Goal: Task Accomplishment & Management: Use online tool/utility

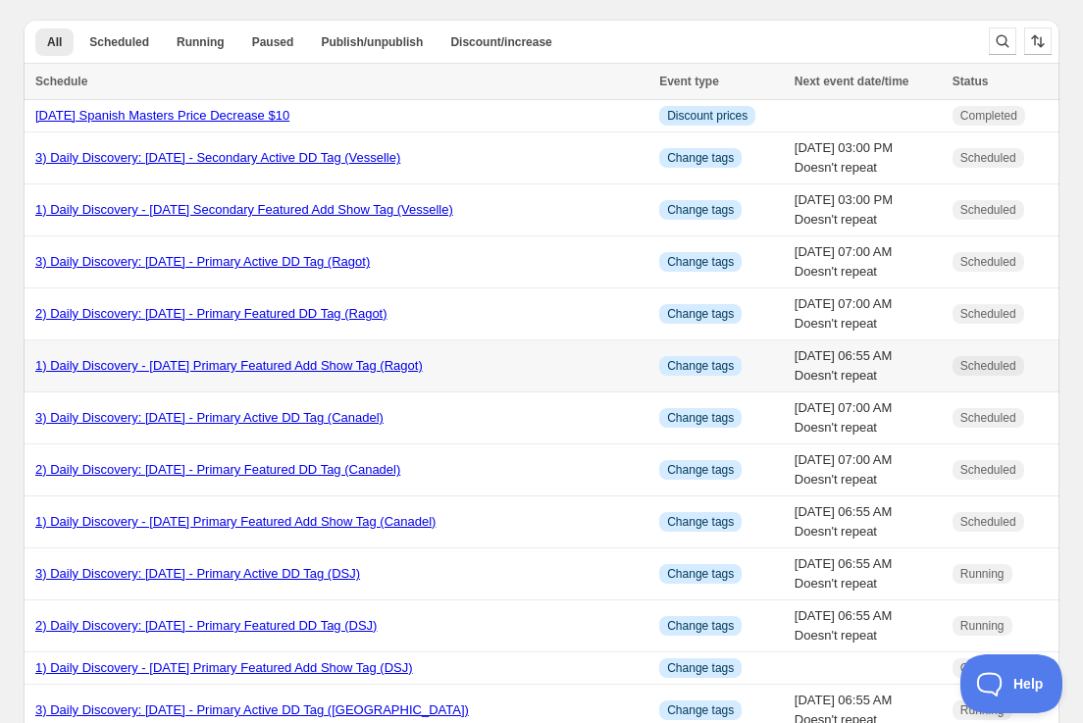
click at [266, 368] on link "1) Daily Discovery - [DATE] Primary Featured Add Show Tag (Ragot)" at bounding box center [228, 365] width 387 height 15
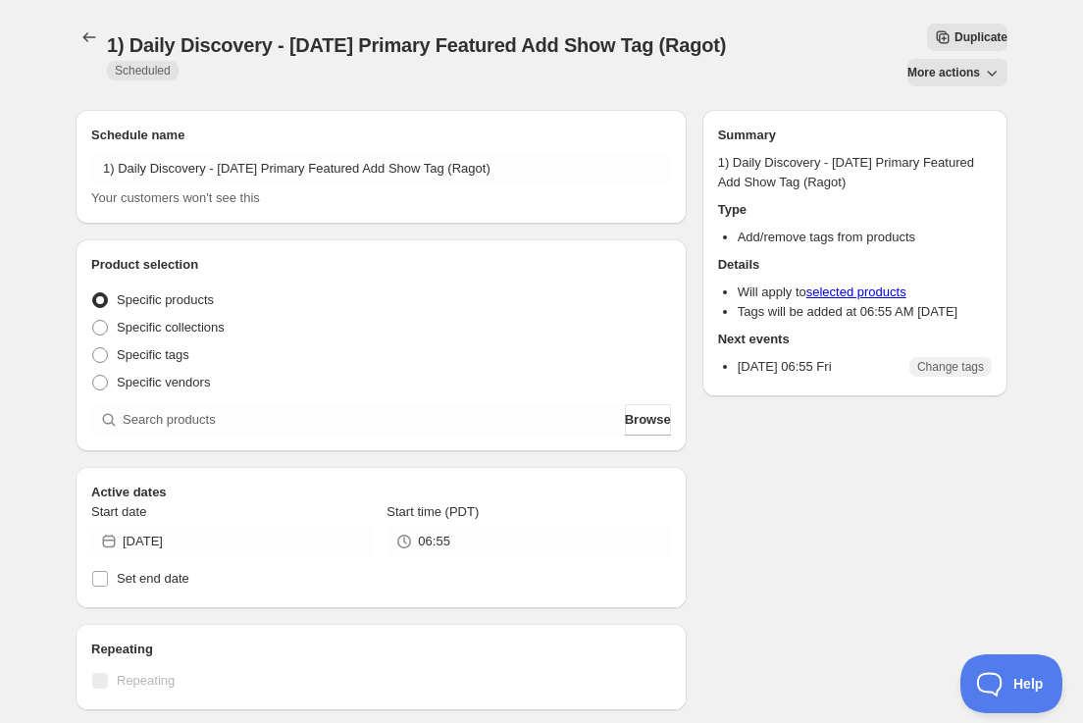
click at [961, 38] on span "Duplicate" at bounding box center [980, 37] width 53 height 16
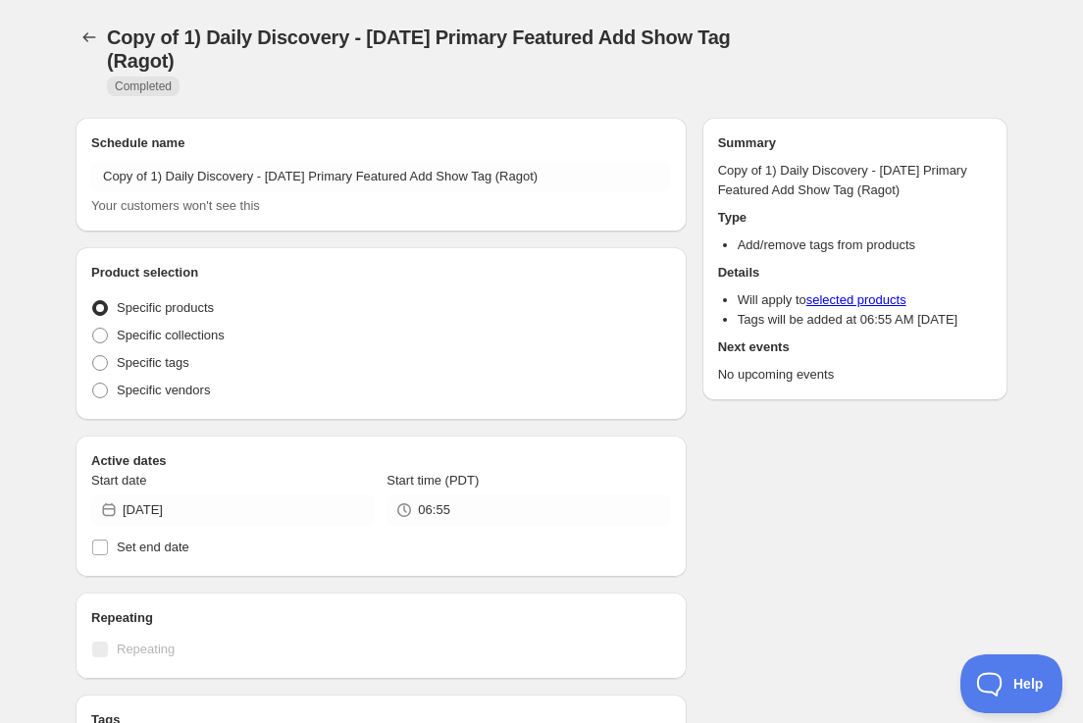
radio input "true"
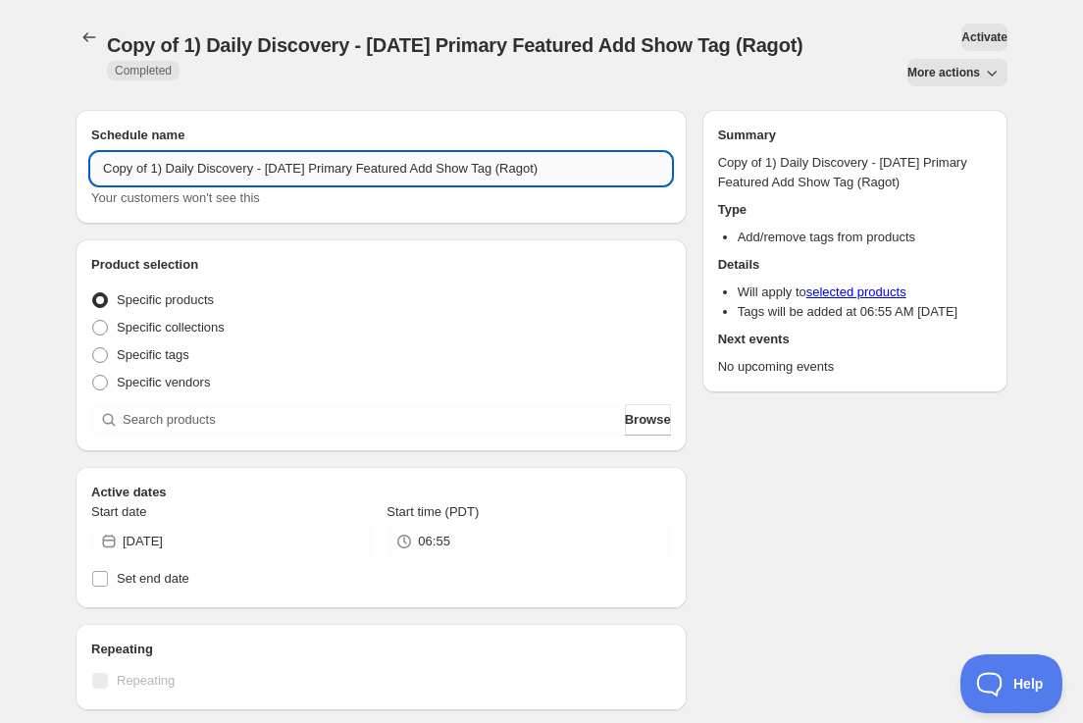
click at [149, 172] on input "Copy of 1) Daily Discovery - [DATE] Primary Featured Add Show Tag (Ragot)" at bounding box center [381, 168] width 580 height 31
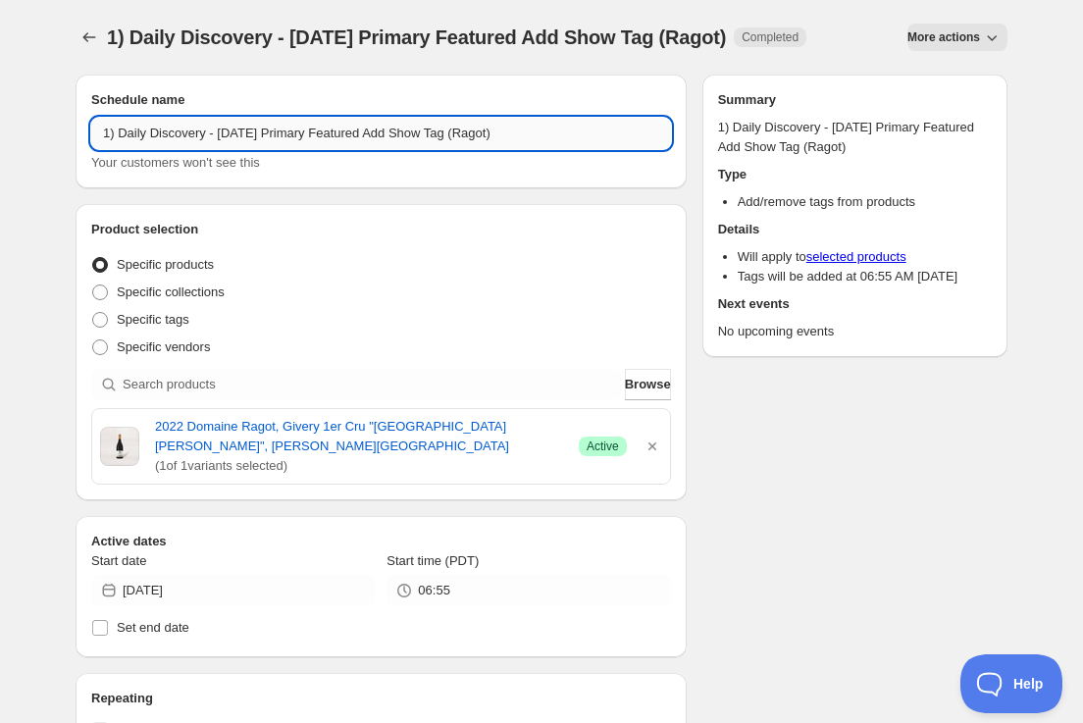
drag, startPoint x: 533, startPoint y: 131, endPoint x: 532, endPoint y: 156, distance: 24.5
click at [533, 131] on input "1) Daily Discovery - [DATE] Primary Featured Add Show Tag (Ragot)" at bounding box center [381, 133] width 580 height 31
type input "1) Daily Discovery - [DATE] Primary Featured Add Show Tag (VdV)"
click at [656, 447] on icon "button" at bounding box center [652, 446] width 20 height 20
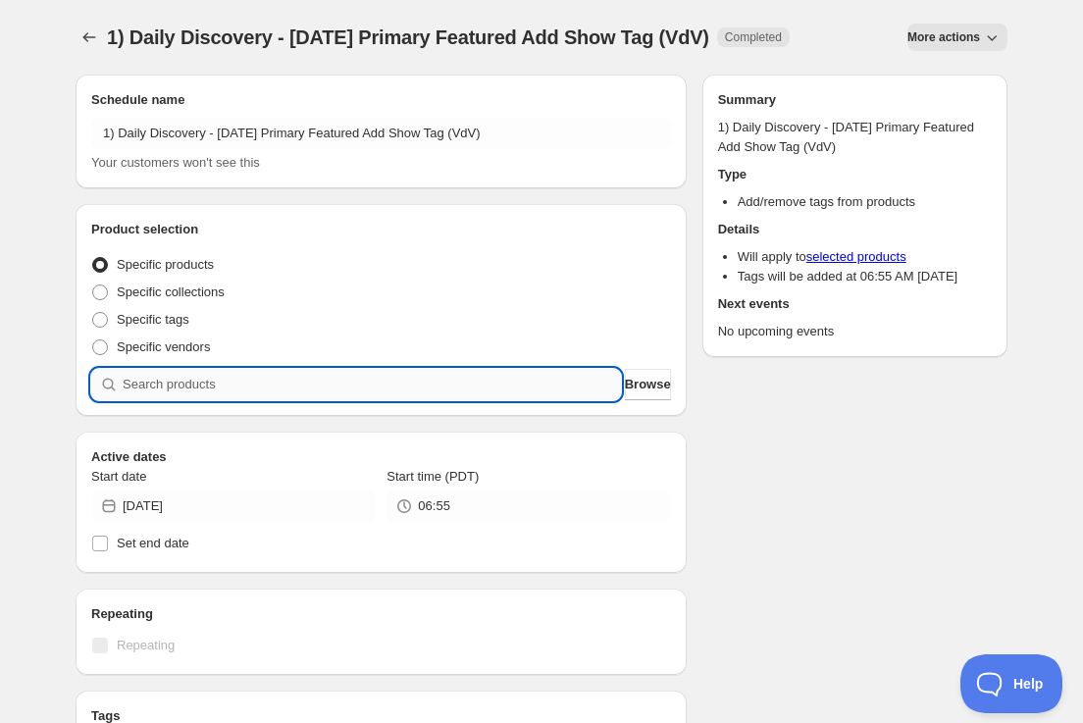
click at [496, 382] on input "search" at bounding box center [372, 384] width 498 height 31
paste input "SOMM2509-LVV22CDP-750"
type input "SOMM2509-LVV22CDP-750"
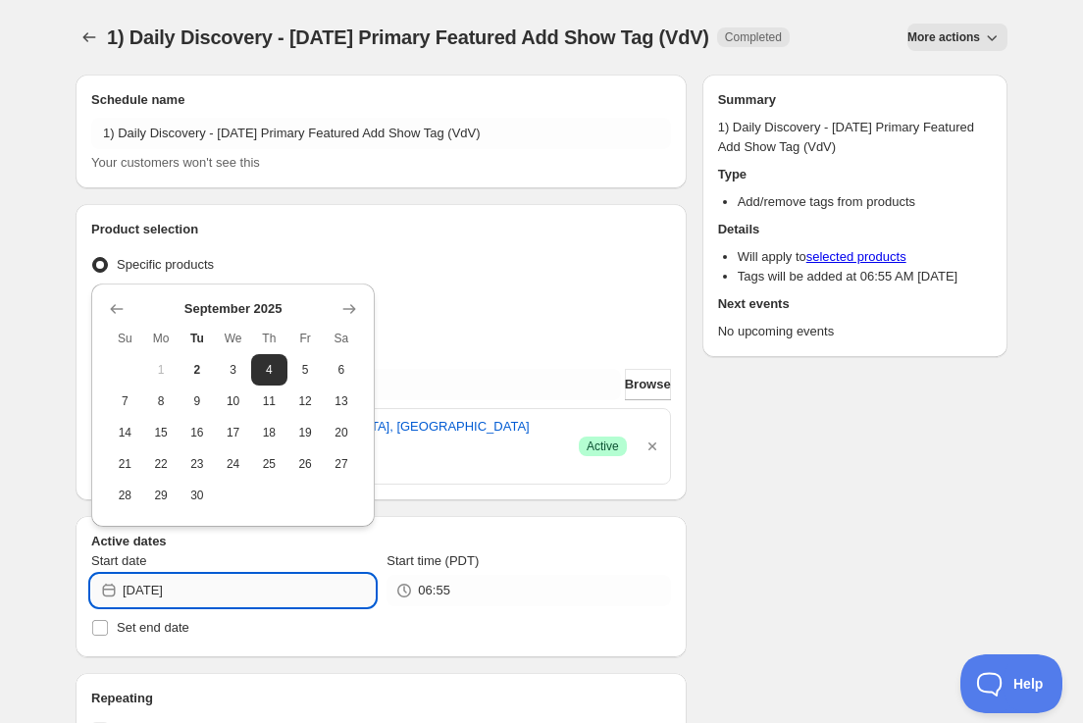
click at [300, 575] on input "[DATE]" at bounding box center [249, 590] width 252 height 31
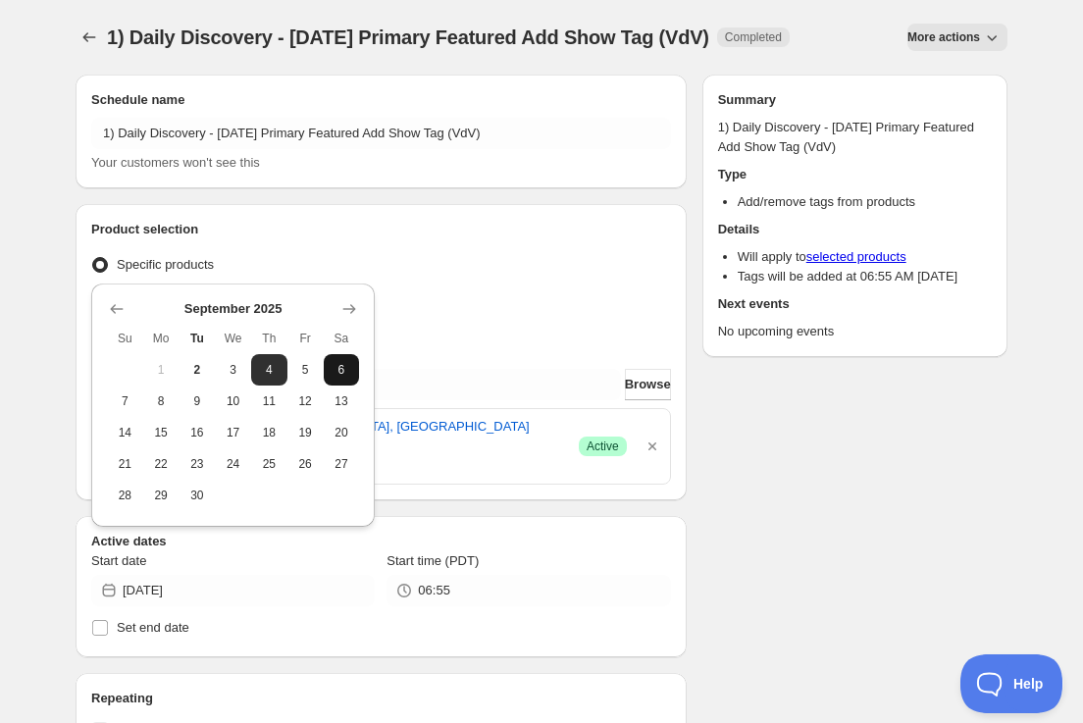
click at [332, 372] on span "6" at bounding box center [341, 370] width 21 height 16
type input "[DATE]"
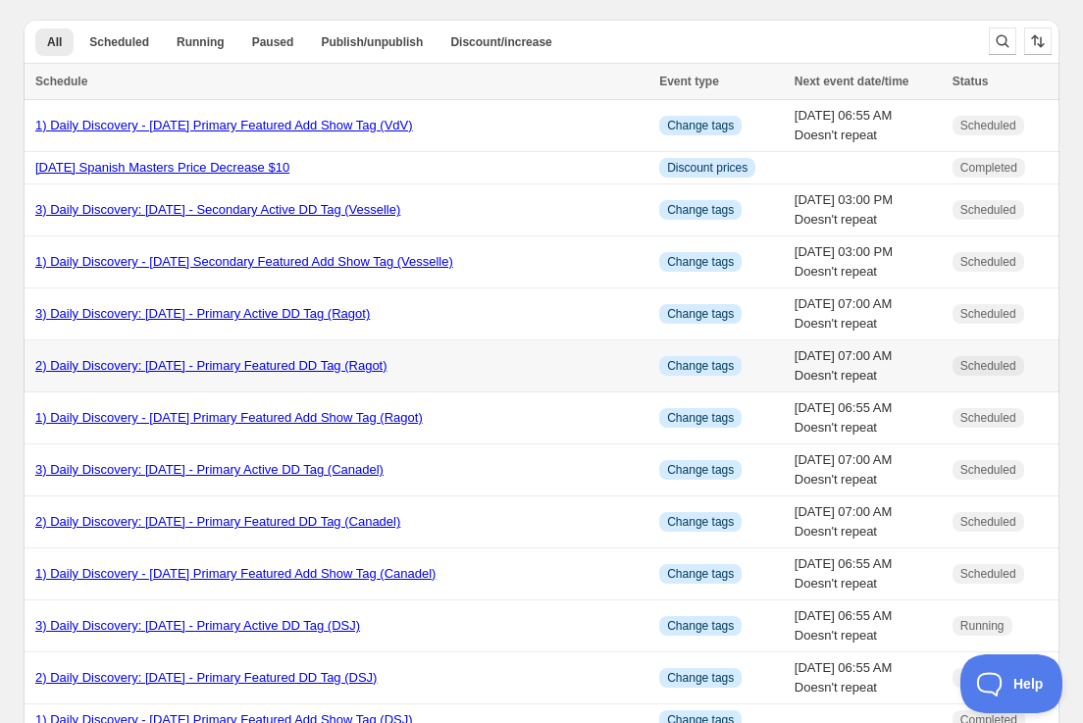
click at [262, 362] on link "2) Daily Discovery: [DATE] - Primary Featured DD Tag (Ragot)" at bounding box center [211, 365] width 352 height 15
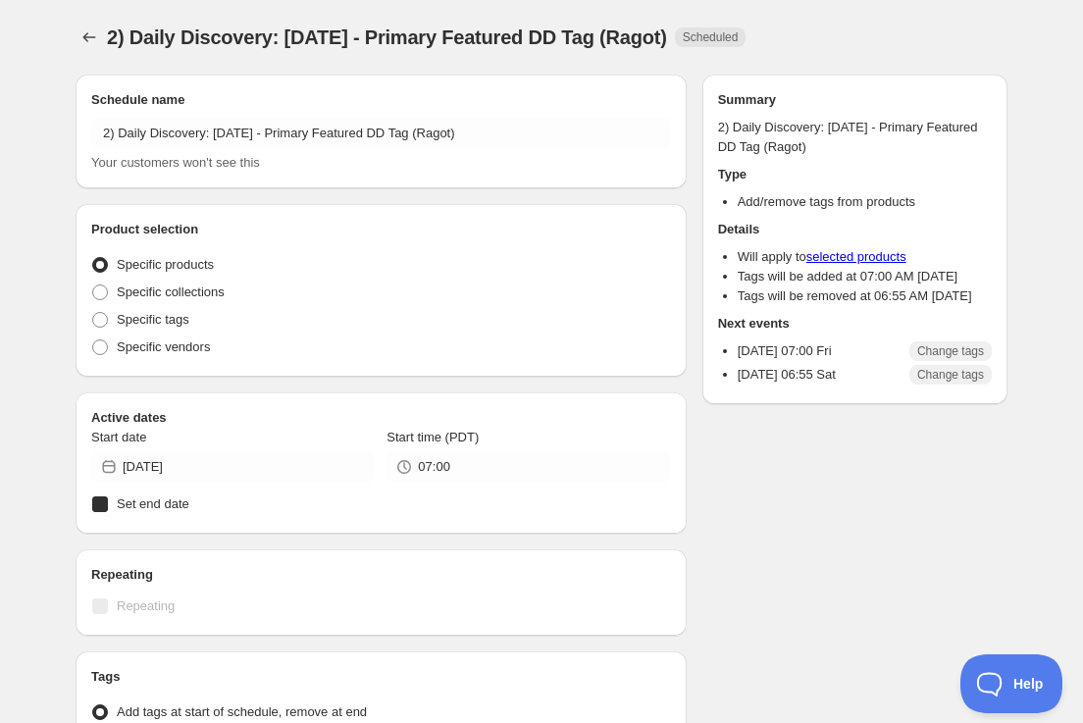
radio input "true"
checkbox input "true"
radio input "true"
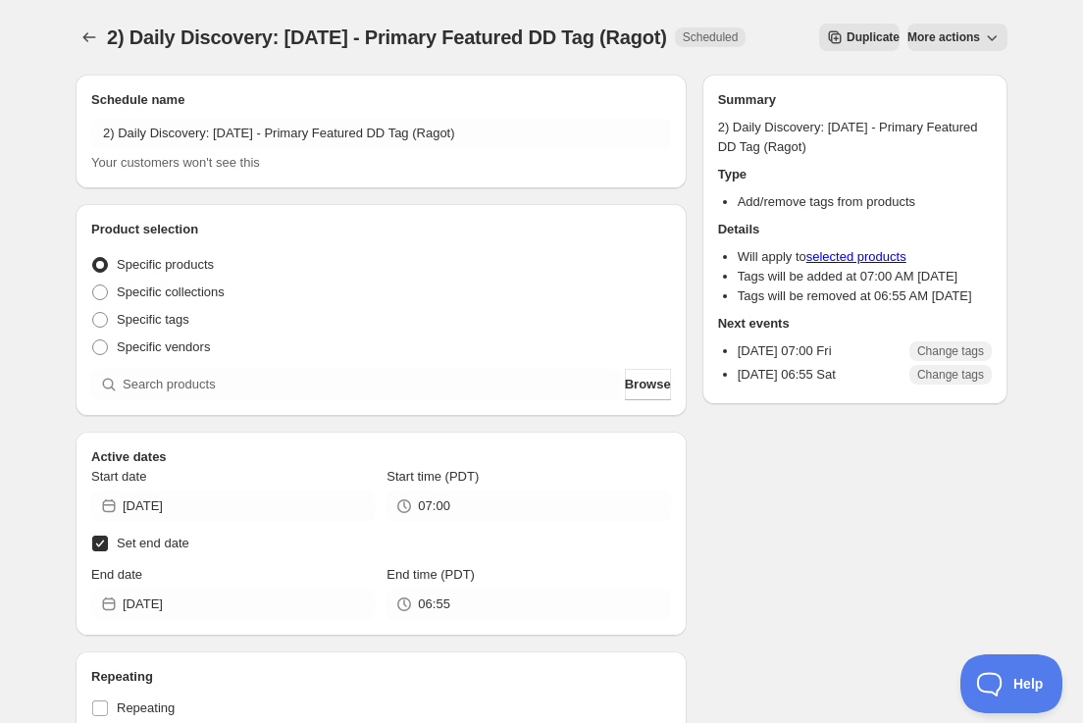
click at [958, 45] on span "More actions" at bounding box center [943, 37] width 73 height 16
click at [899, 32] on span "Duplicate" at bounding box center [872, 37] width 53 height 16
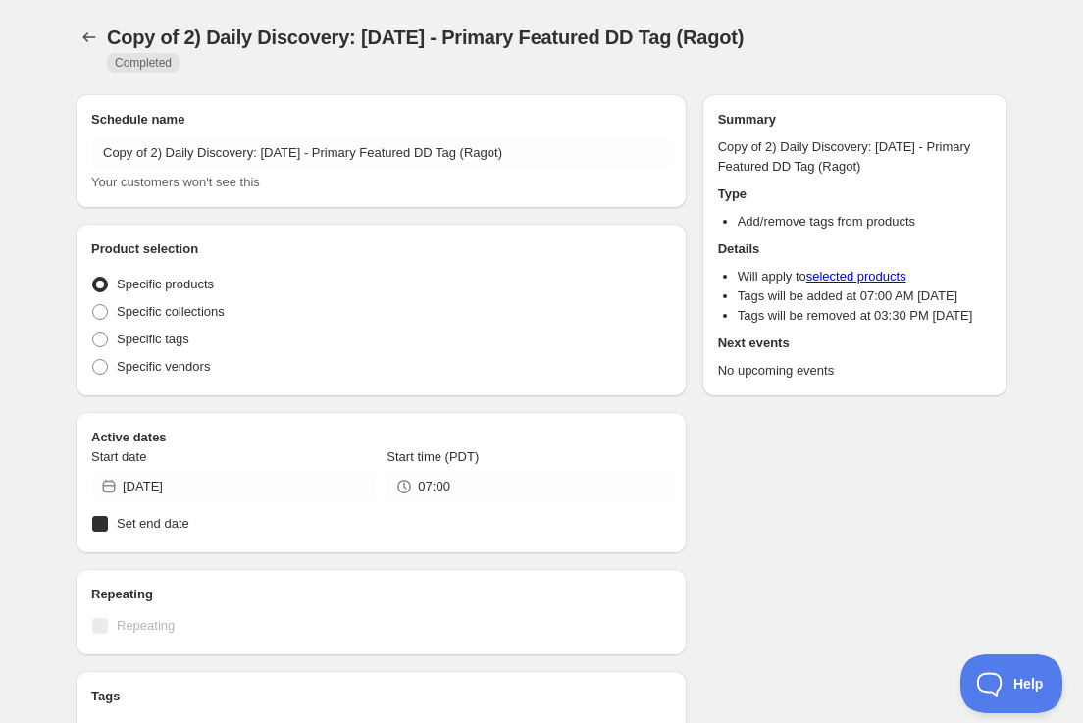
radio input "true"
checkbox input "true"
radio input "true"
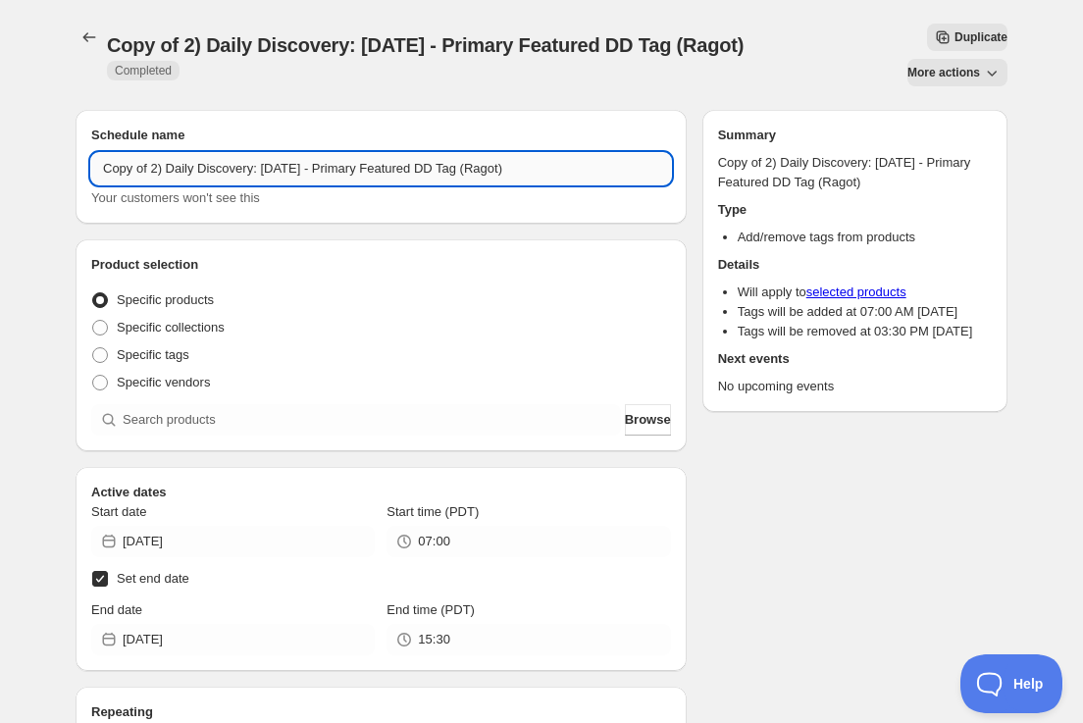
click at [155, 166] on input "Copy of 2) Daily Discovery: [DATE] - Primary Featured DD Tag (Ragot)" at bounding box center [381, 168] width 580 height 31
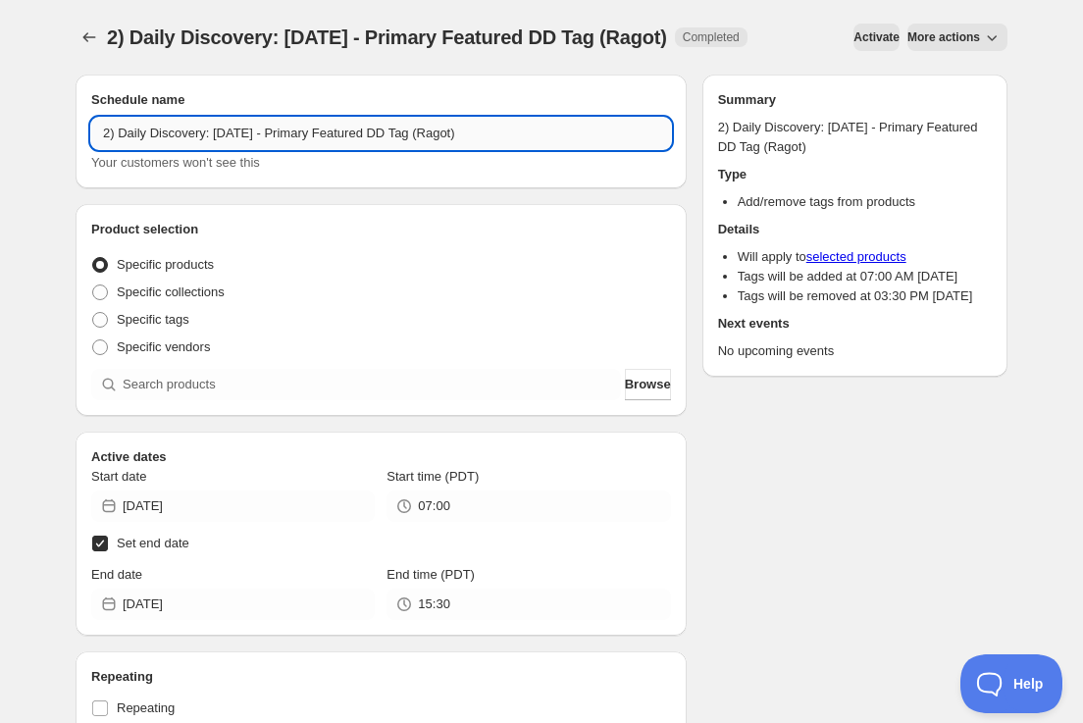
click at [253, 132] on input "2) Daily Discovery: [DATE] - Primary Featured DD Tag (Ragot)" at bounding box center [381, 133] width 580 height 31
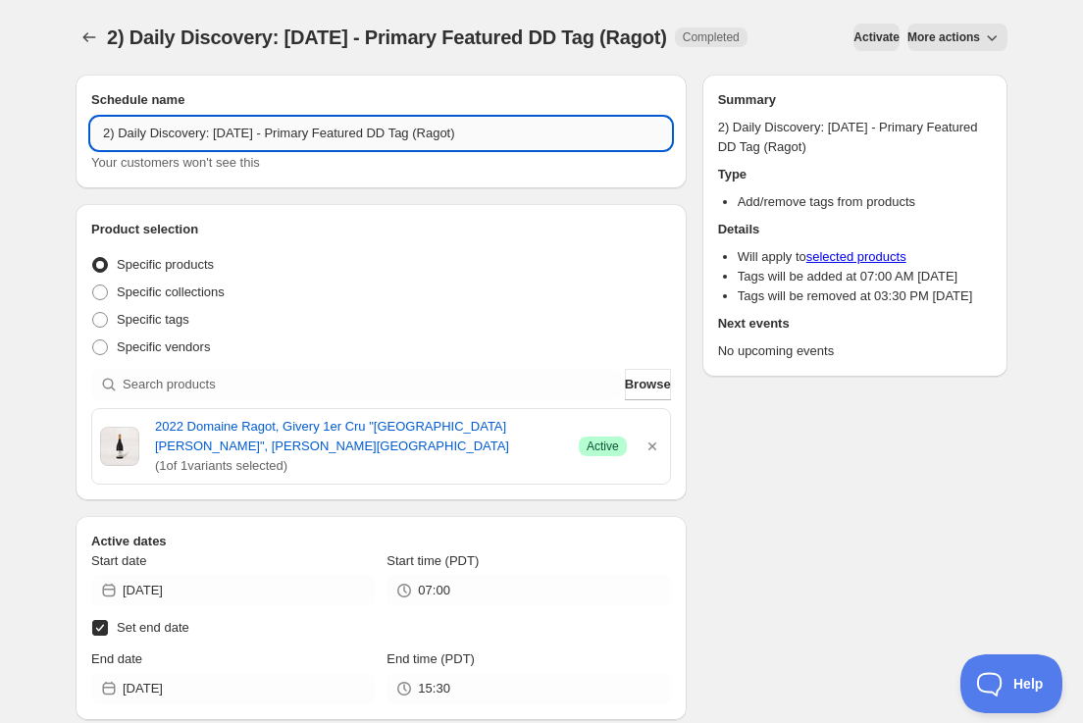
click at [494, 133] on input "2) Daily Discovery: [DATE] - Primary Featured DD Tag (Ragot)" at bounding box center [381, 133] width 580 height 31
click at [76, 0] on button "Submit" at bounding box center [104, 10] width 56 height 21
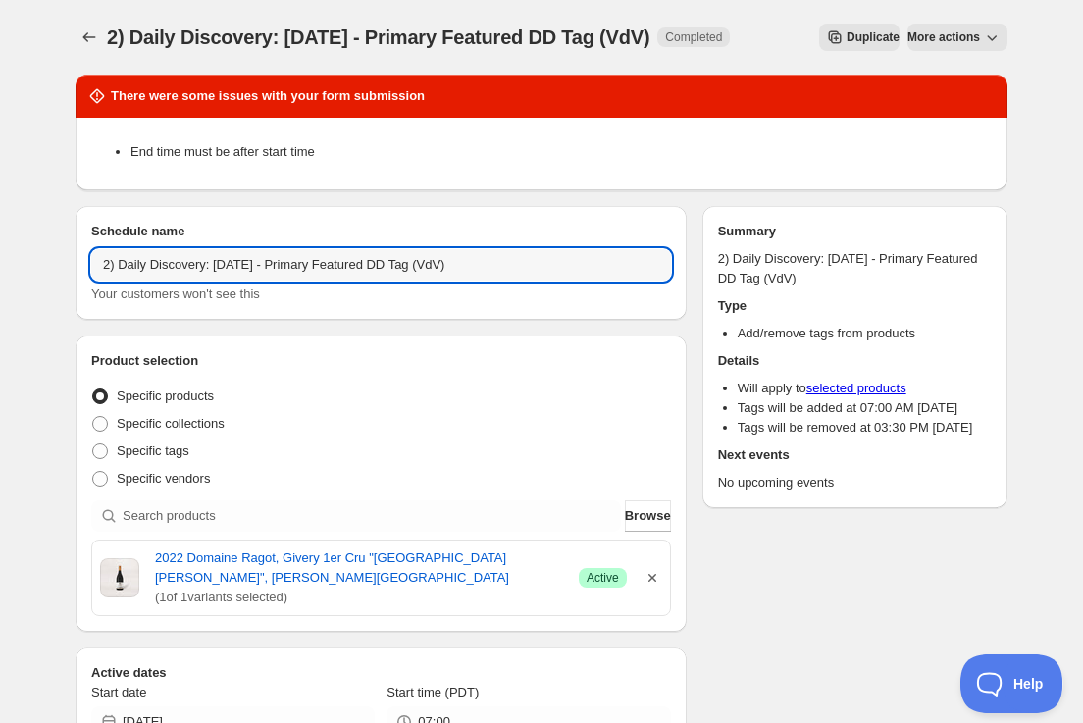
type input "2) Daily Discovery: [DATE] - Primary Featured DD Tag (VdV)"
click at [650, 575] on icon "button" at bounding box center [652, 578] width 20 height 20
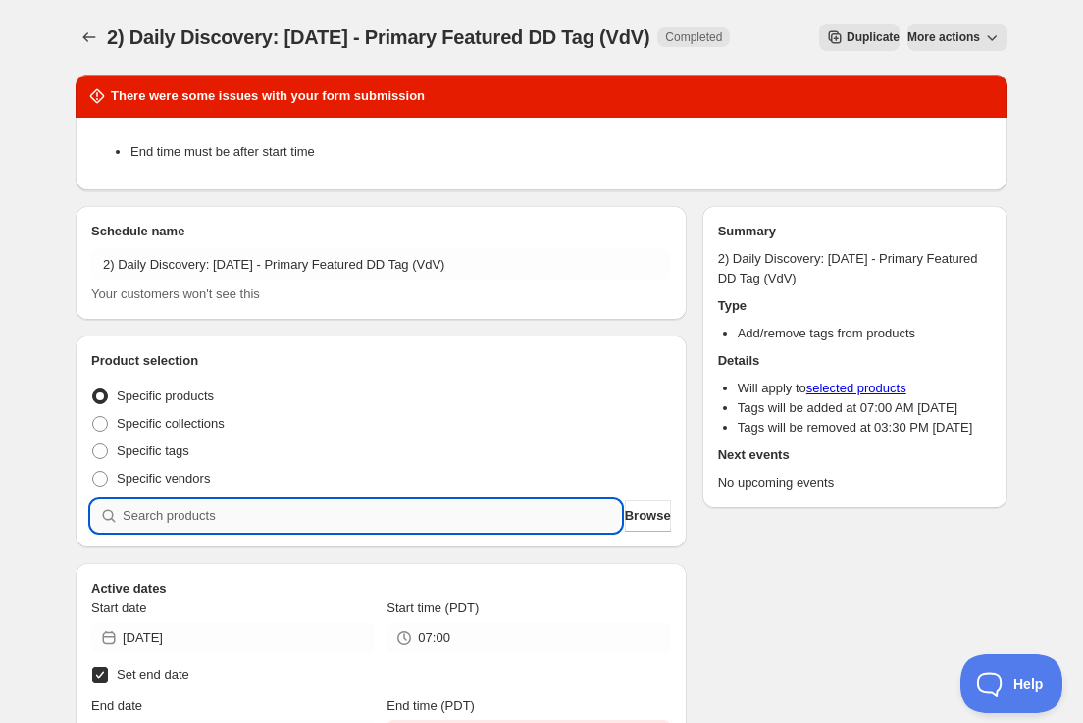
click at [514, 513] on input "search" at bounding box center [372, 515] width 498 height 31
paste input "SOMM2509-LVV22CDP-750"
type input "SOMM2509-LVV22CDP-750"
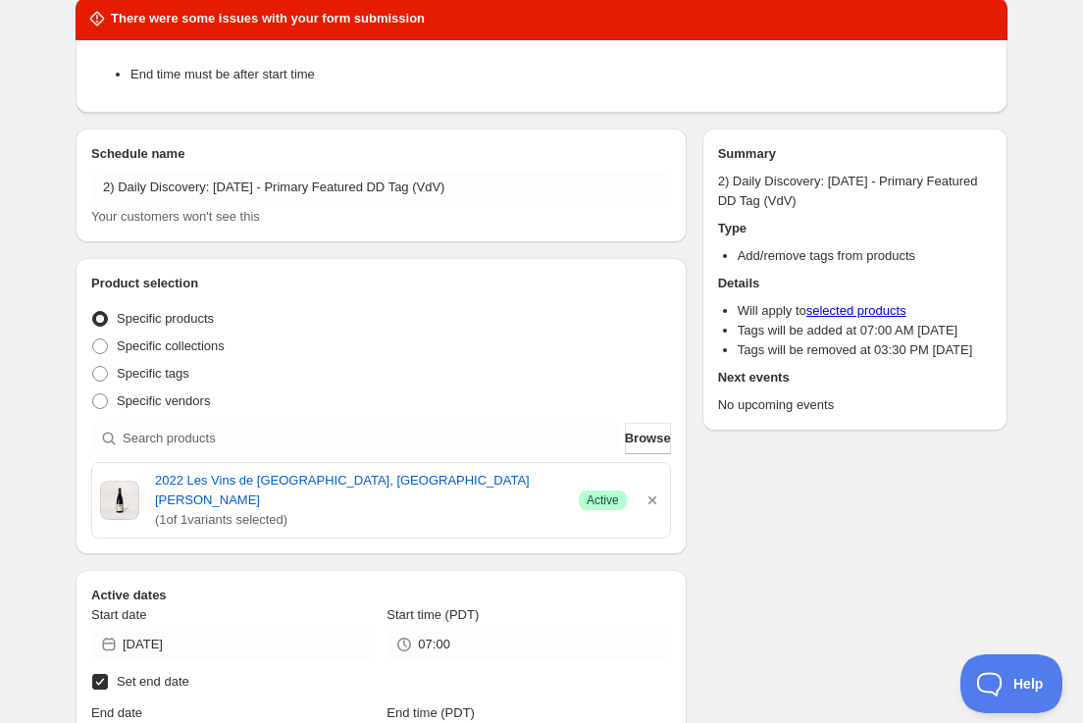
scroll to position [81, 0]
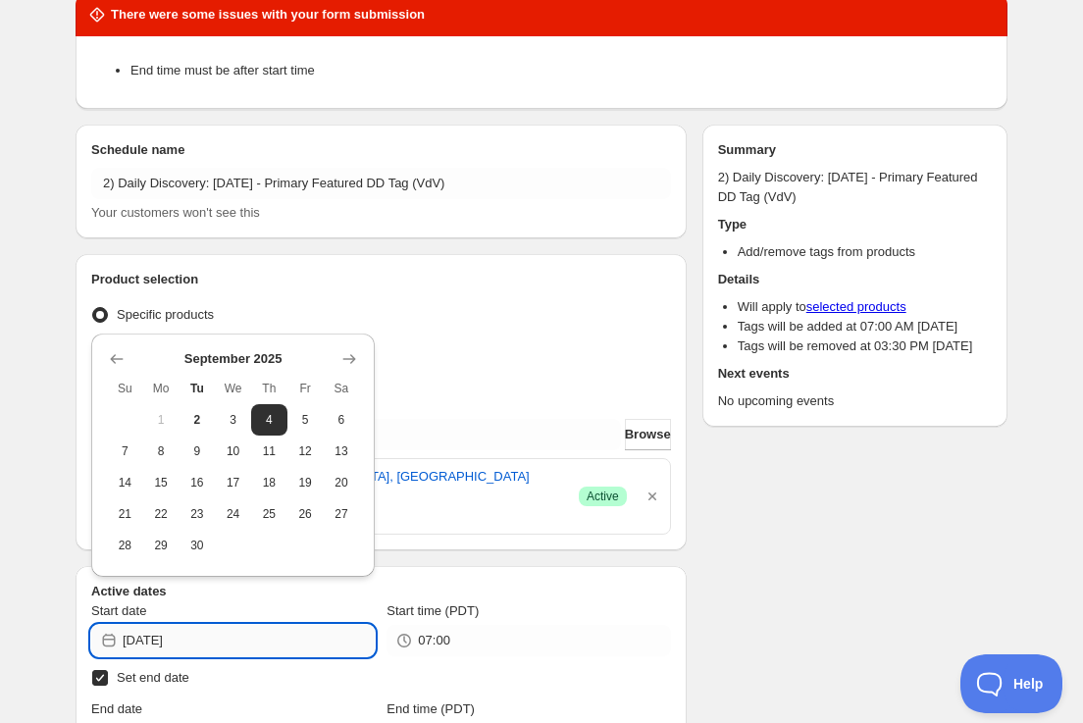
click at [326, 625] on input "[DATE]" at bounding box center [249, 640] width 252 height 31
click at [333, 420] on span "6" at bounding box center [341, 420] width 21 height 16
type input "[DATE]"
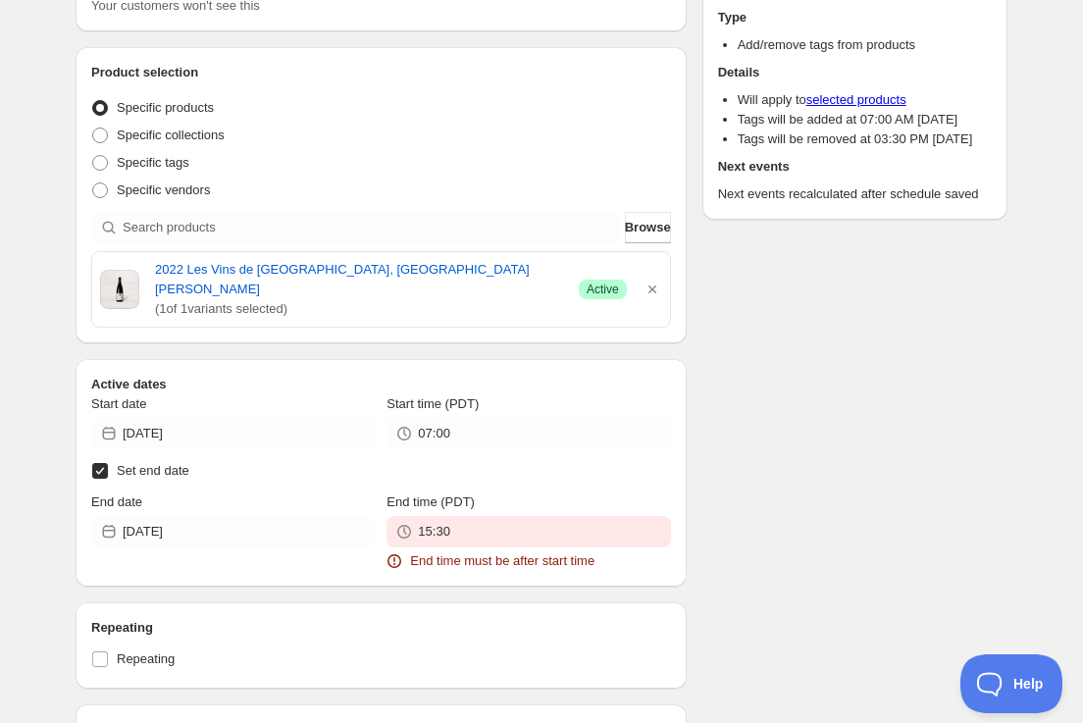
scroll to position [290, 0]
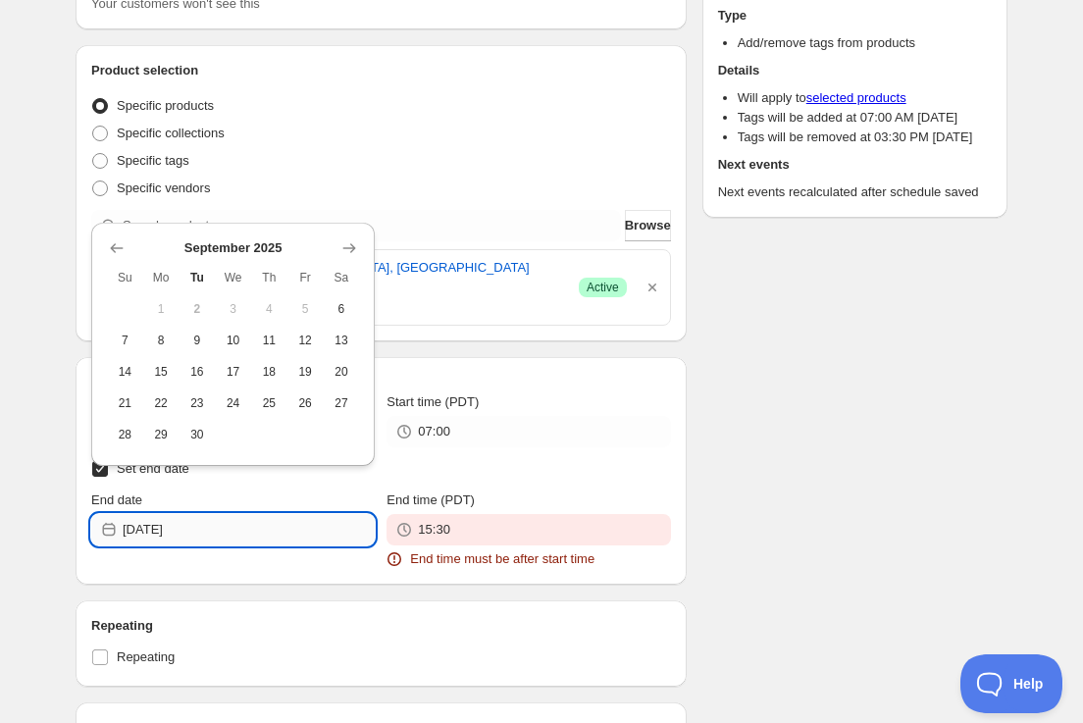
click at [342, 514] on input "[DATE]" at bounding box center [249, 529] width 252 height 31
click at [124, 334] on span "7" at bounding box center [125, 340] width 21 height 16
type input "[DATE]"
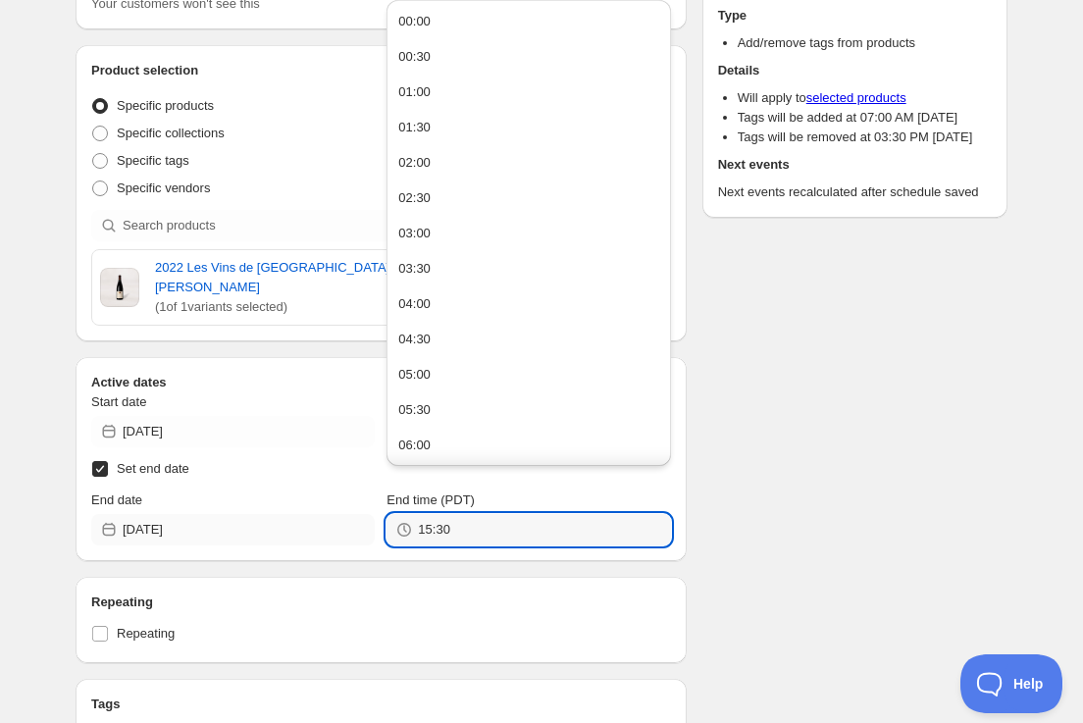
drag, startPoint x: 512, startPoint y: 511, endPoint x: 273, endPoint y: 496, distance: 239.8
click at [273, 496] on div "End date [DATE] End time (PDT) 15:30" at bounding box center [381, 517] width 580 height 55
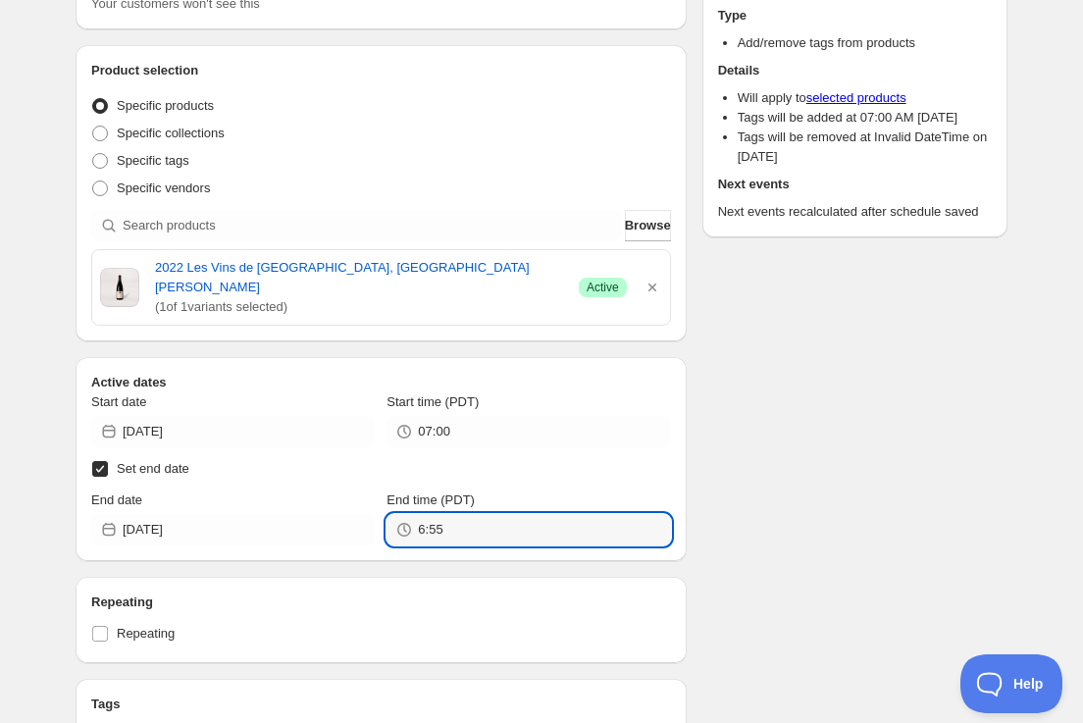
type input "06:55"
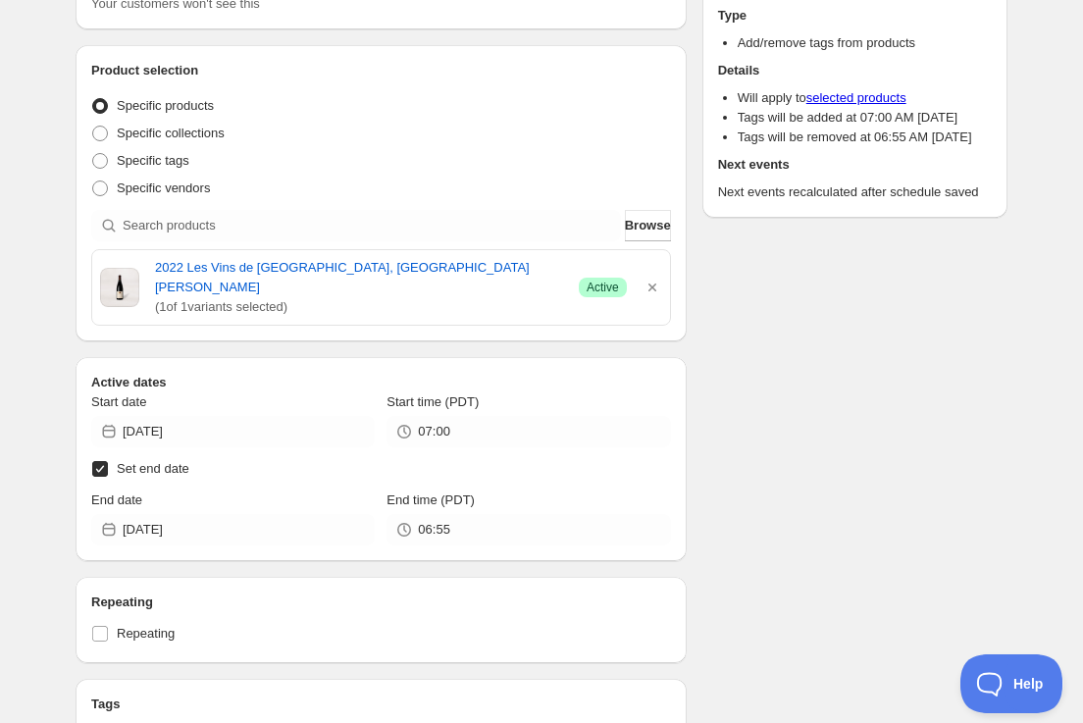
scroll to position [159, 0]
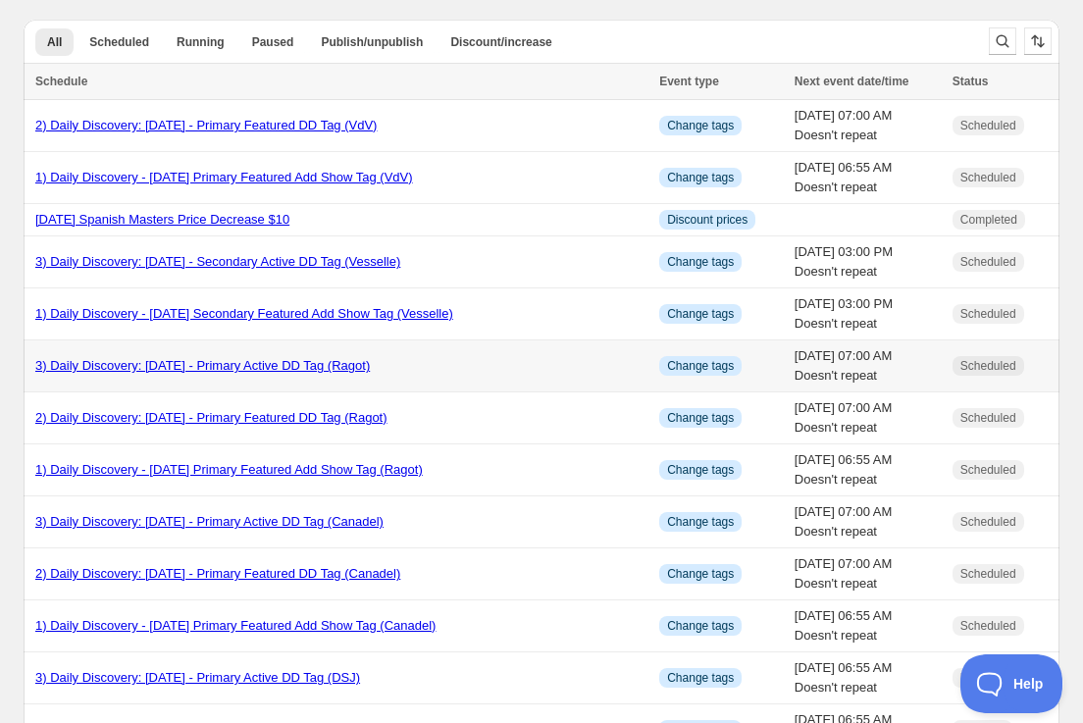
click at [207, 369] on link "3) Daily Discovery: [DATE] - Primary Active DD Tag (Ragot)" at bounding box center [202, 365] width 334 height 15
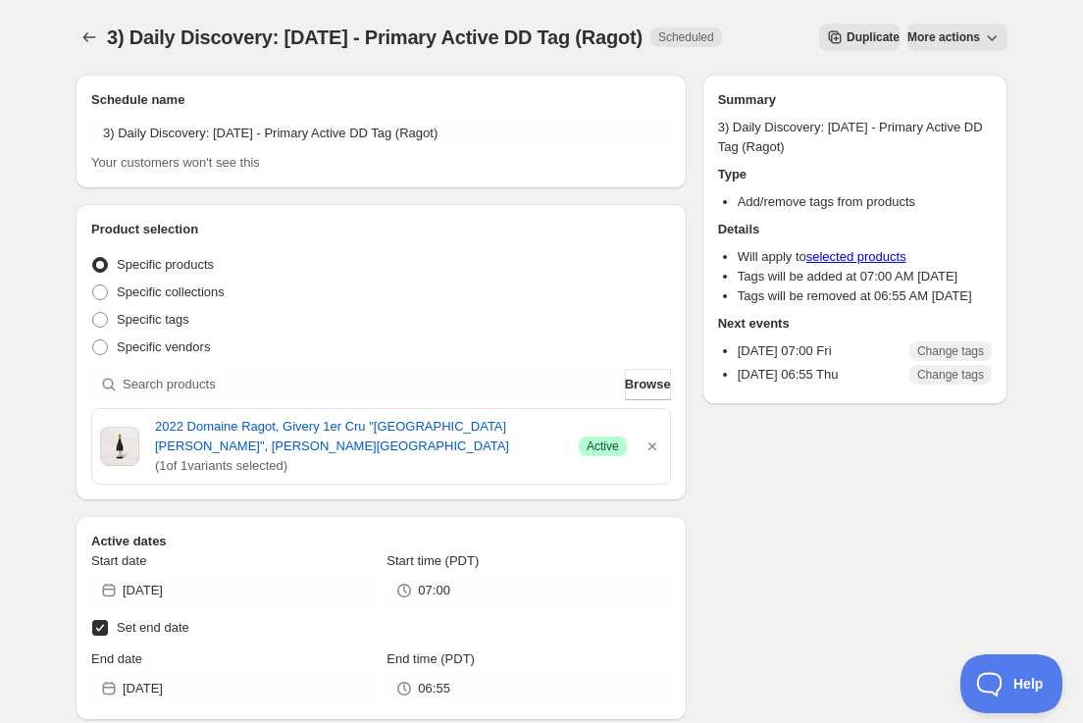
click at [959, 37] on span "More actions" at bounding box center [943, 37] width 73 height 16
click at [849, 30] on span "Duplicate" at bounding box center [872, 37] width 53 height 16
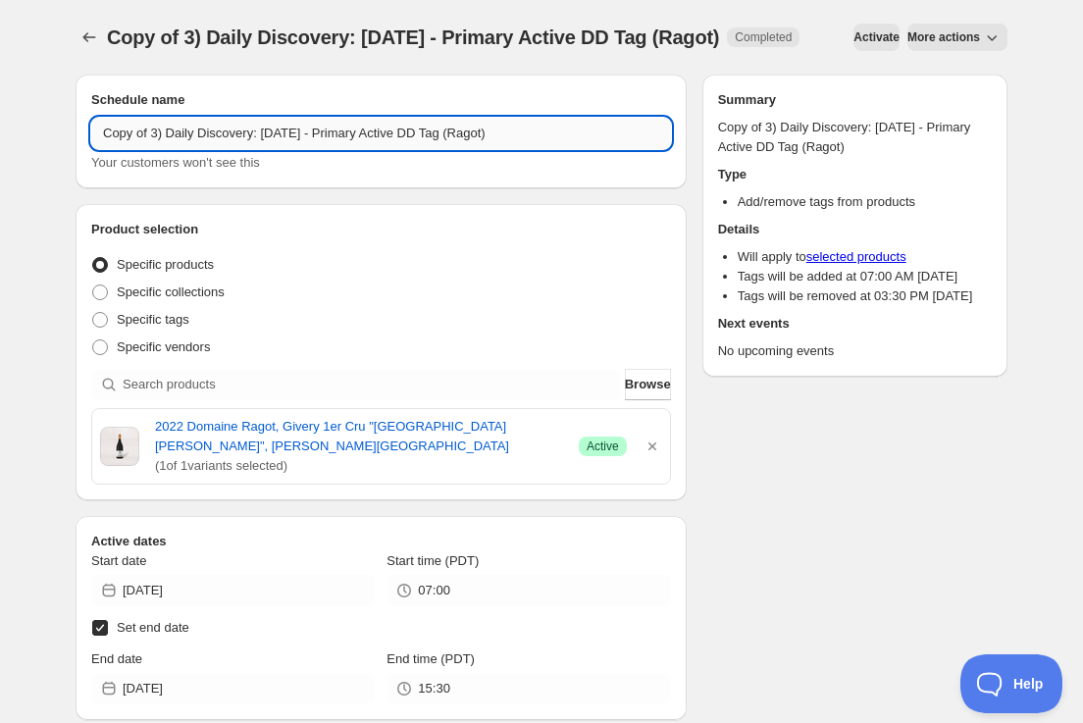
click at [154, 149] on input "Copy of 3) Daily Discovery: [DATE] - Primary Active DD Tag (Ragot)" at bounding box center [381, 133] width 580 height 31
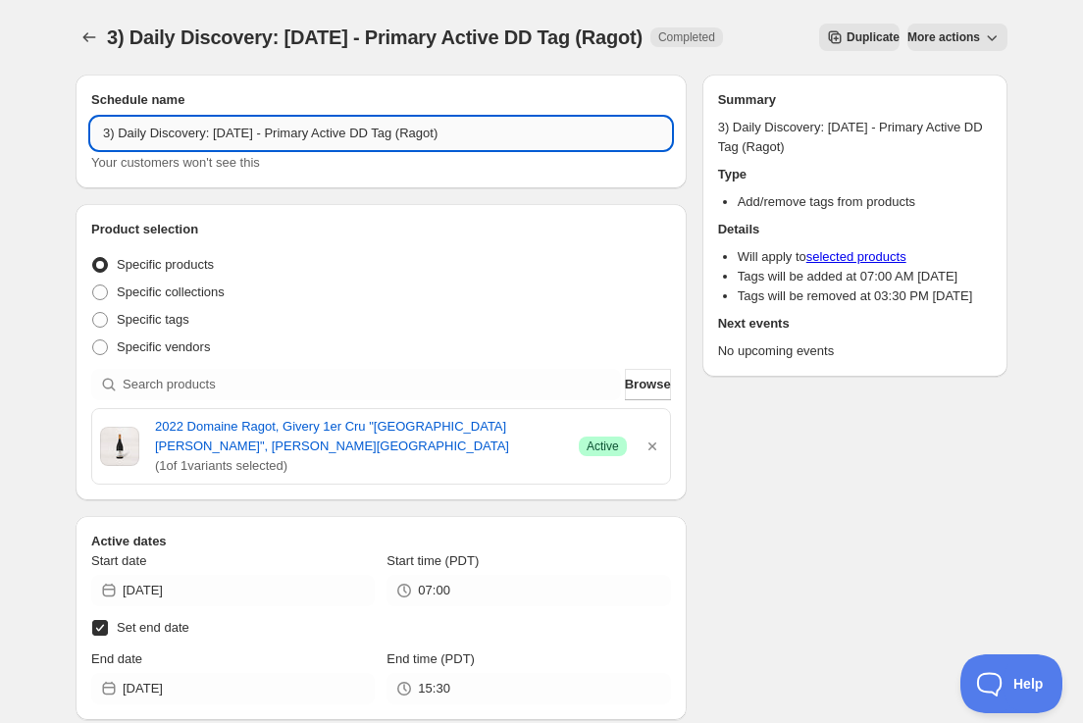
drag, startPoint x: 480, startPoint y: 136, endPoint x: 482, endPoint y: 146, distance: 10.0
click at [481, 139] on input "3) Daily Discovery: [DATE] - Primary Active DD Tag (Ragot)" at bounding box center [381, 133] width 580 height 31
type input "3) Daily Discovery: [DATE] - Primary Active DD Tag (VdV)"
click at [653, 444] on icon "button" at bounding box center [652, 446] width 8 height 8
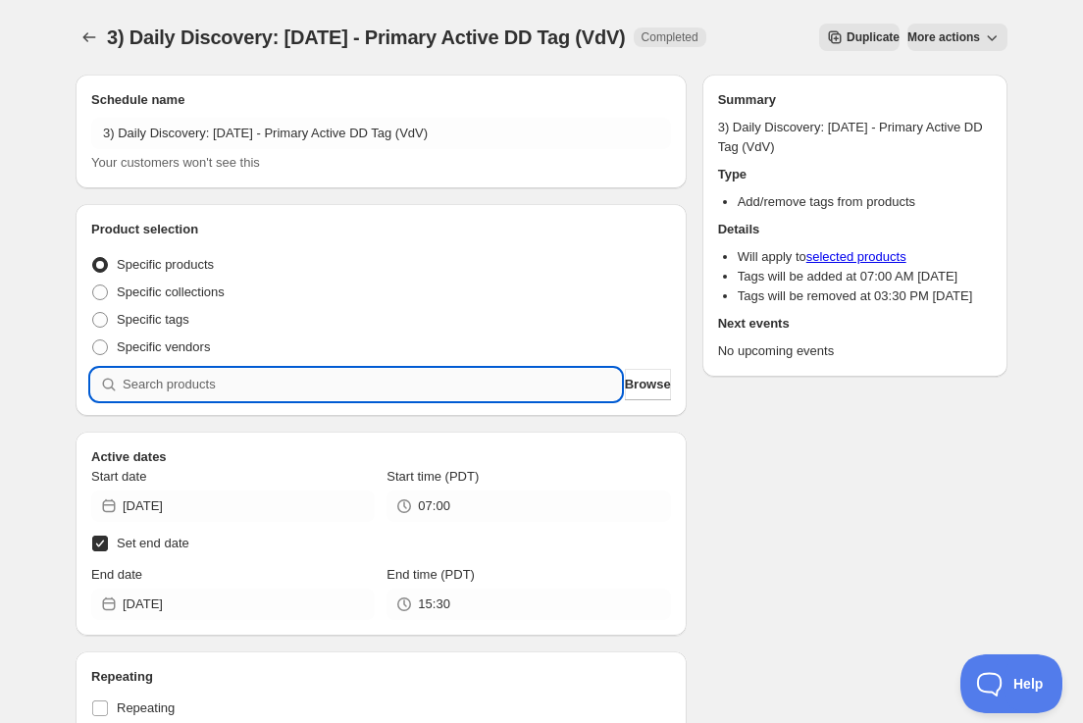
click at [333, 377] on input "search" at bounding box center [372, 384] width 498 height 31
paste input "SOMM2509-LVV22CDP-750"
type input "SOMM2509-LVV22CDP-750"
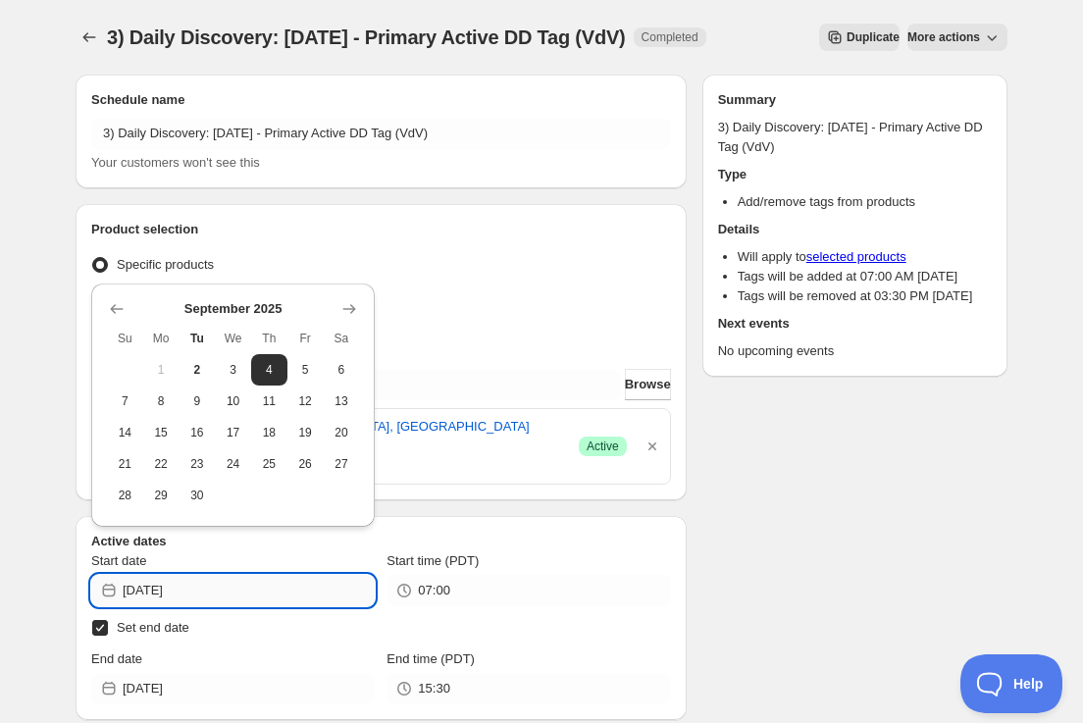
click at [325, 575] on input "[DATE]" at bounding box center [249, 590] width 252 height 31
click at [347, 371] on span "6" at bounding box center [341, 370] width 21 height 16
type input "[DATE]"
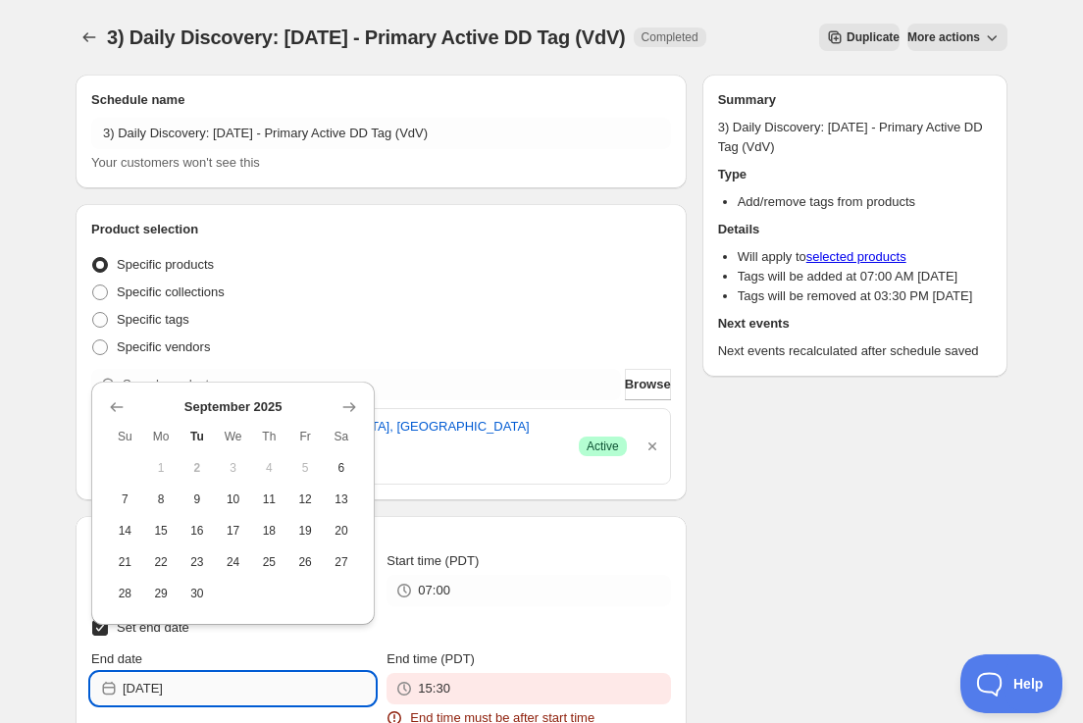
click at [308, 673] on input "[DATE]" at bounding box center [249, 688] width 252 height 31
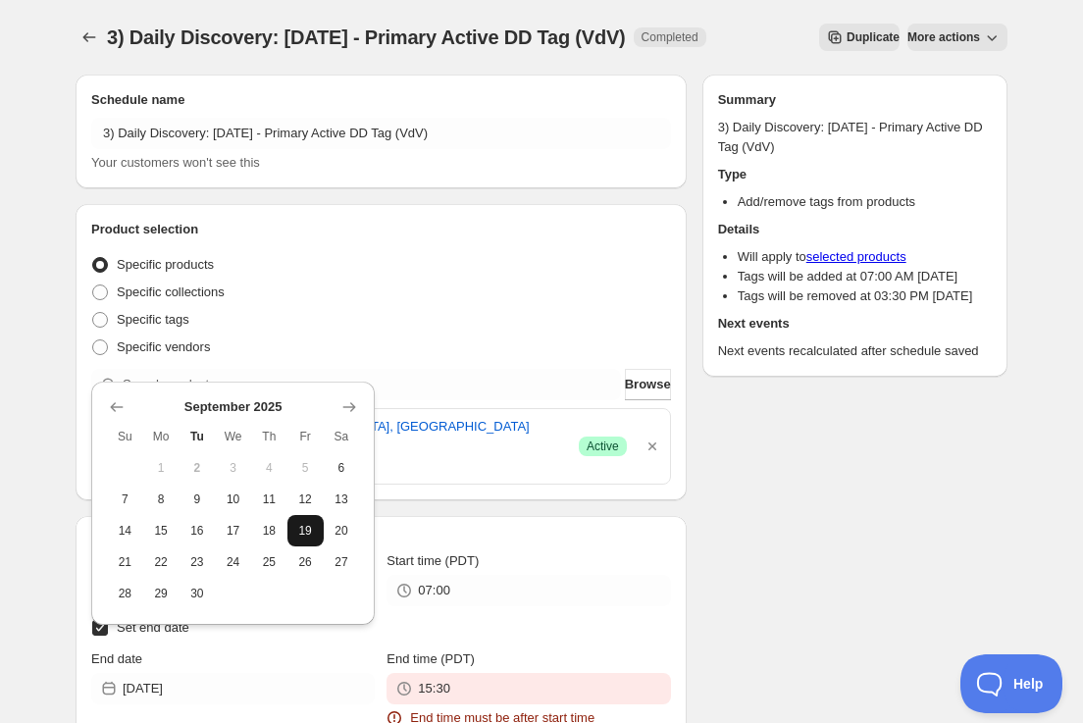
click at [307, 530] on span "19" at bounding box center [305, 531] width 21 height 16
type input "[DATE]"
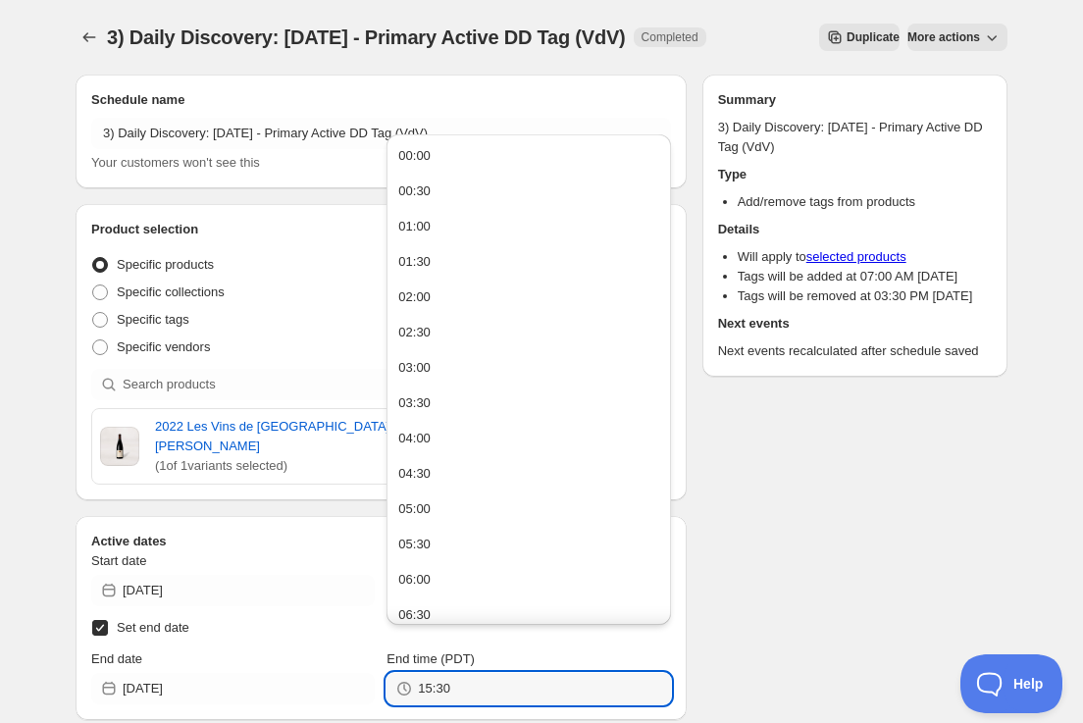
drag, startPoint x: 448, startPoint y: 662, endPoint x: 266, endPoint y: 647, distance: 183.0
click at [267, 649] on div "End date [DATE] End time (PDT) 15:30" at bounding box center [381, 676] width 580 height 55
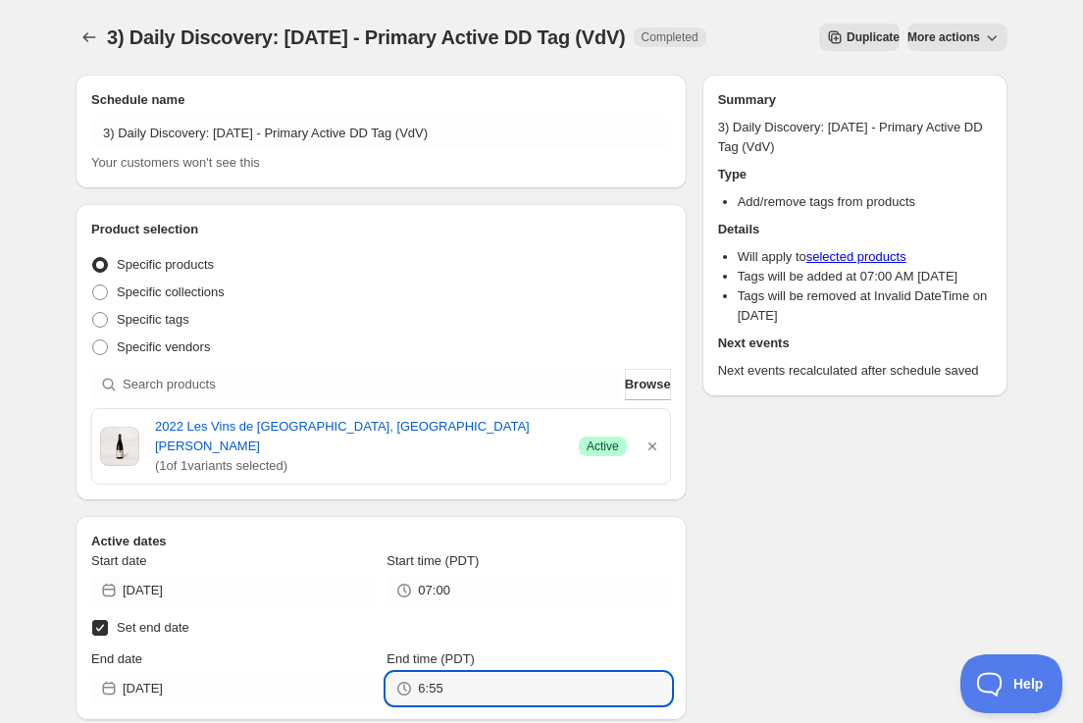
type input "06:55"
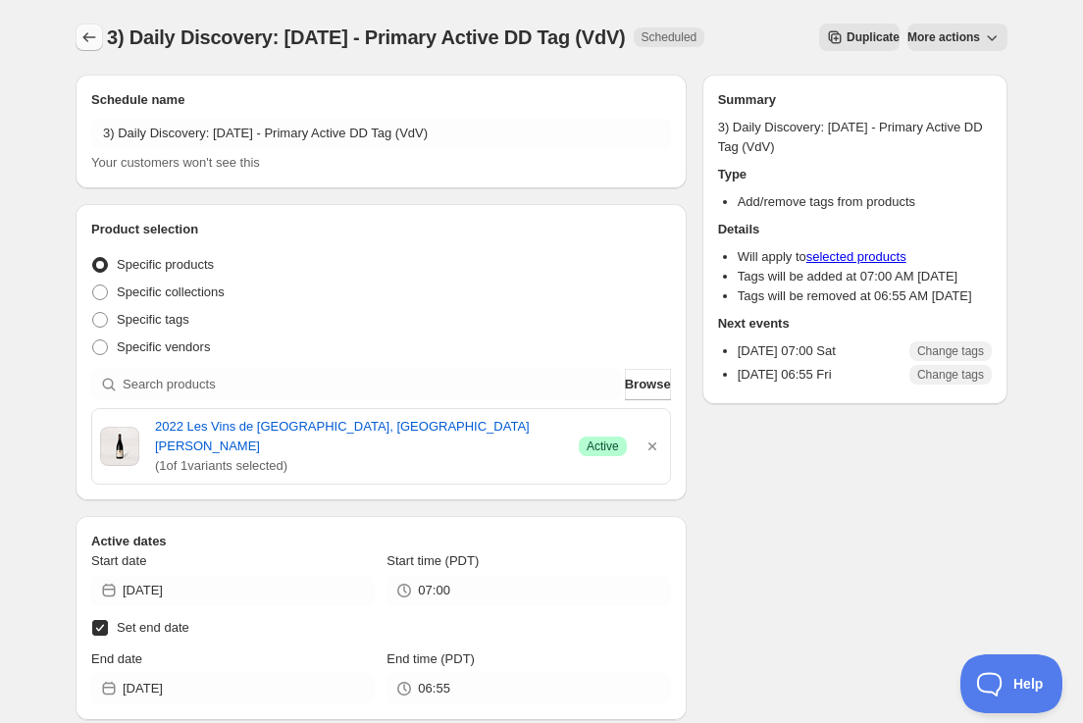
click at [92, 42] on icon "Schedules" at bounding box center [89, 37] width 20 height 20
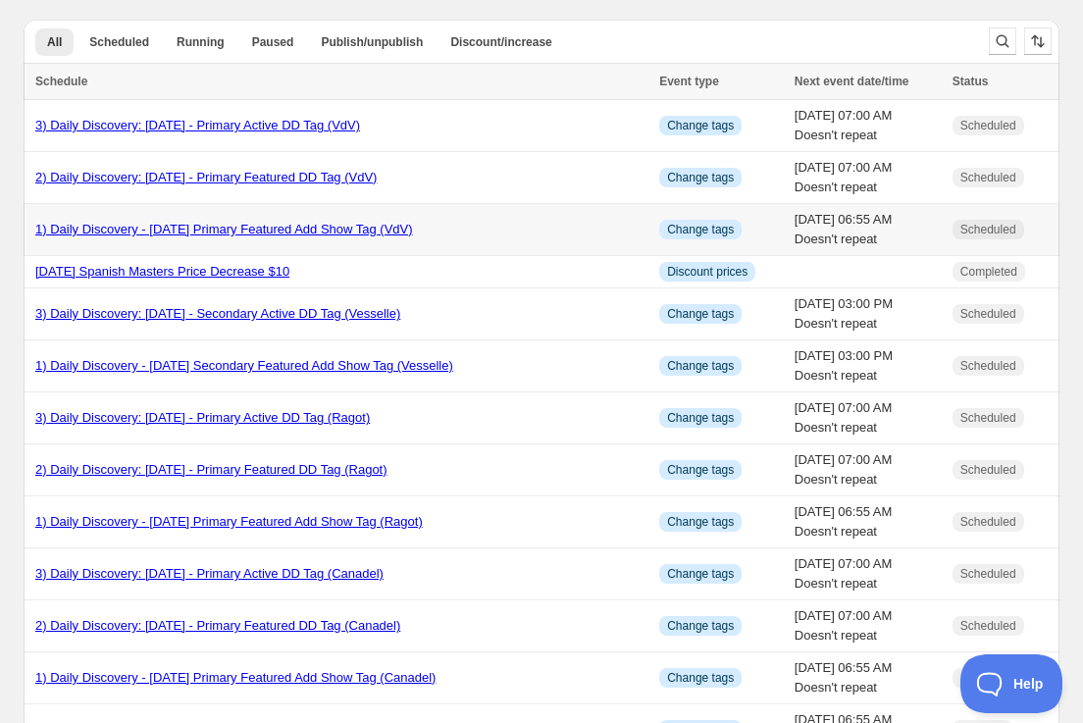
click at [265, 226] on link "1) Daily Discovery - [DATE] Primary Featured Add Show Tag (VdV)" at bounding box center [224, 229] width 378 height 15
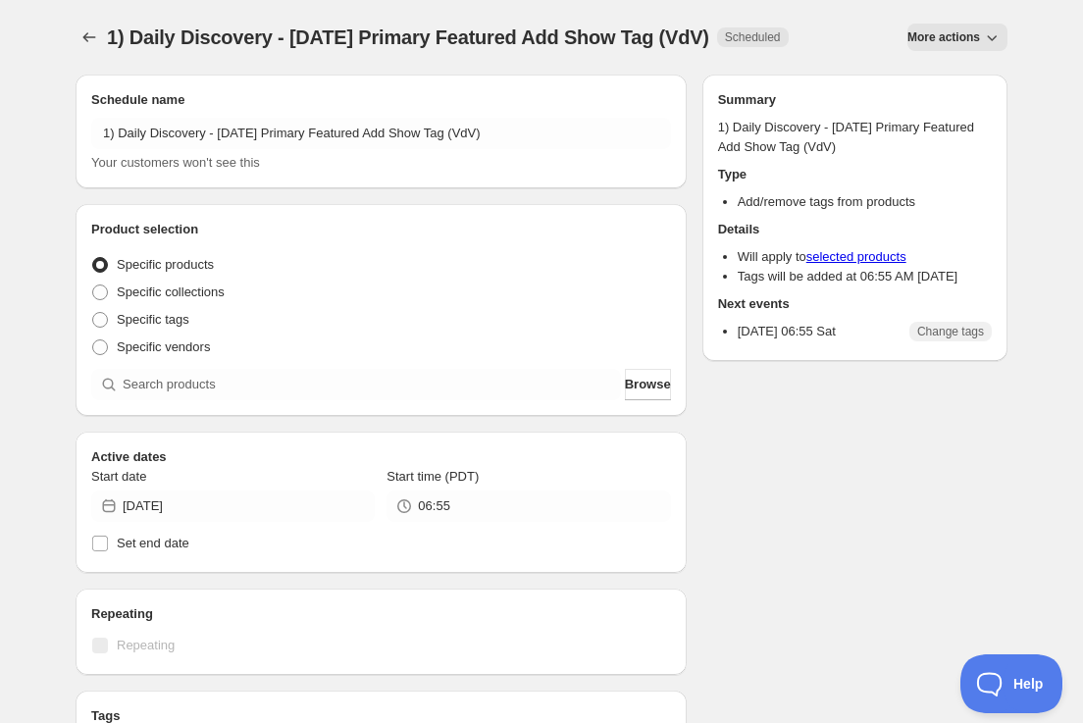
click at [963, 30] on span "More actions" at bounding box center [943, 37] width 73 height 16
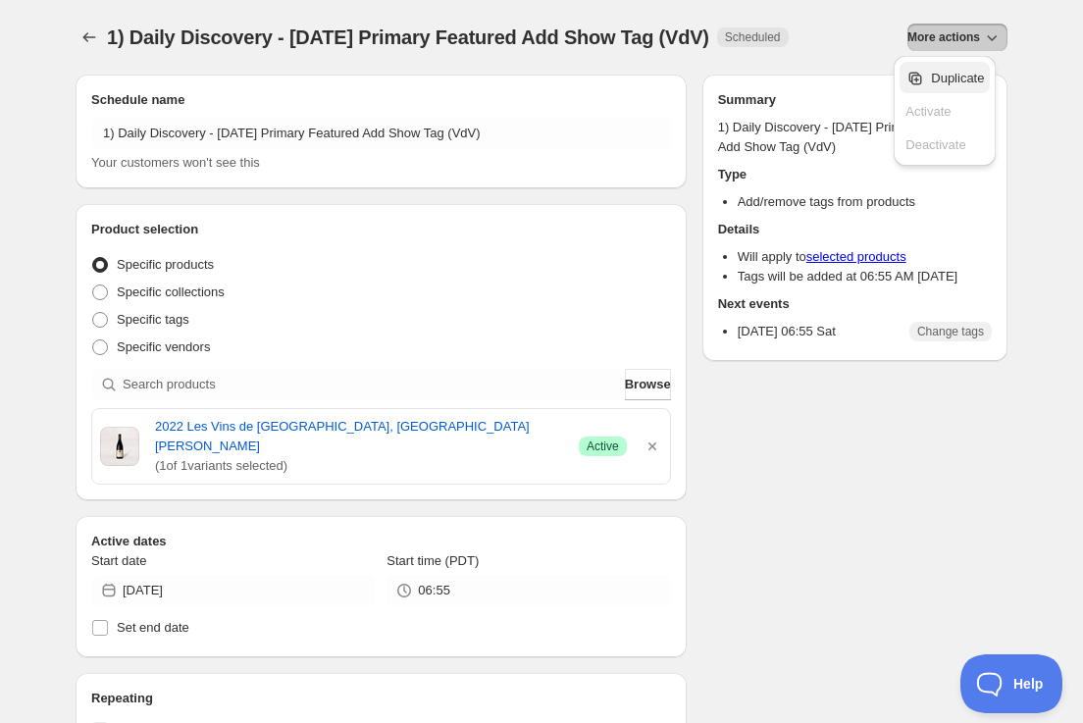
click at [954, 75] on span "Duplicate" at bounding box center [957, 78] width 53 height 15
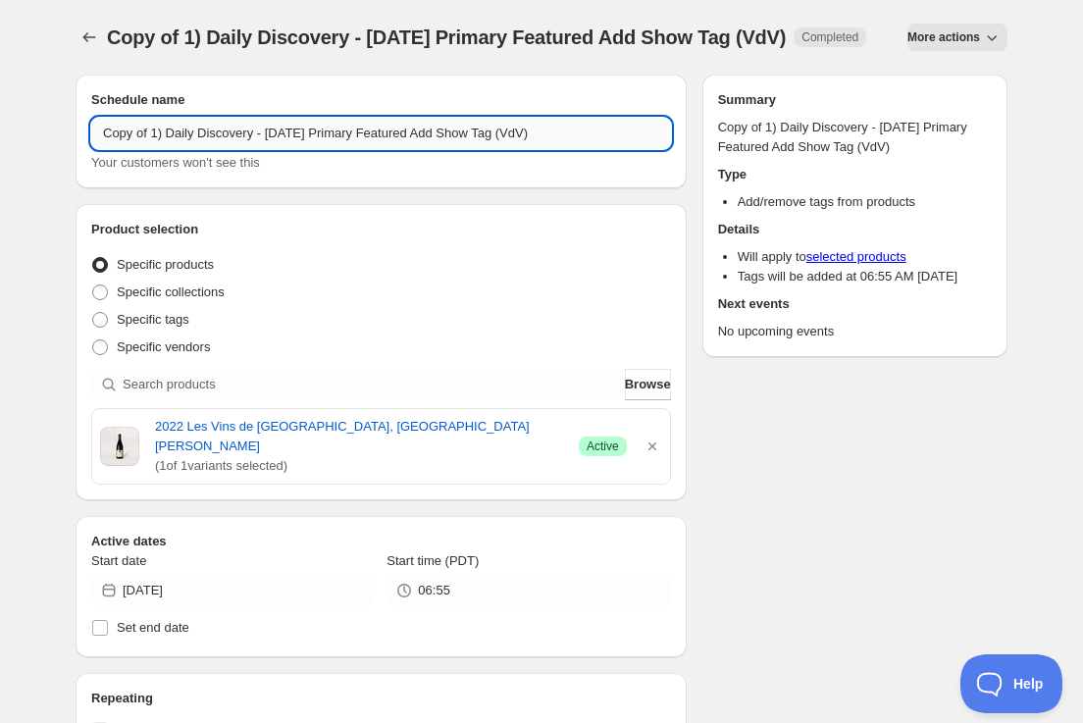
drag, startPoint x: 152, startPoint y: 151, endPoint x: 172, endPoint y: 167, distance: 25.1
click at [157, 149] on input "Copy of 1) Daily Discovery - [DATE] Primary Featured Add Show Tag (VdV)" at bounding box center [381, 133] width 580 height 31
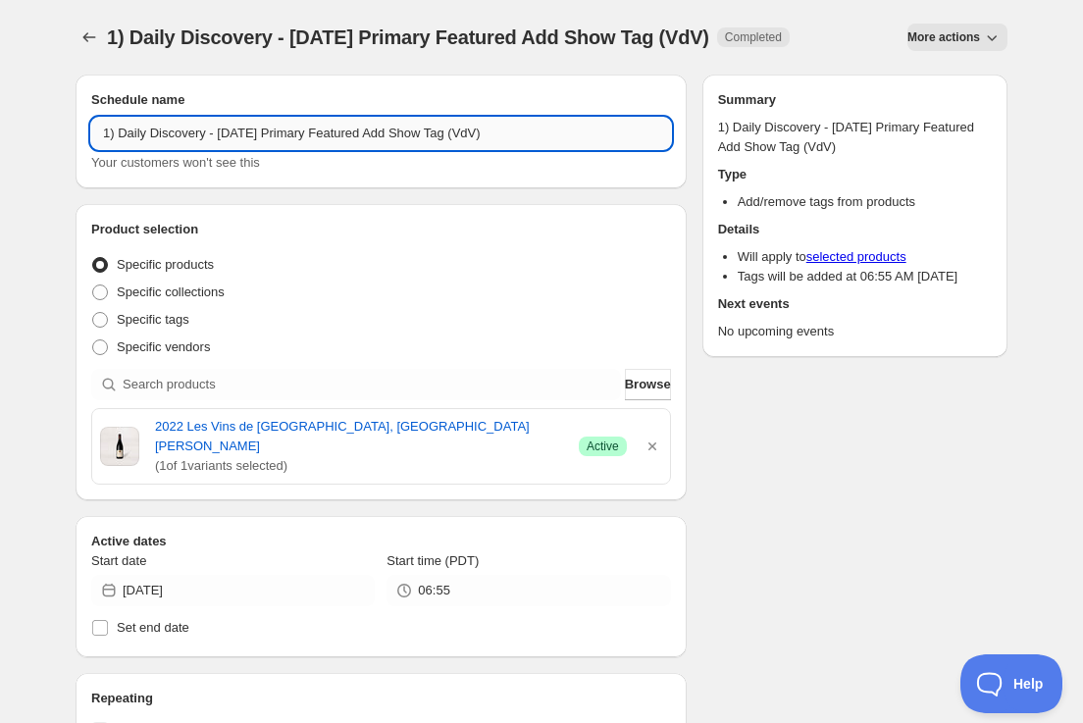
drag, startPoint x: 258, startPoint y: 128, endPoint x: 258, endPoint y: 140, distance: 11.8
click at [258, 132] on input "1) Daily Discovery - [DATE] Primary Featured Add Show Tag (VdV)" at bounding box center [381, 133] width 580 height 31
drag, startPoint x: 519, startPoint y: 131, endPoint x: 529, endPoint y: 158, distance: 28.2
click at [520, 135] on input "1) Daily Discovery - [DATE] Primary Featured Add Show Tag (VdV)" at bounding box center [381, 133] width 580 height 31
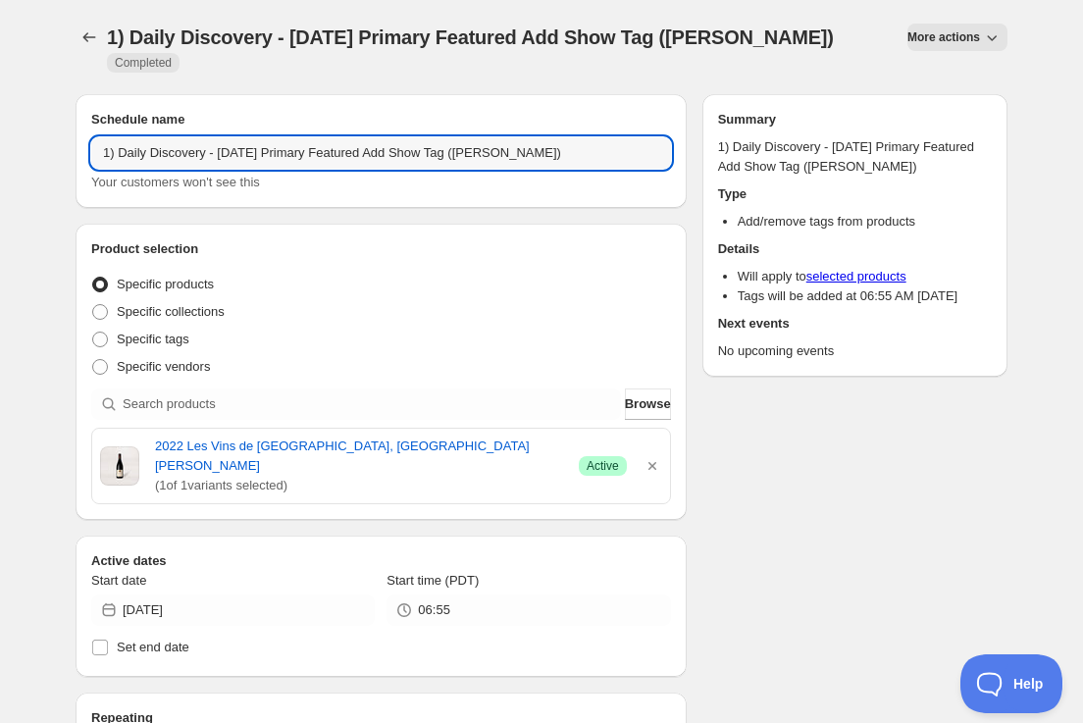
type input "1) Daily Discovery - [DATE] Primary Featured Add Show Tag ([PERSON_NAME])"
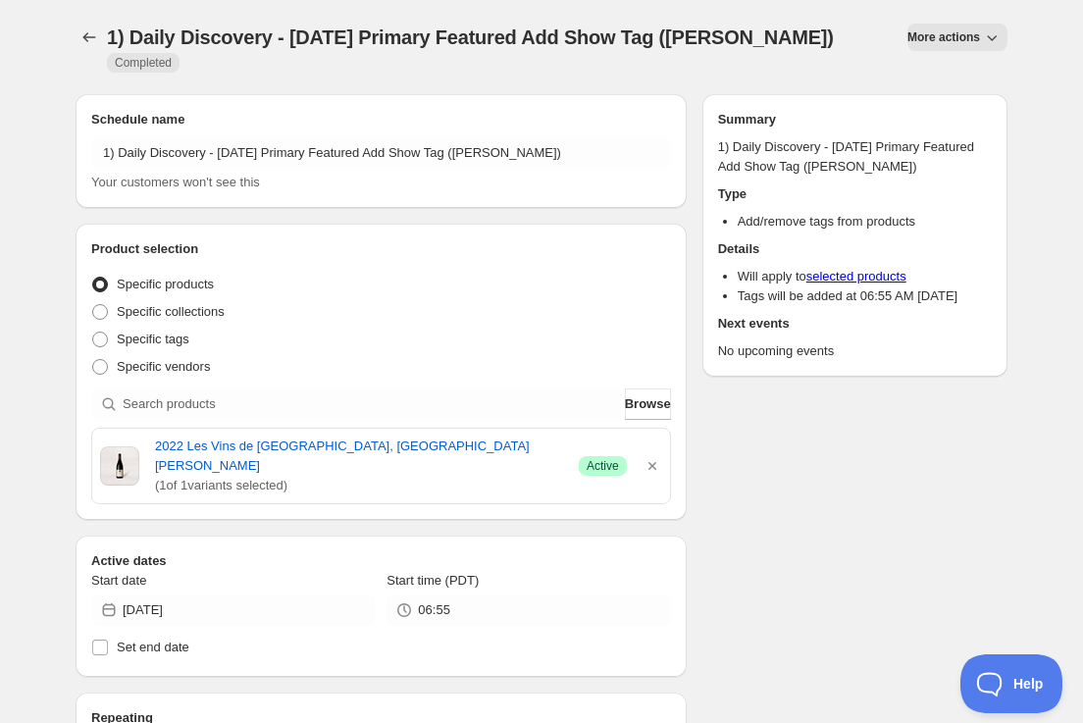
click at [489, 242] on div "Product selection Entity type Specific products Specific collections Specific t…" at bounding box center [381, 371] width 580 height 265
click at [654, 456] on icon "button" at bounding box center [652, 466] width 20 height 20
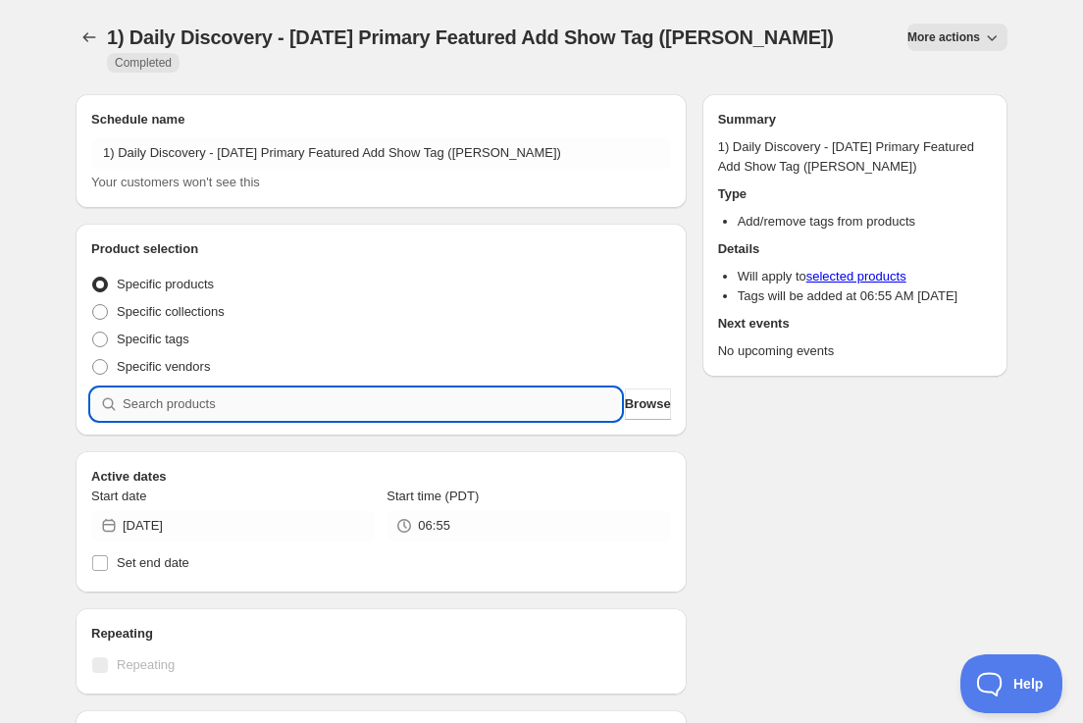
click at [343, 388] on input "search" at bounding box center [372, 403] width 498 height 31
paste input "SOMM2509-PME23CHE-750"
type input "SOMM2509-PME23CHE-750"
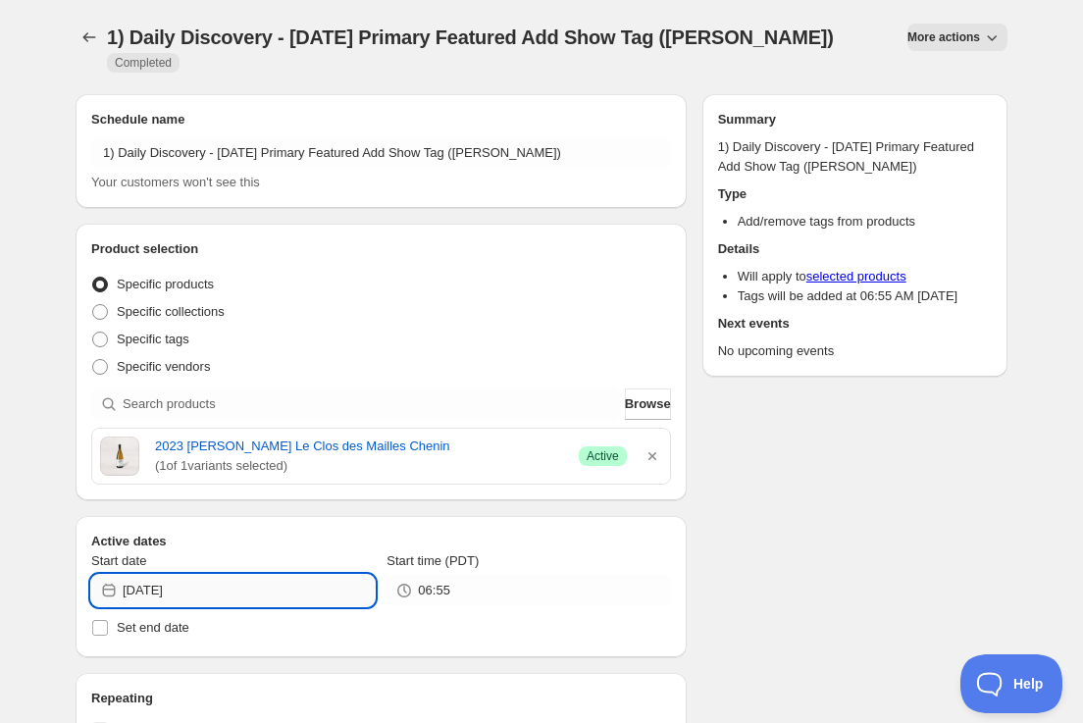
click at [357, 575] on input "[DATE]" at bounding box center [249, 590] width 252 height 31
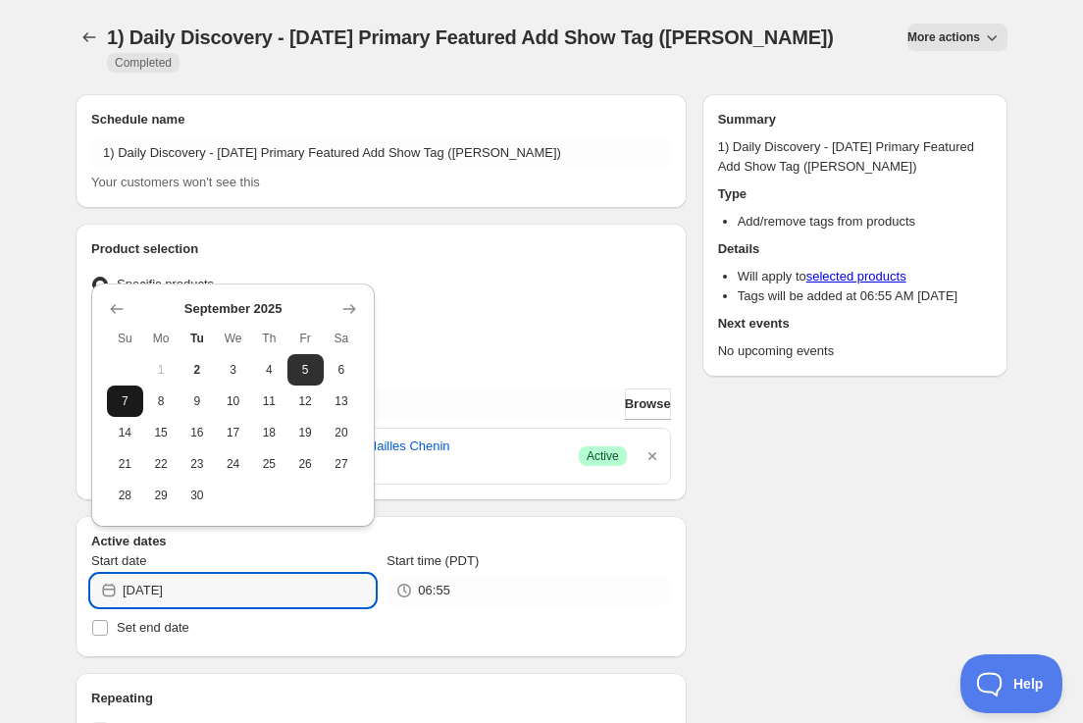
click at [133, 397] on span "7" at bounding box center [125, 401] width 21 height 16
type input "[DATE]"
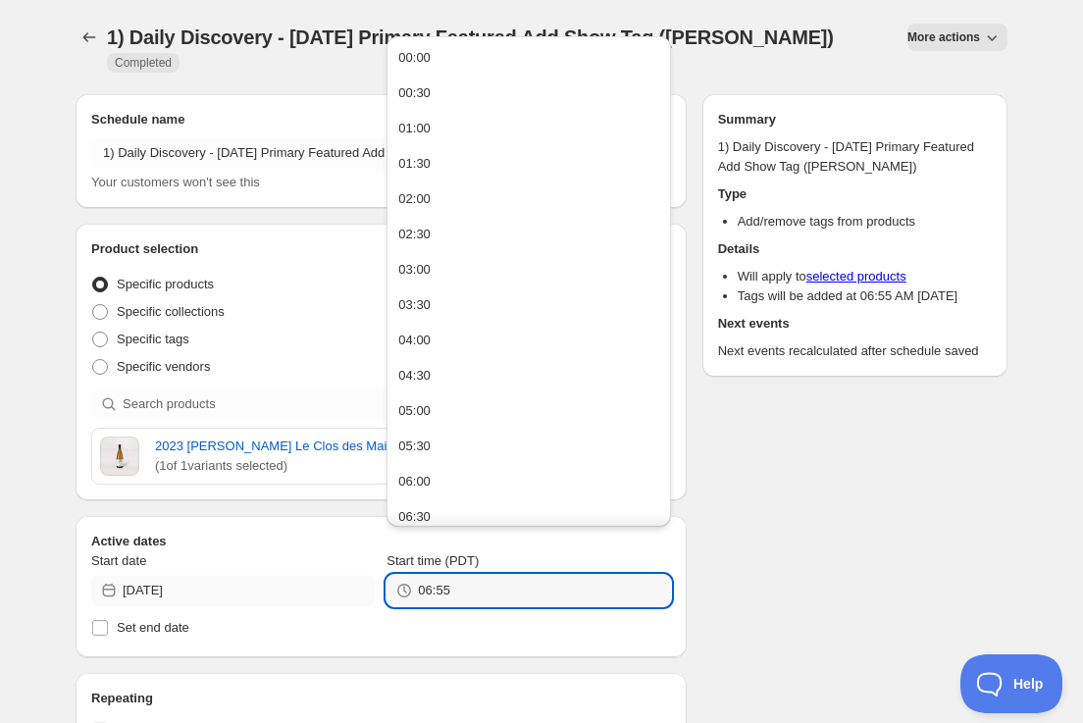
drag, startPoint x: 445, startPoint y: 572, endPoint x: 252, endPoint y: 560, distance: 193.6
click at [253, 560] on div "Start date [DATE] Start time (PDT) 06:55" at bounding box center [381, 578] width 580 height 55
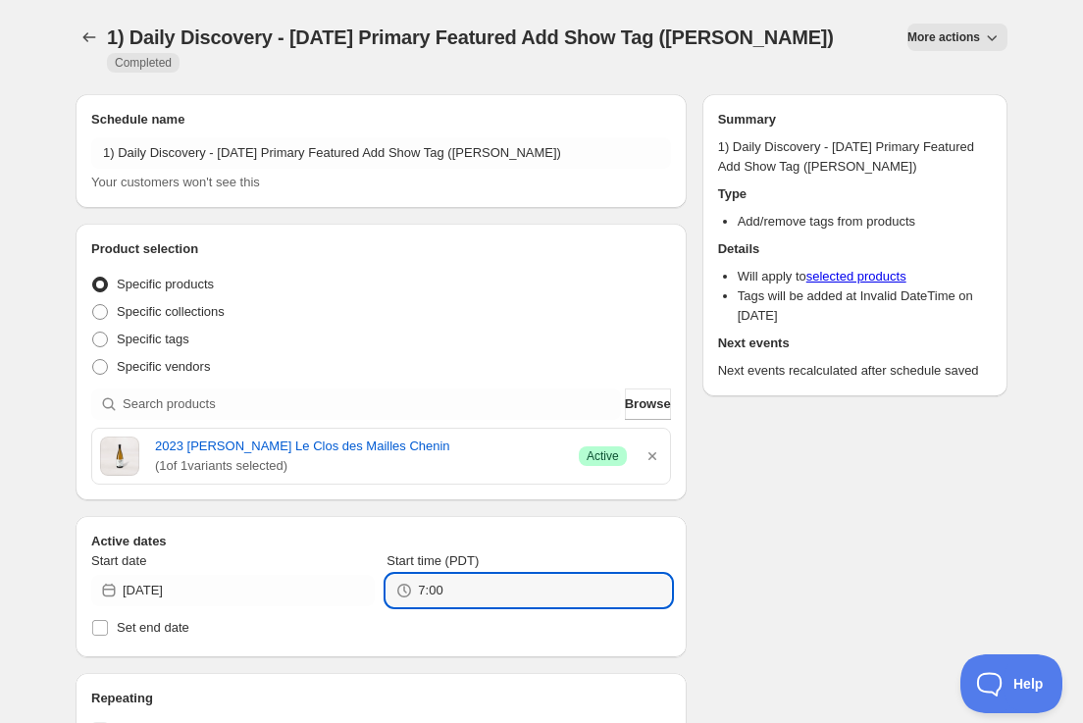
type input "07:00"
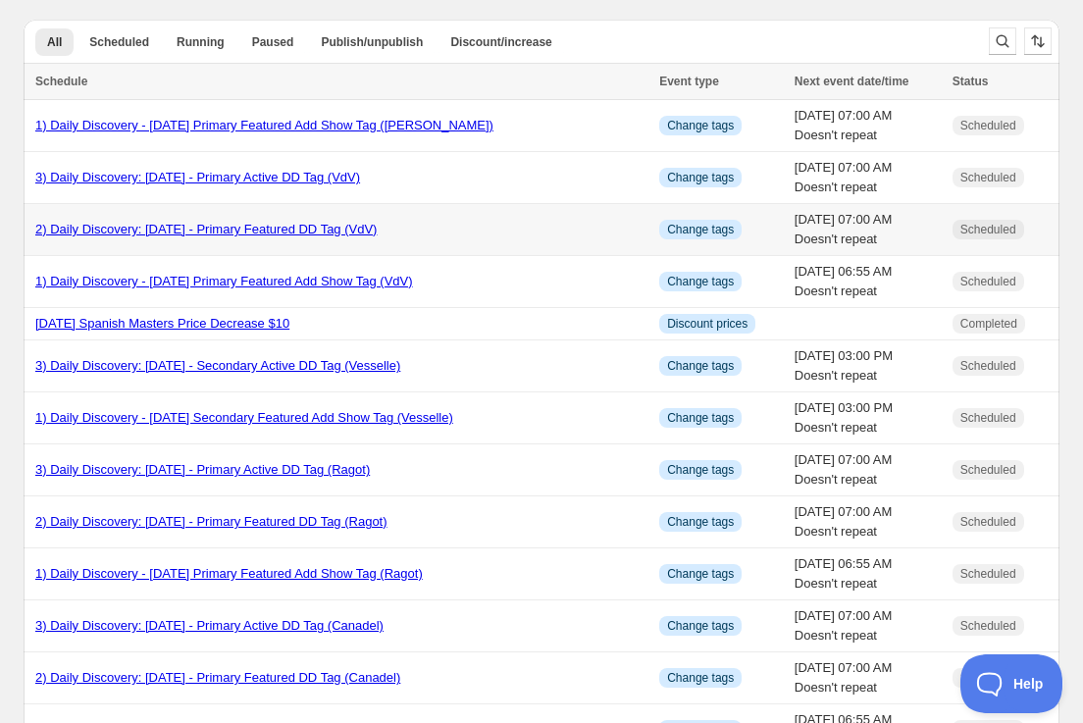
click at [192, 234] on link "2) Daily Discovery: [DATE] - Primary Featured DD Tag (VdV)" at bounding box center [205, 229] width 341 height 15
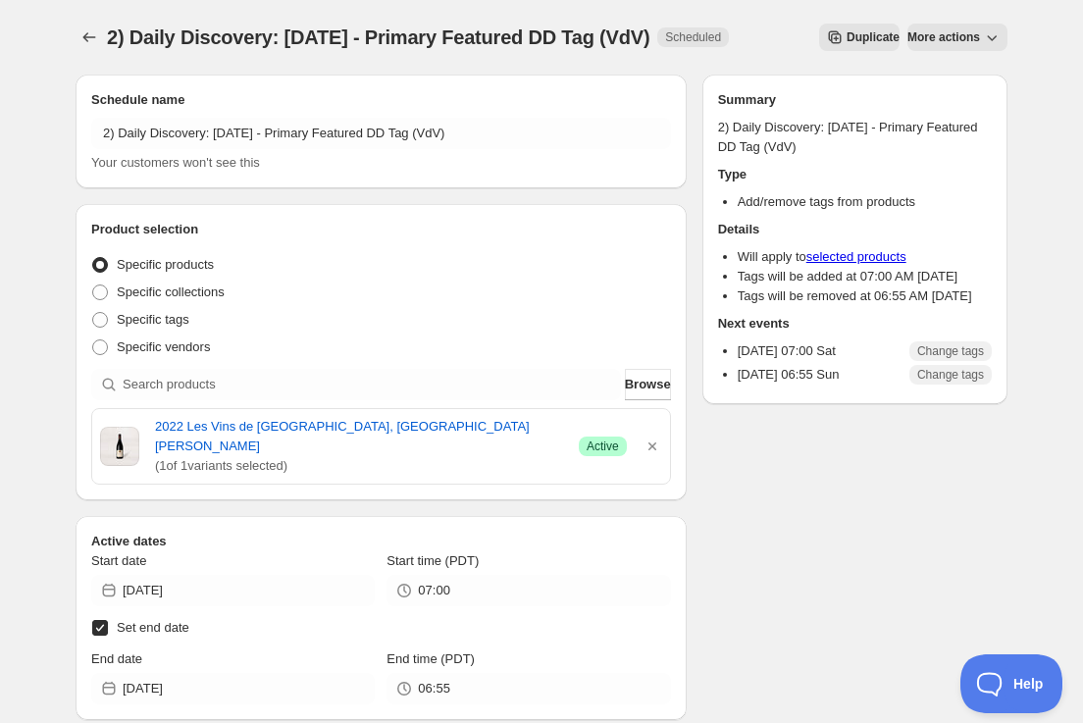
click at [911, 34] on span "More actions" at bounding box center [943, 37] width 73 height 16
click at [808, 62] on div "2) Daily Discovery: [DATE] - Primary Featured DD Tag (VdV). This page is ready …" at bounding box center [542, 37] width 932 height 75
click at [825, 43] on icon "Secondary action label" at bounding box center [835, 37] width 20 height 20
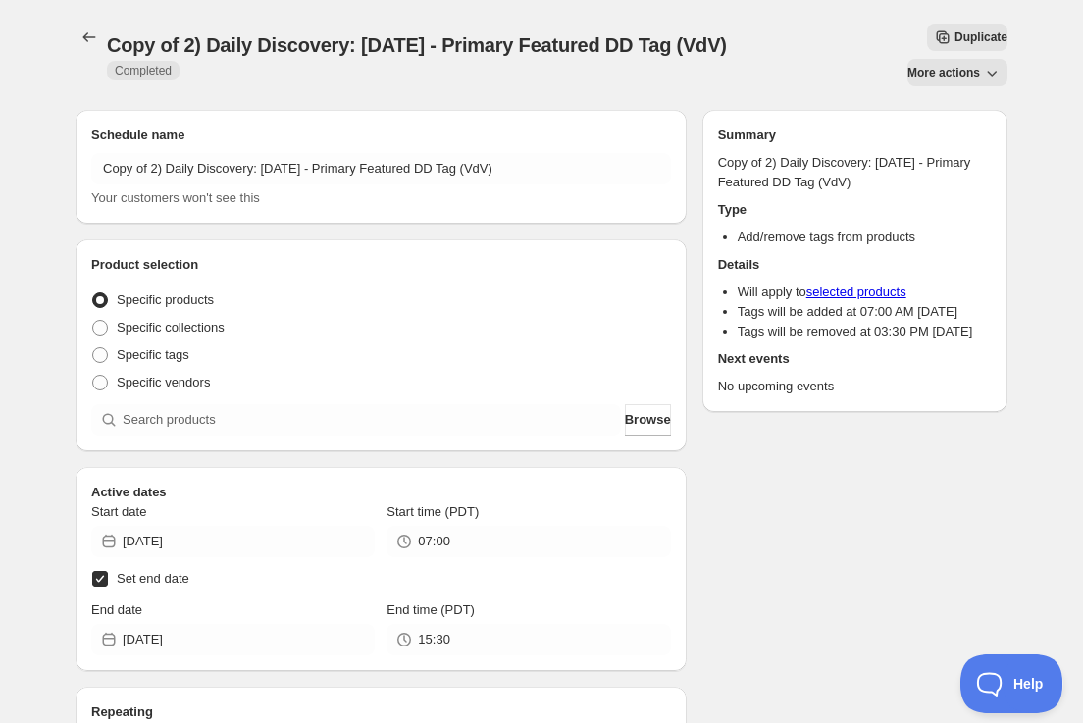
scroll to position [1, 0]
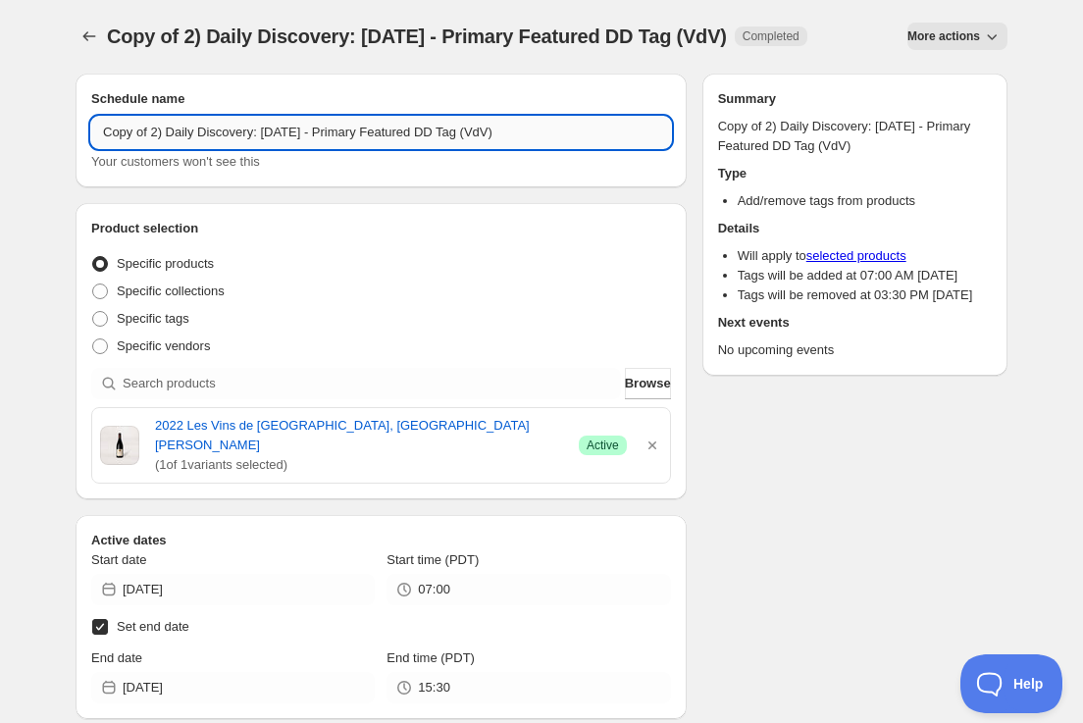
click at [155, 139] on input "Copy of 2) Daily Discovery: [DATE] - Primary Featured DD Tag (VdV)" at bounding box center [381, 132] width 580 height 31
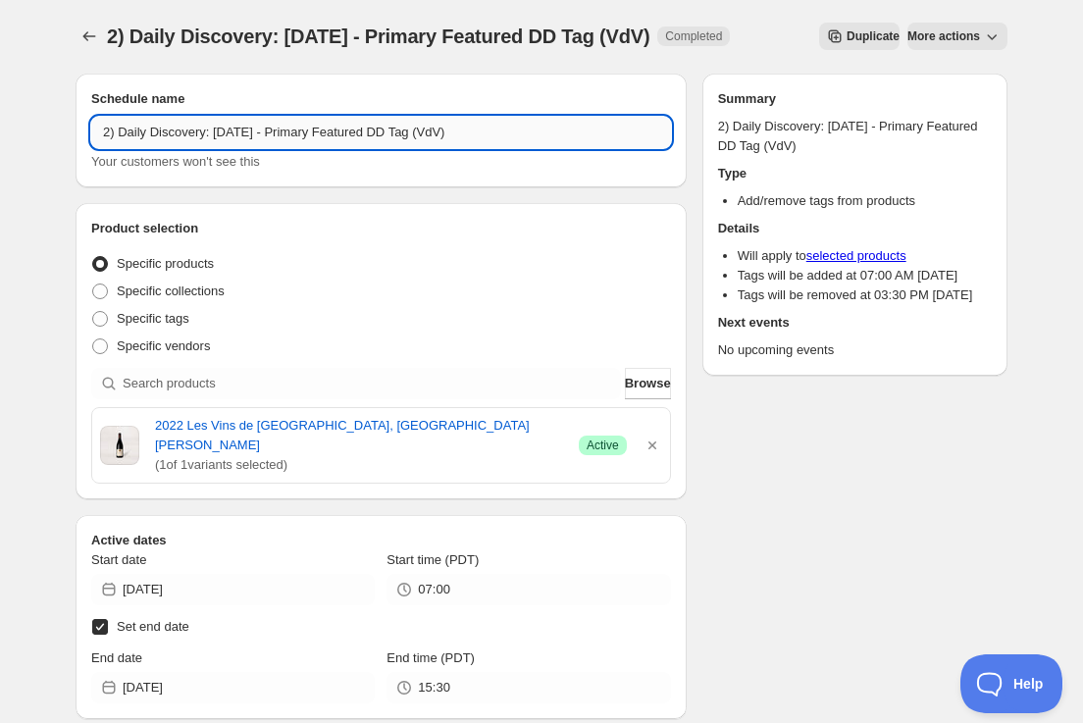
click at [252, 125] on input "2) Daily Discovery: [DATE] - Primary Featured DD Tag (VdV)" at bounding box center [381, 132] width 580 height 31
drag, startPoint x: 484, startPoint y: 135, endPoint x: 486, endPoint y: 150, distance: 14.8
click at [485, 136] on input "2) Daily Discovery: [DATE] - Primary Featured DD Tag (VdV)" at bounding box center [381, 132] width 580 height 31
type input "2) Daily Discovery: [DATE] - Primary Featured DD Tag ([PERSON_NAME])"
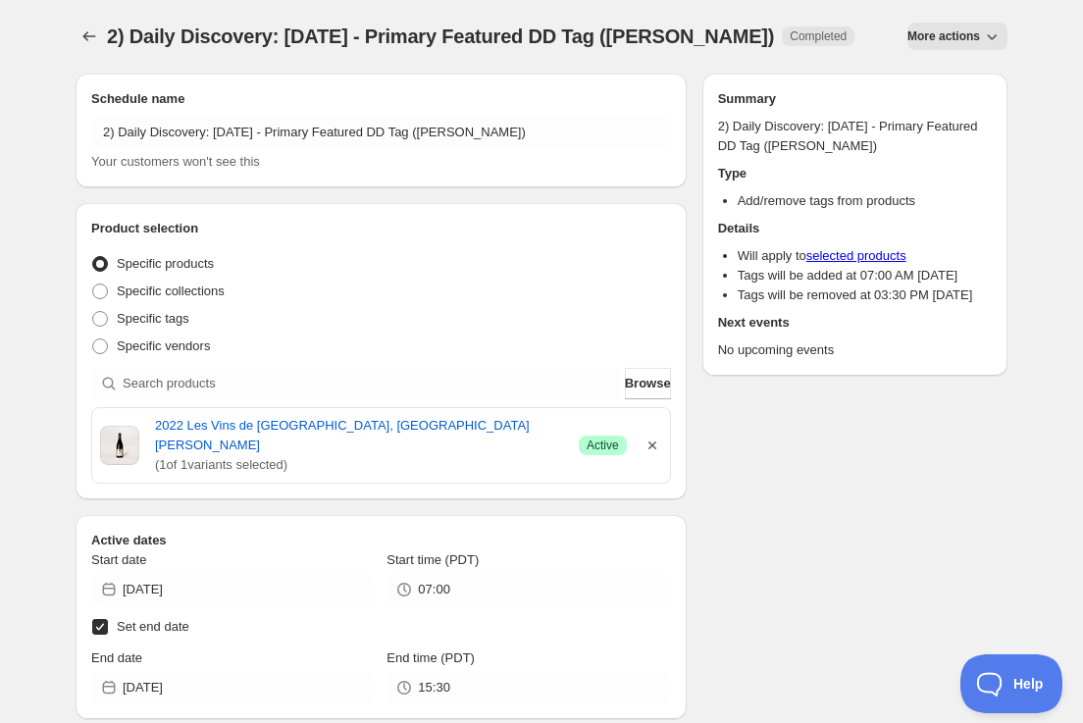
click at [651, 437] on icon "button" at bounding box center [652, 445] width 20 height 20
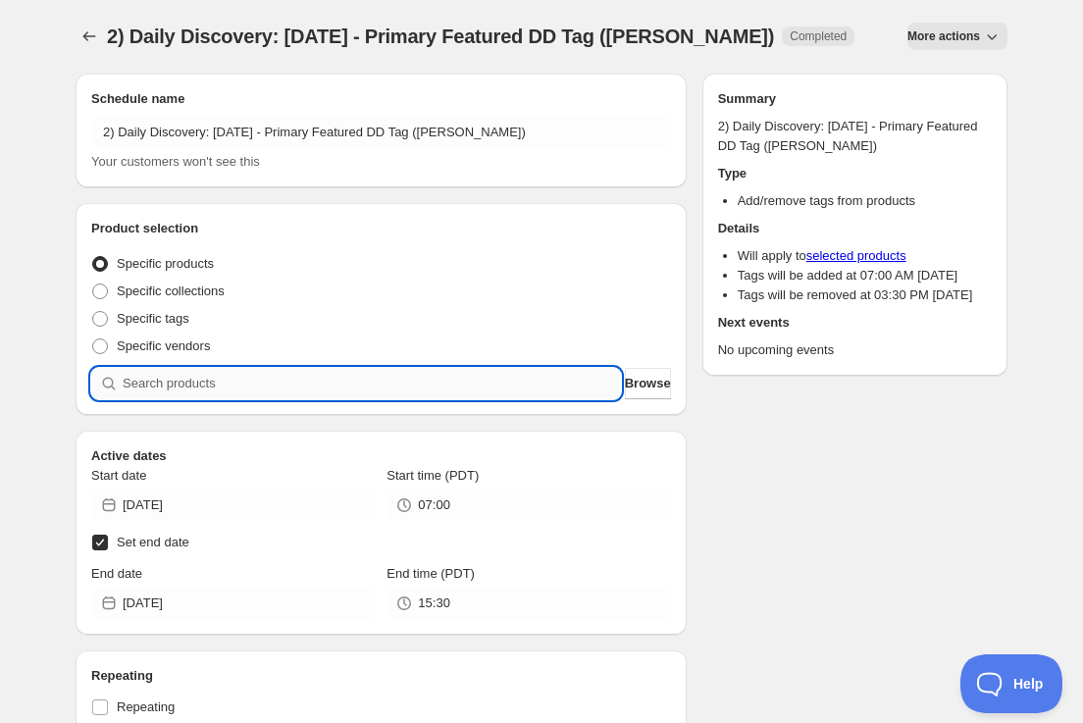
click at [349, 377] on input "search" at bounding box center [372, 383] width 498 height 31
paste input "SOMM2509-PME23CHE-750"
type input "SOMM2509-PME23CHE-750"
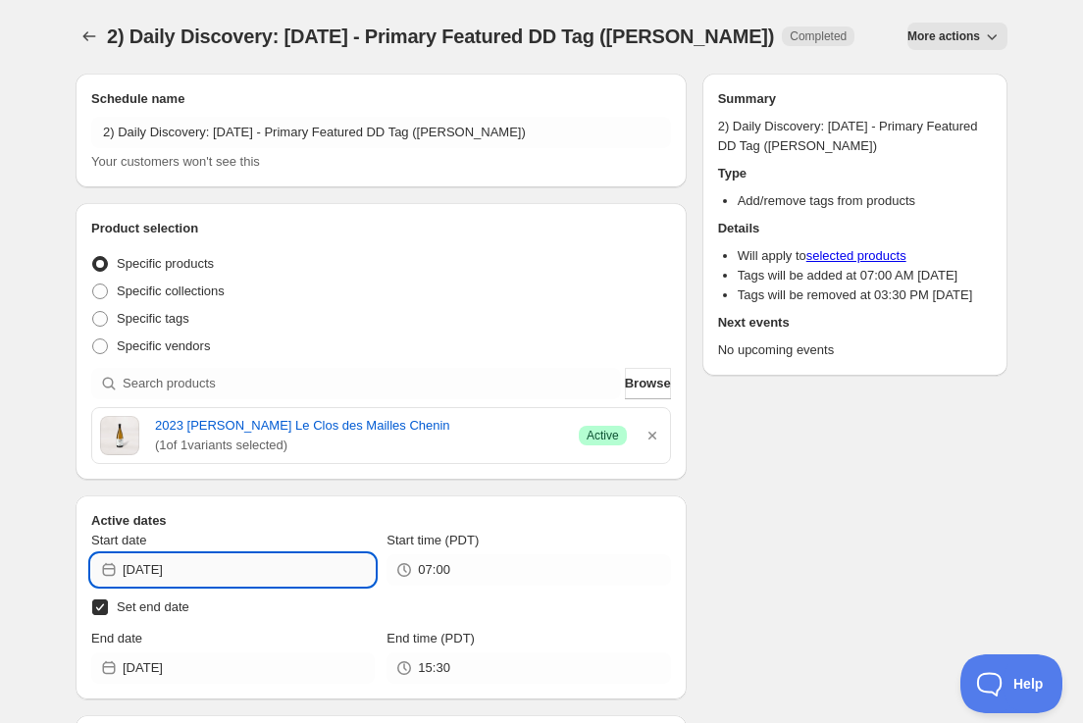
click at [265, 577] on input "[DATE]" at bounding box center [249, 569] width 252 height 31
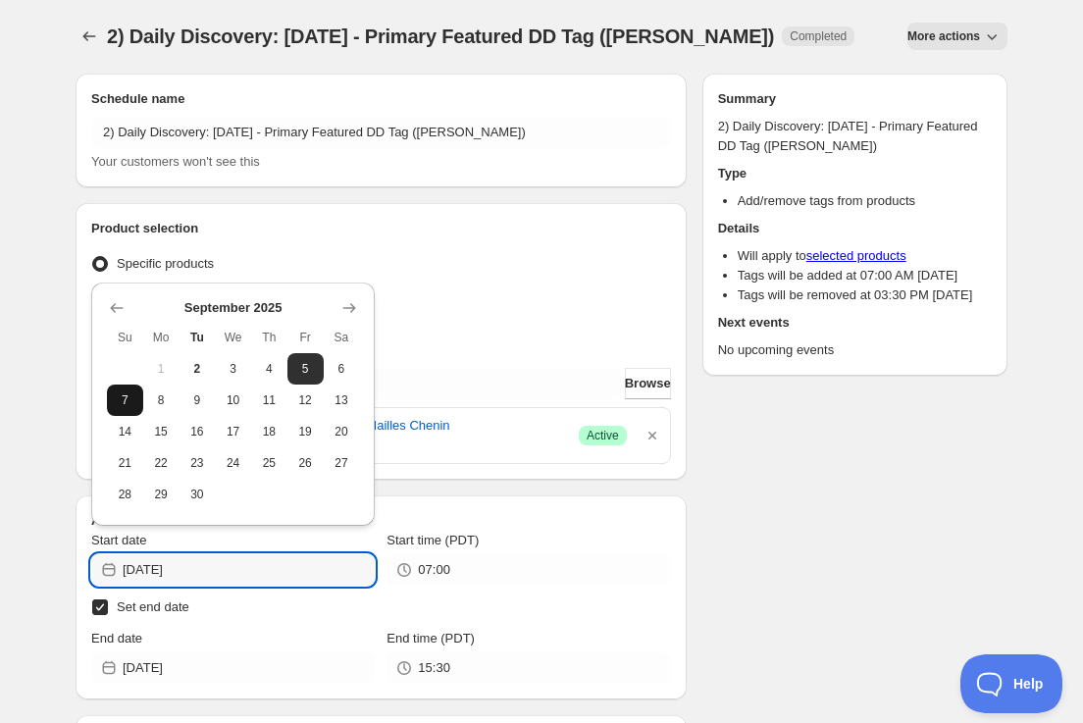
click at [129, 397] on span "7" at bounding box center [125, 400] width 21 height 16
type input "[DATE]"
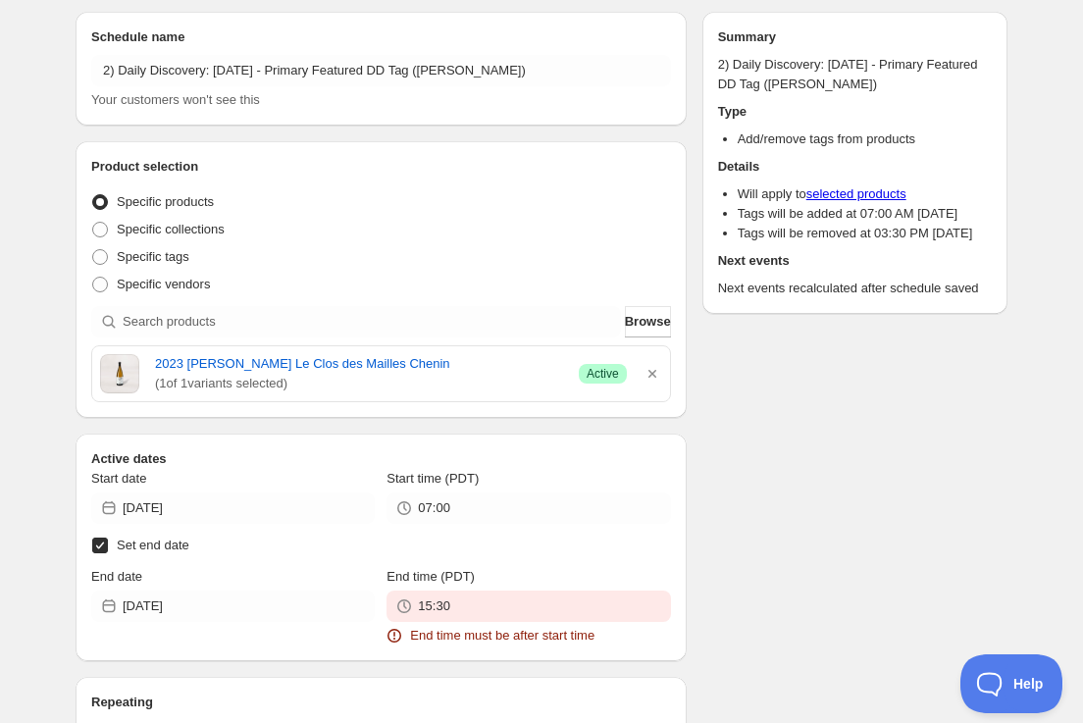
scroll to position [76, 0]
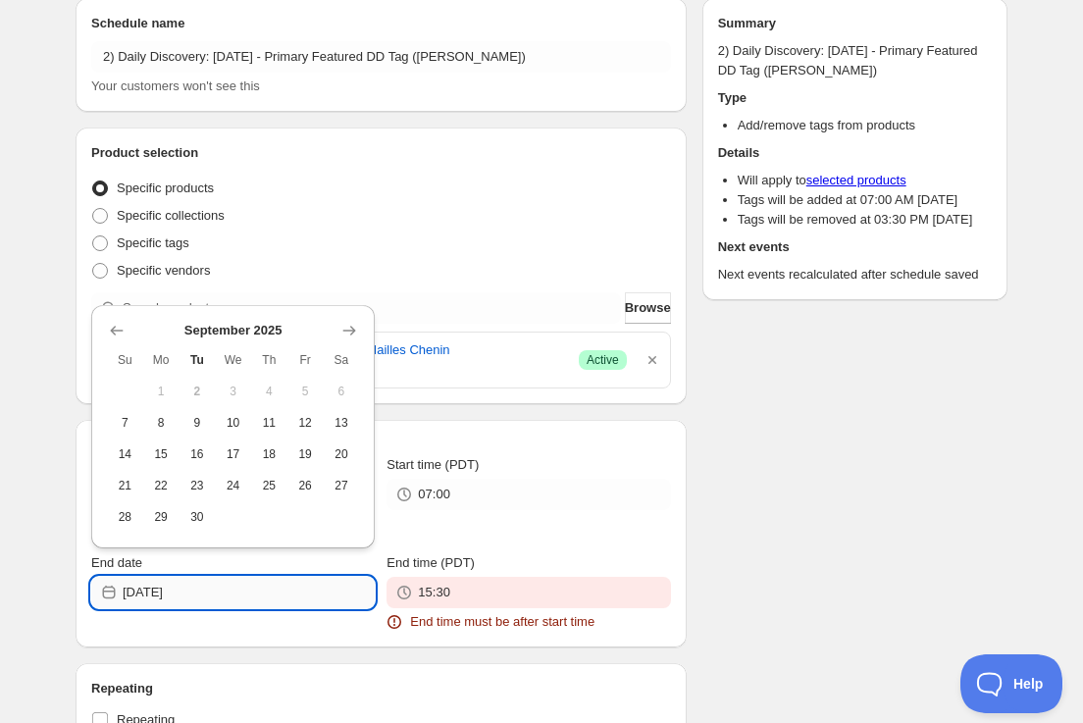
click at [254, 600] on input "[DATE]" at bounding box center [249, 592] width 252 height 31
click at [165, 425] on span "8" at bounding box center [161, 423] width 21 height 16
type input "[DATE]"
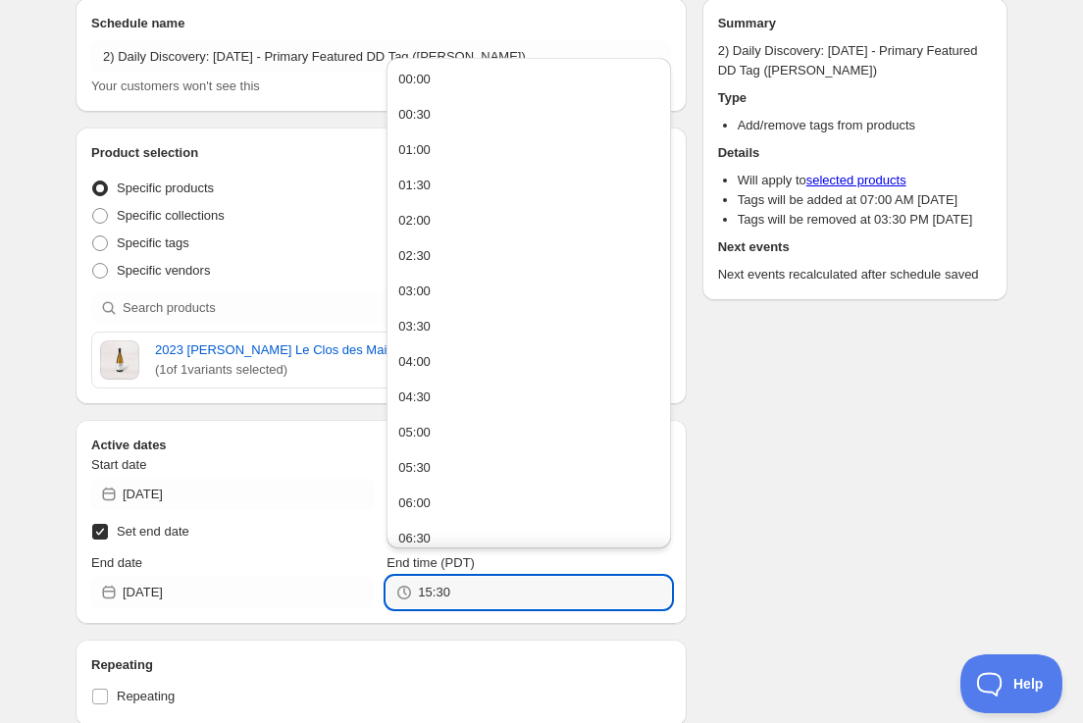
drag, startPoint x: 490, startPoint y: 589, endPoint x: 181, endPoint y: 566, distance: 309.8
click at [183, 567] on div "End date [DATE] End time (PDT) 15:30" at bounding box center [381, 580] width 580 height 55
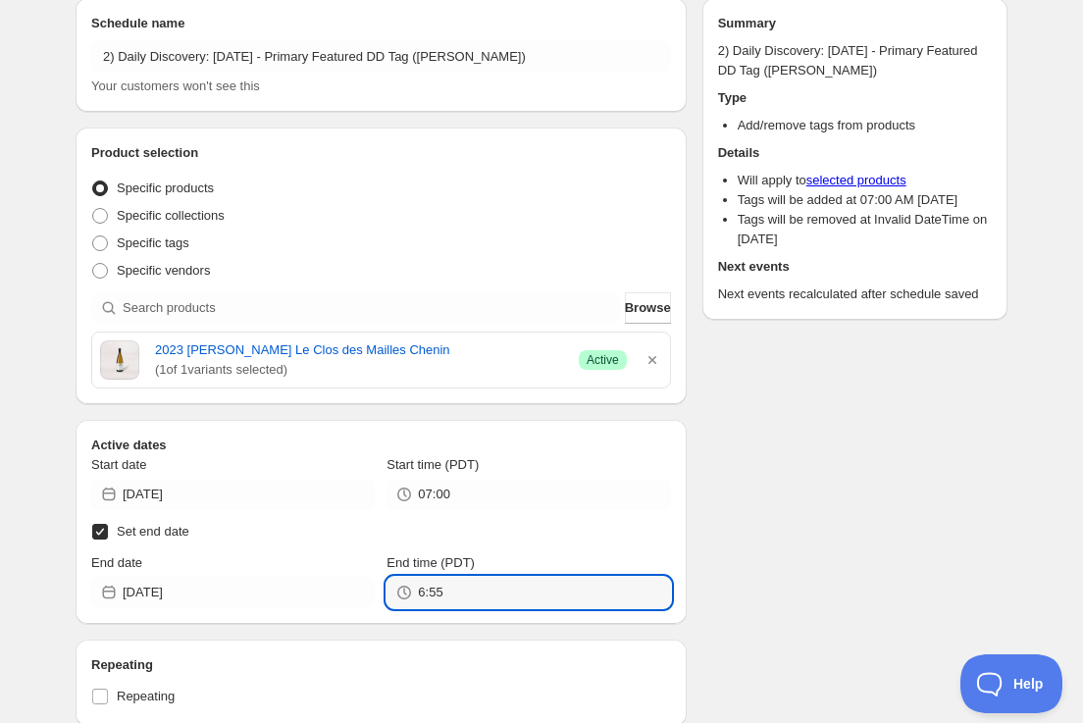
type input "06:55"
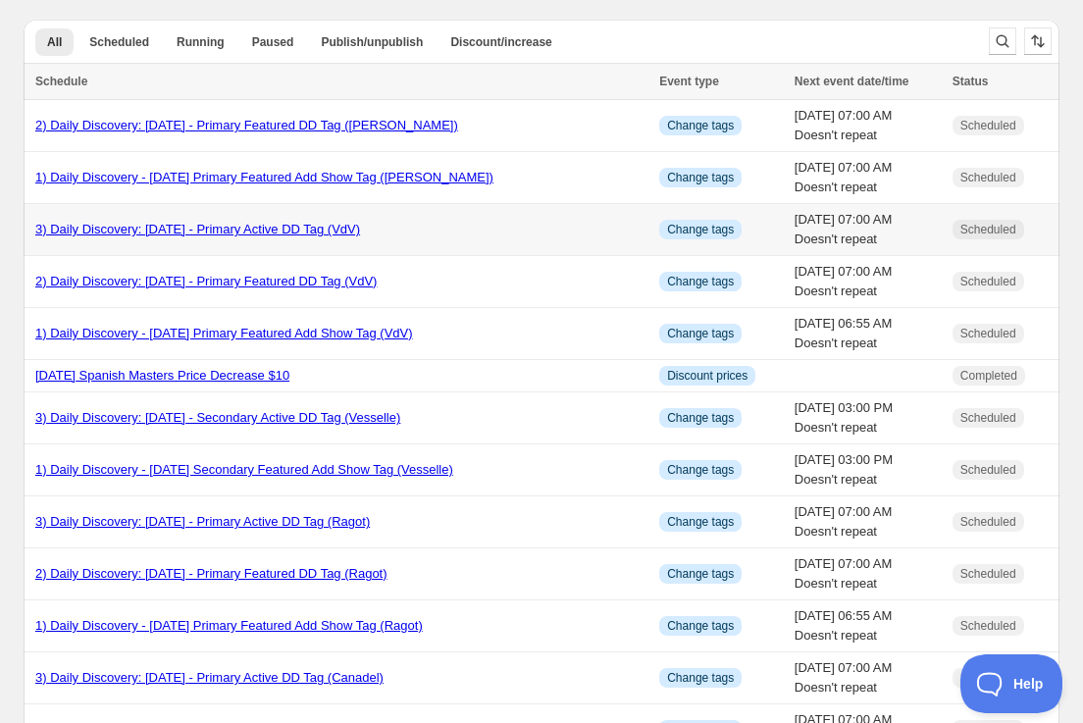
click at [172, 235] on link "3) Daily Discovery: [DATE] - Primary Active DD Tag (VdV)" at bounding box center [197, 229] width 325 height 15
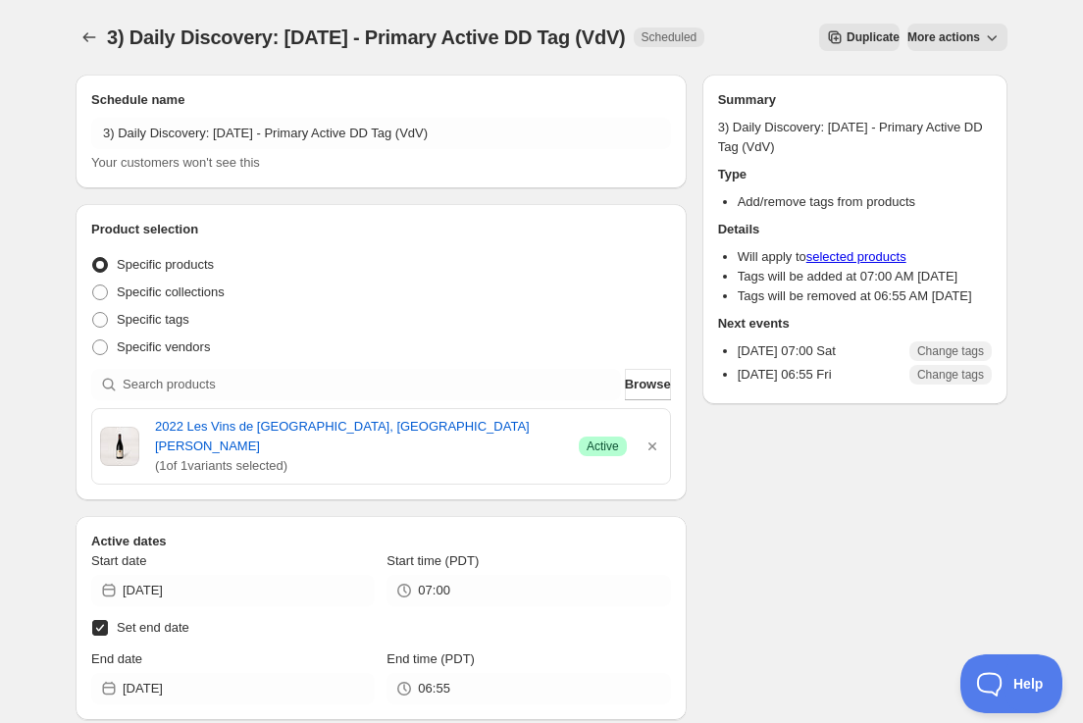
click at [948, 35] on span "More actions" at bounding box center [943, 37] width 73 height 16
click at [846, 32] on span "Duplicate" at bounding box center [872, 37] width 53 height 16
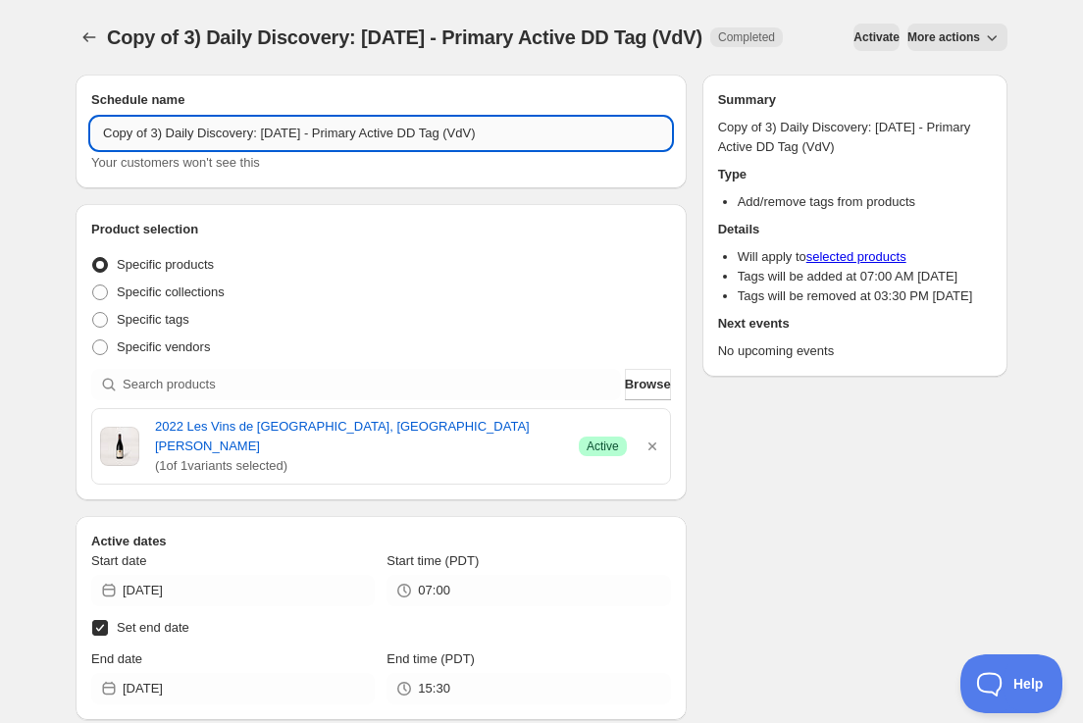
click at [156, 149] on input "Copy of 3) Daily Discovery: [DATE] - Primary Active DD Tag (VdV)" at bounding box center [381, 133] width 580 height 31
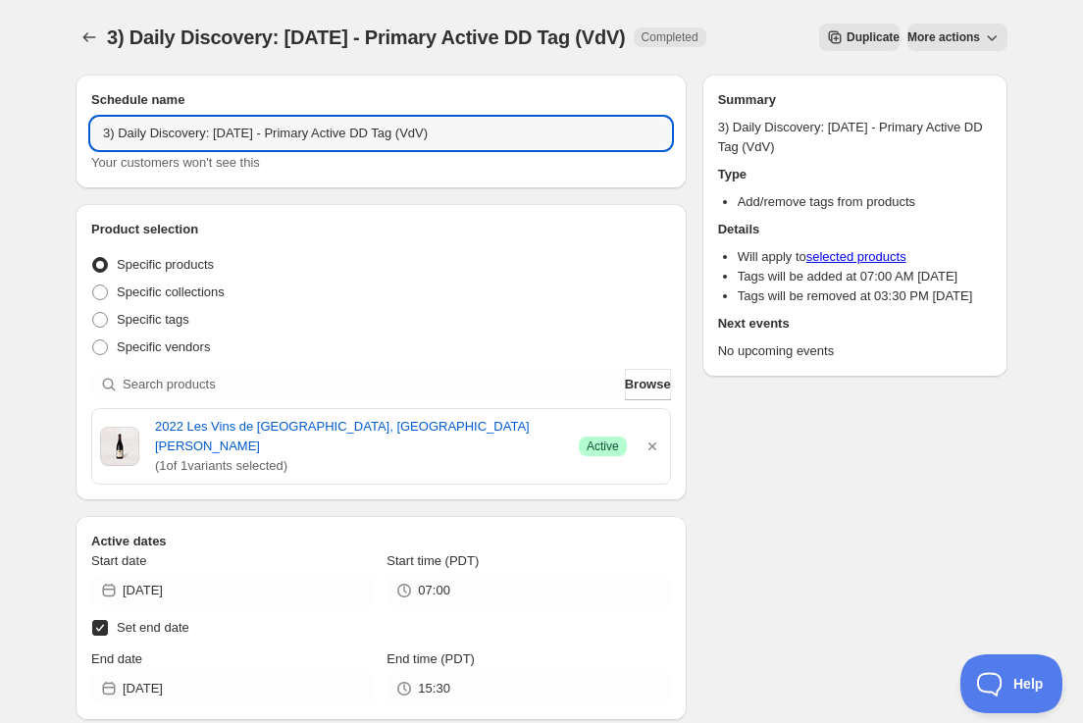
drag, startPoint x: 251, startPoint y: 128, endPoint x: 245, endPoint y: 164, distance: 35.8
click at [250, 129] on input "3) Daily Discovery: [DATE] - Primary Active DD Tag (VdV)" at bounding box center [381, 133] width 580 height 31
drag, startPoint x: 468, startPoint y: 129, endPoint x: 470, endPoint y: 151, distance: 21.7
click at [469, 134] on input "3) Daily Discovery: [DATE] - Primary Active DD Tag (VdV)" at bounding box center [381, 133] width 580 height 31
type input "3) Daily Discovery: [DATE] - Primary Active DD Tag ([PERSON_NAME])"
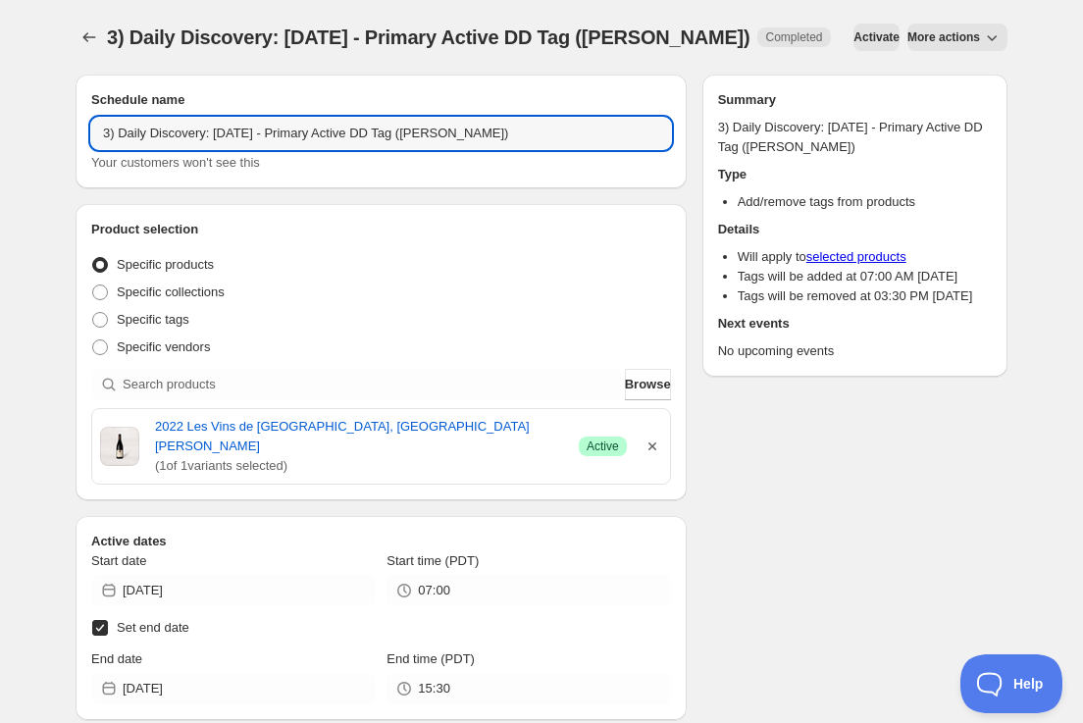
click at [649, 442] on icon "button" at bounding box center [652, 446] width 8 height 8
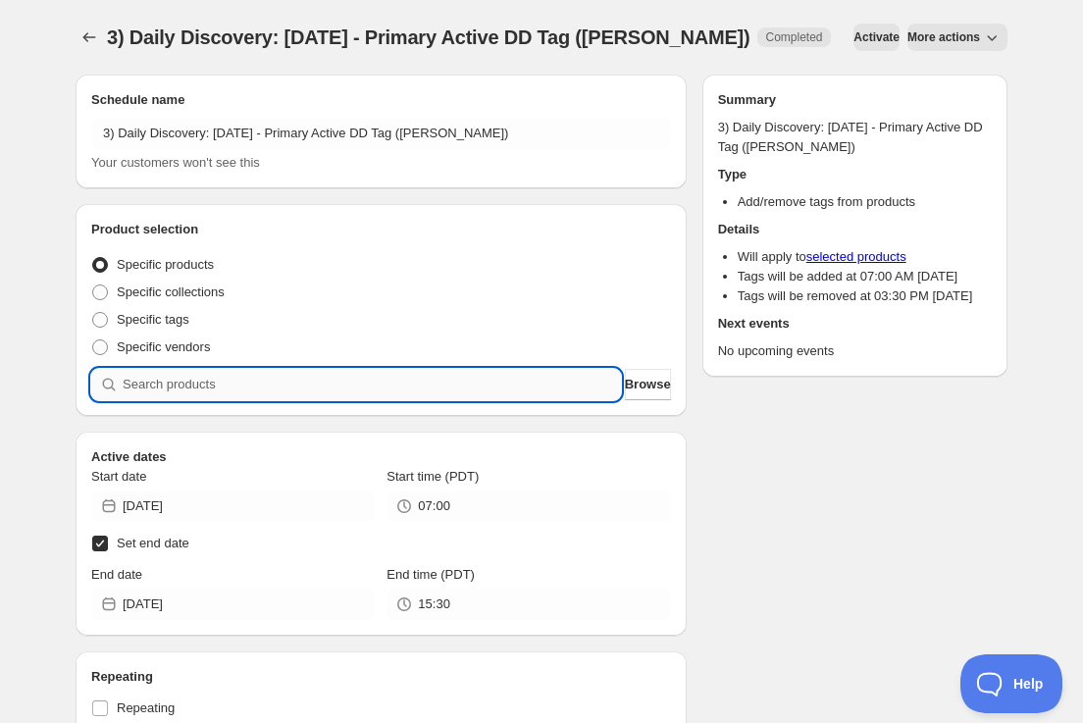
click at [385, 390] on input "search" at bounding box center [372, 384] width 498 height 31
paste input "SOMM2509-PME23CHE-750"
type input "SOMM2509-PME23CHE-750"
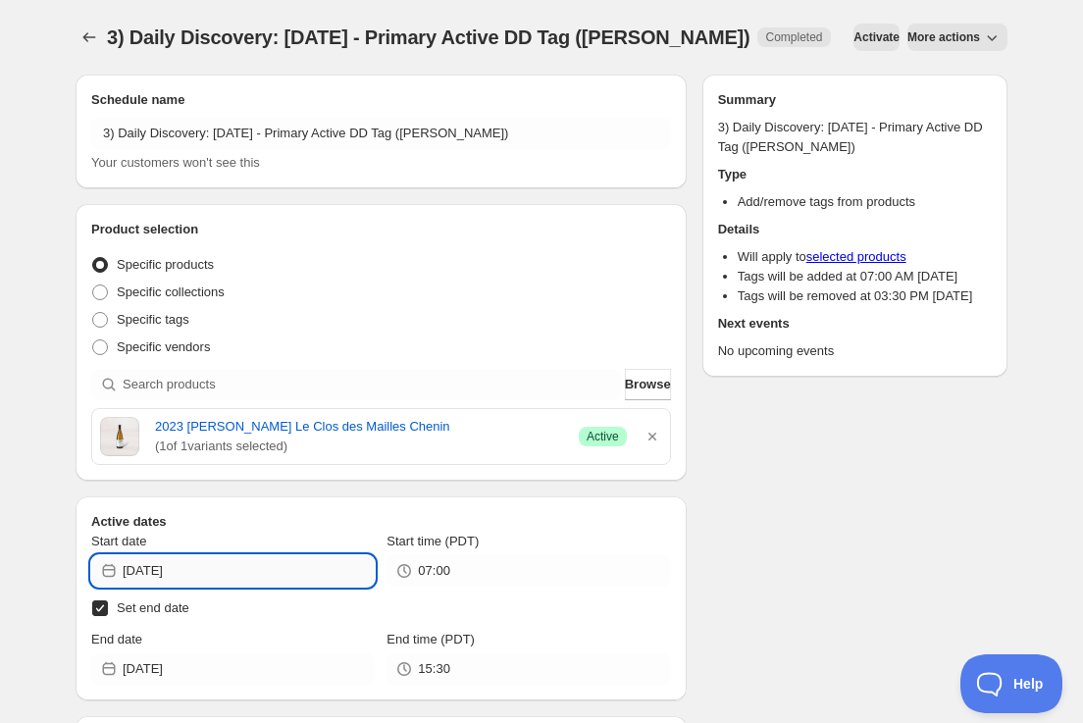
click at [349, 571] on input "[DATE]" at bounding box center [249, 570] width 252 height 31
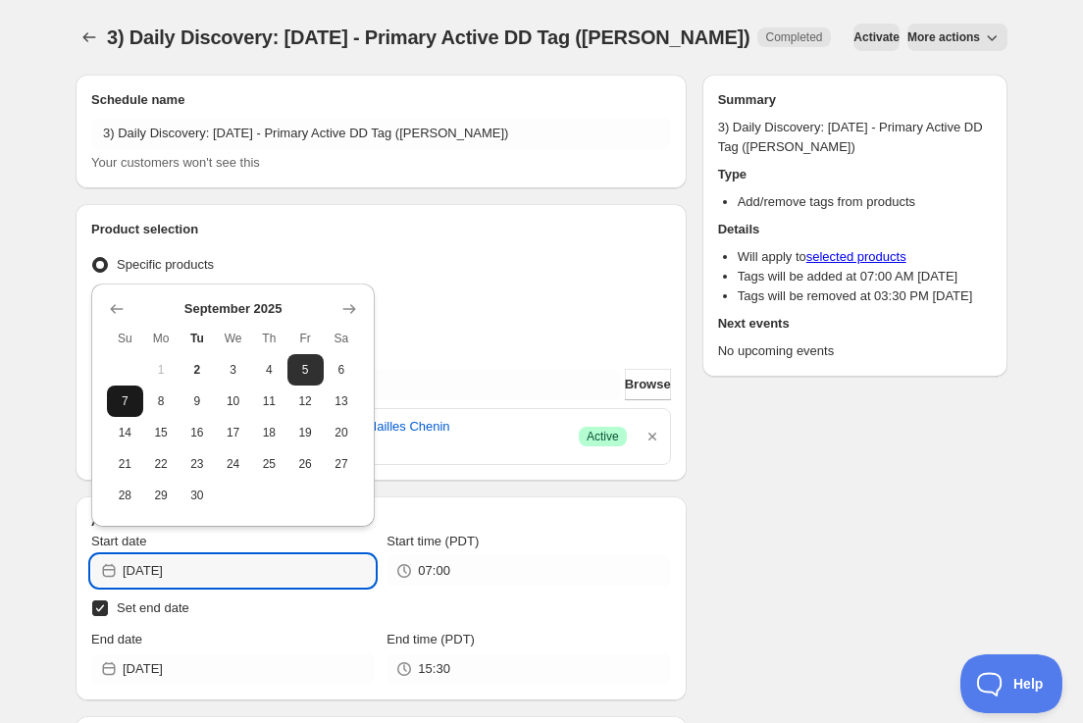
click at [123, 403] on span "7" at bounding box center [125, 401] width 21 height 16
type input "[DATE]"
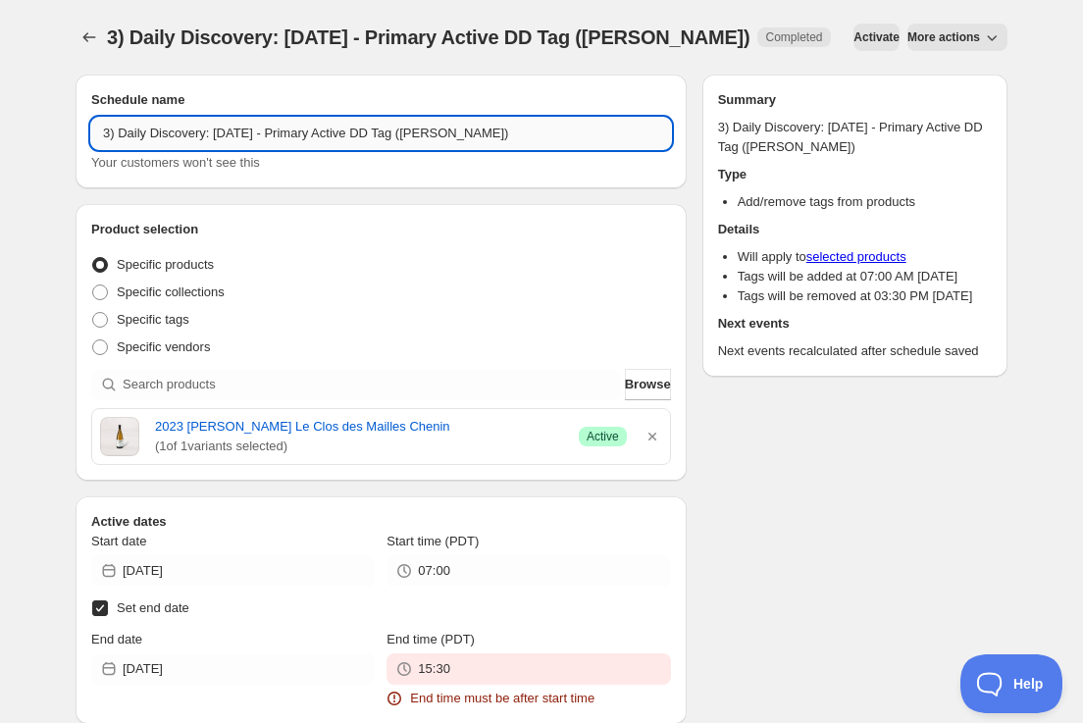
click at [255, 136] on input "3) Daily Discovery: [DATE] - Primary Active DD Tag ([PERSON_NAME])" at bounding box center [381, 133] width 580 height 31
type input "3) Daily Discovery: [DATE] - Primary Active DD Tag ([PERSON_NAME])"
click at [261, 673] on input "[DATE]" at bounding box center [249, 668] width 252 height 31
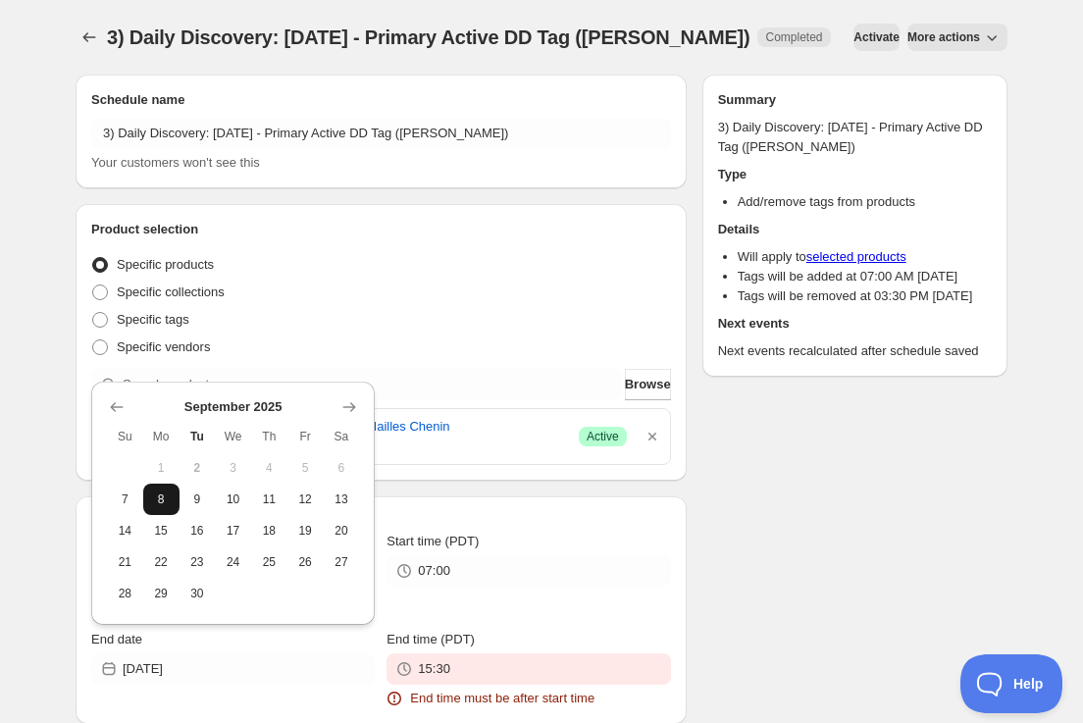
click at [163, 497] on span "8" at bounding box center [161, 499] width 21 height 16
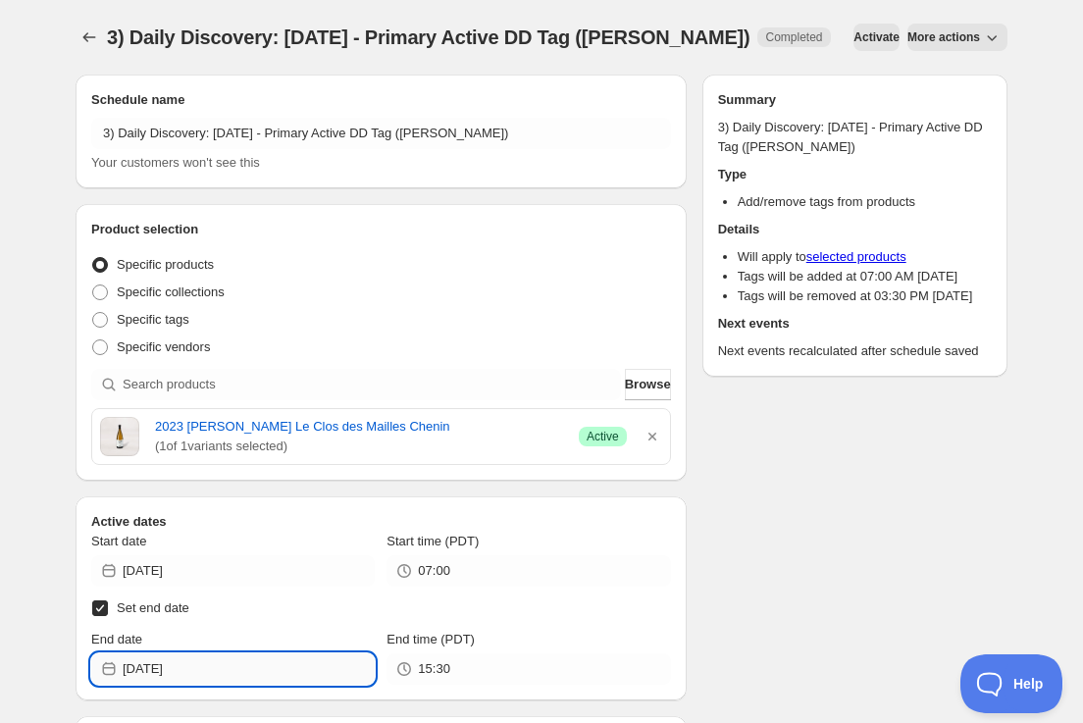
click at [163, 668] on input "[DATE]" at bounding box center [249, 668] width 252 height 31
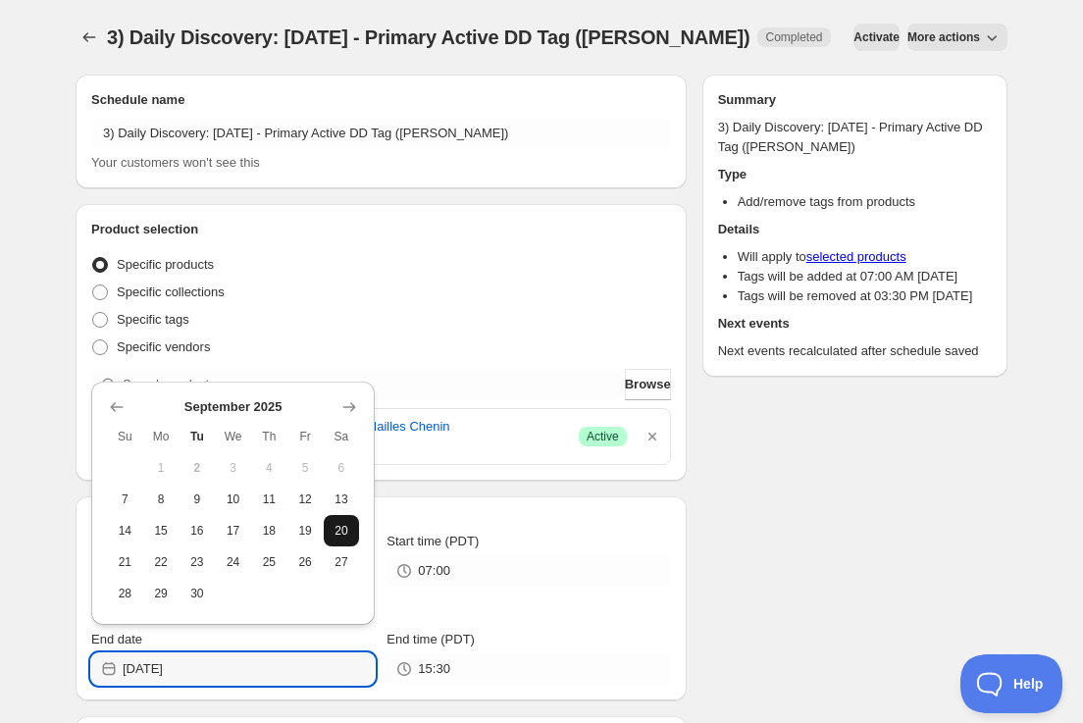
click at [338, 527] on span "20" at bounding box center [341, 531] width 21 height 16
type input "[DATE]"
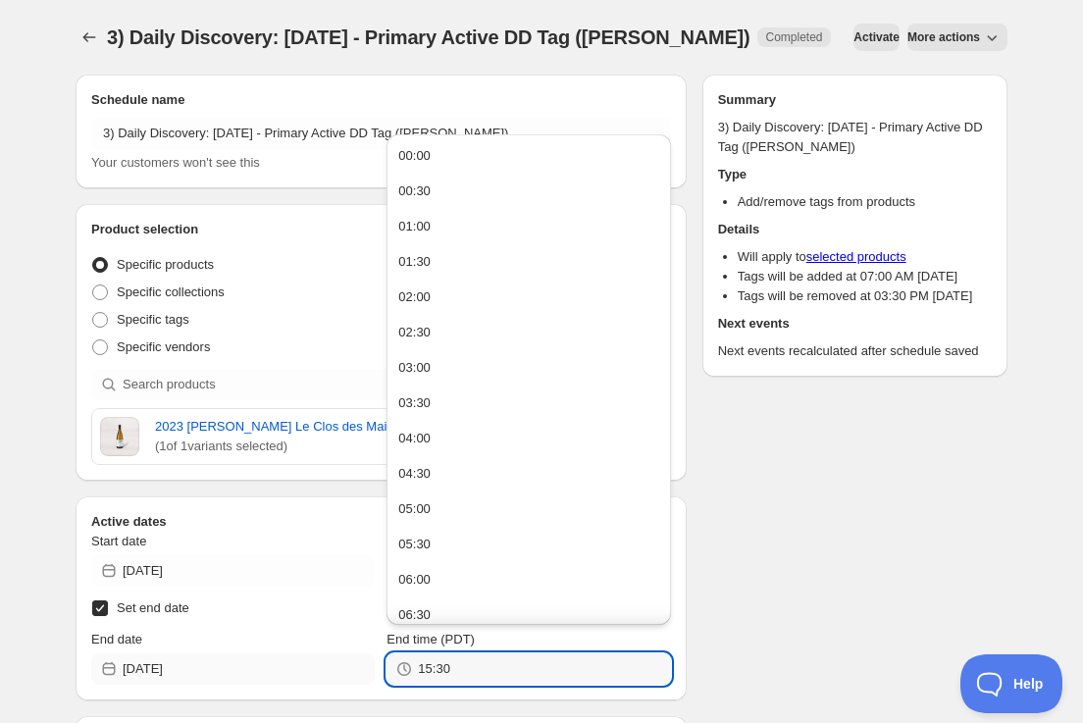
drag, startPoint x: 364, startPoint y: 676, endPoint x: 262, endPoint y: 672, distance: 102.1
click at [263, 673] on div "End date [DATE] End time (PDT) 15:30" at bounding box center [381, 657] width 580 height 55
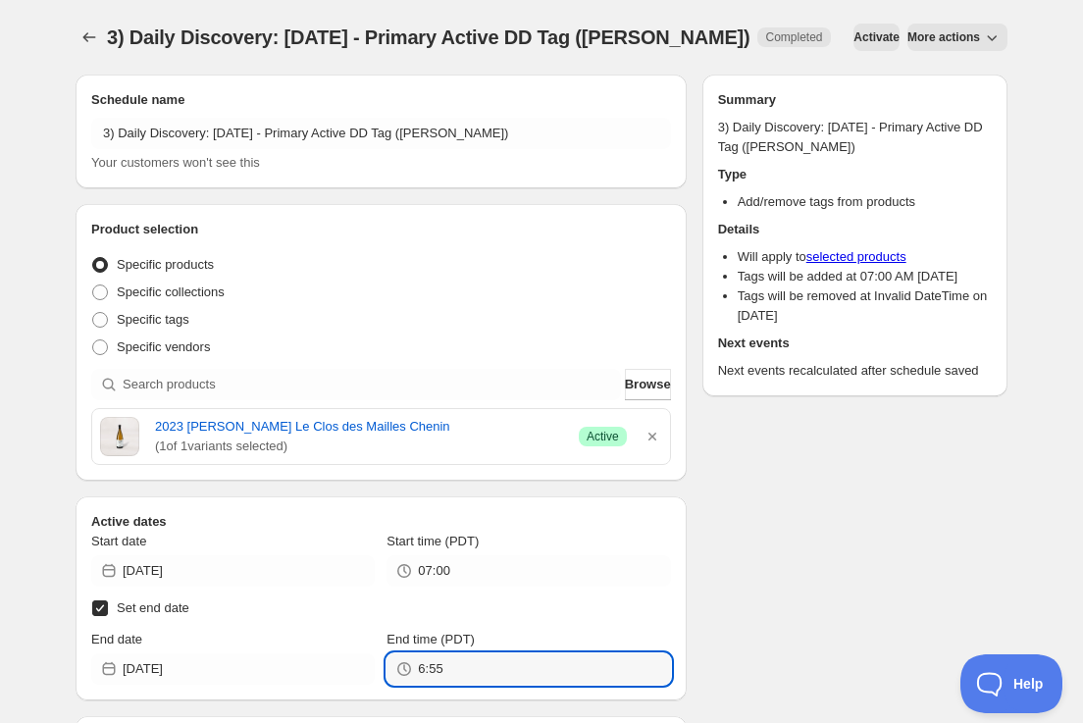
type input "06:55"
click at [435, 630] on label "End time (PDT)" at bounding box center [430, 640] width 88 height 20
click at [435, 653] on input "06:55" at bounding box center [544, 668] width 252 height 31
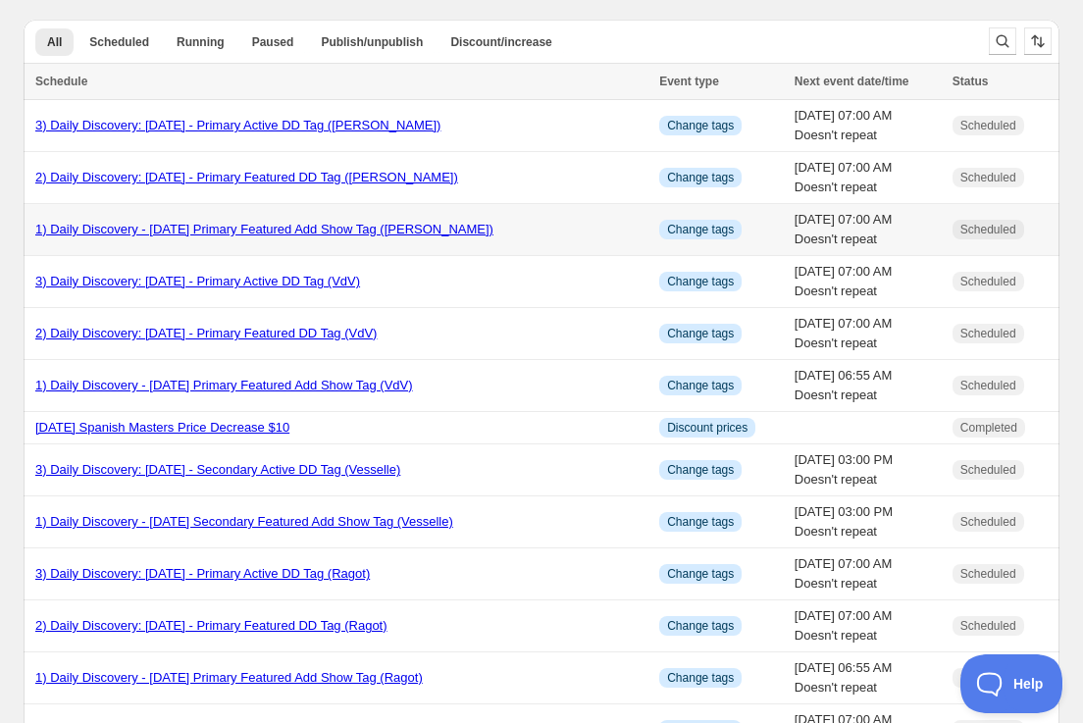
click at [129, 231] on link "1) Daily Discovery - [DATE] Primary Featured Add Show Tag ([PERSON_NAME])" at bounding box center [264, 229] width 458 height 15
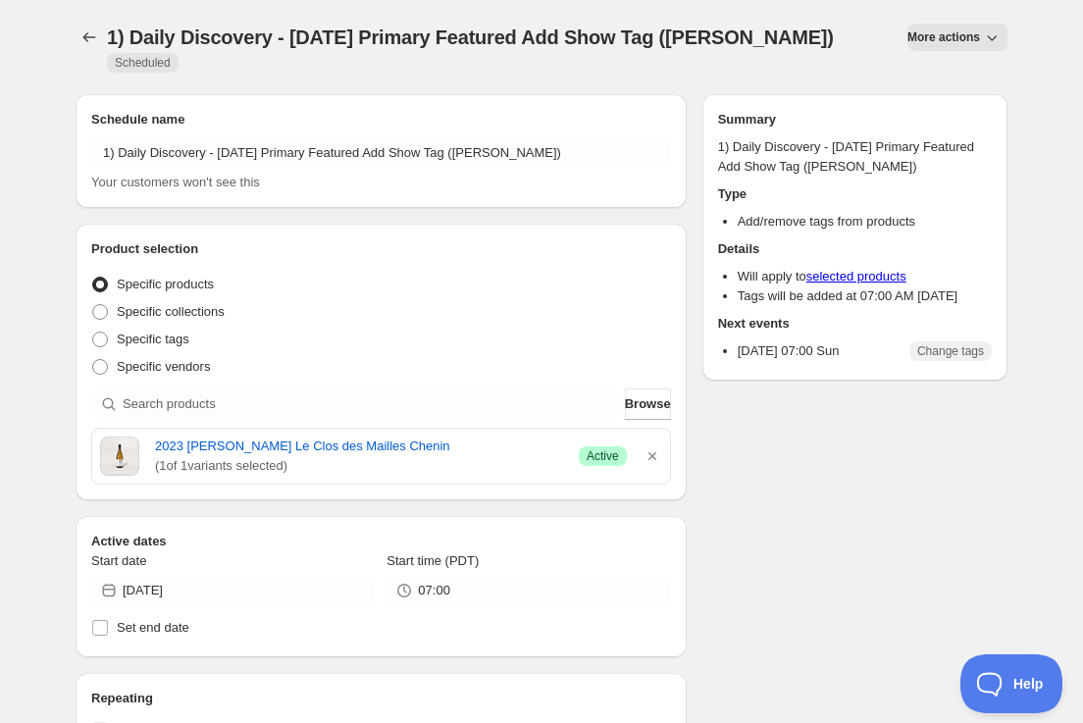
click at [928, 32] on span "More actions" at bounding box center [943, 37] width 73 height 16
click at [940, 79] on span "Duplicate" at bounding box center [957, 78] width 53 height 15
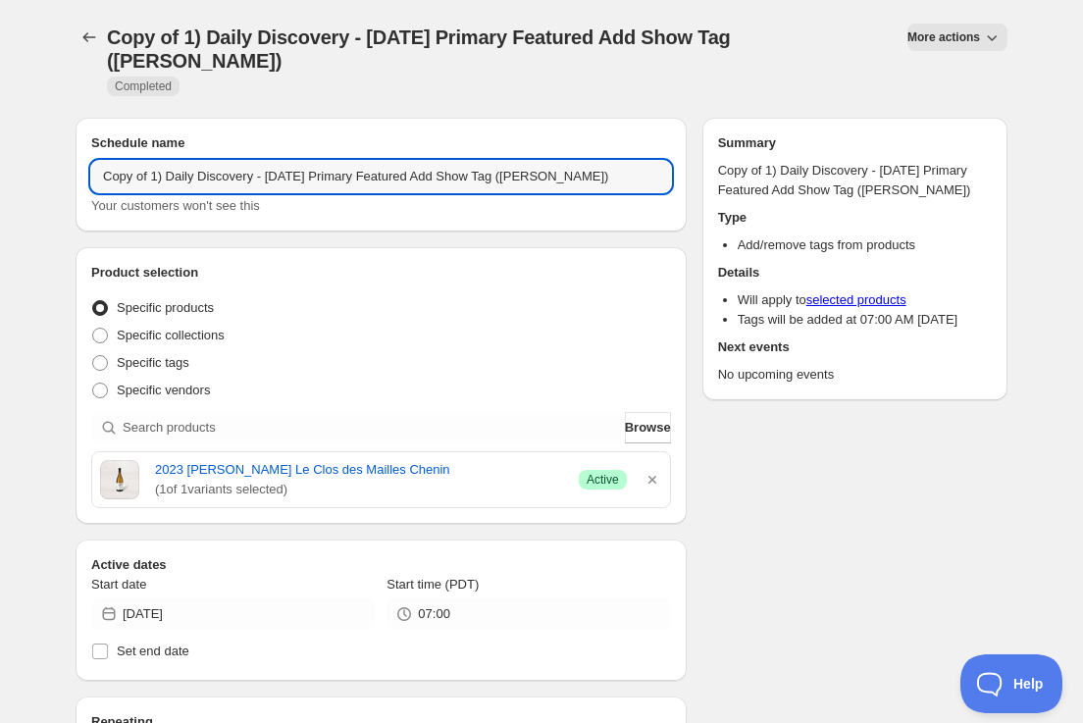
drag, startPoint x: 155, startPoint y: 157, endPoint x: 167, endPoint y: 172, distance: 18.8
click at [155, 161] on input "Copy of 1) Daily Discovery - [DATE] Primary Featured Add Show Tag ([PERSON_NAME…" at bounding box center [381, 176] width 580 height 31
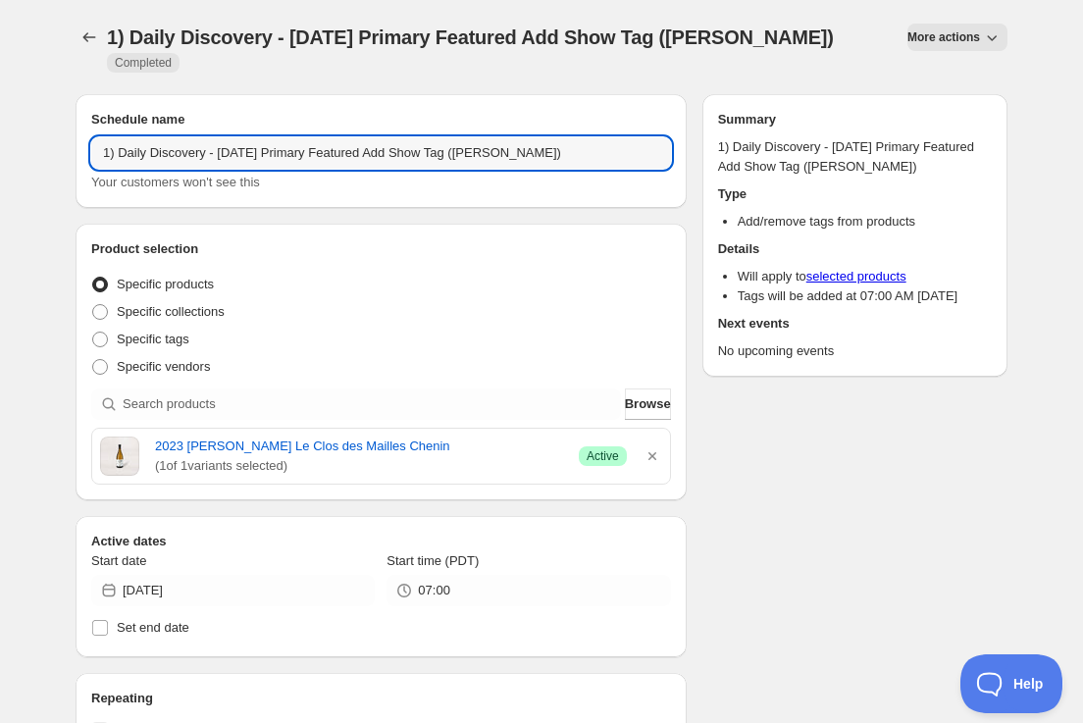
drag, startPoint x: 256, startPoint y: 137, endPoint x: 255, endPoint y: 163, distance: 25.5
click at [256, 141] on input "1) Daily Discovery - [DATE] Primary Featured Add Show Tag ([PERSON_NAME])" at bounding box center [381, 152] width 580 height 31
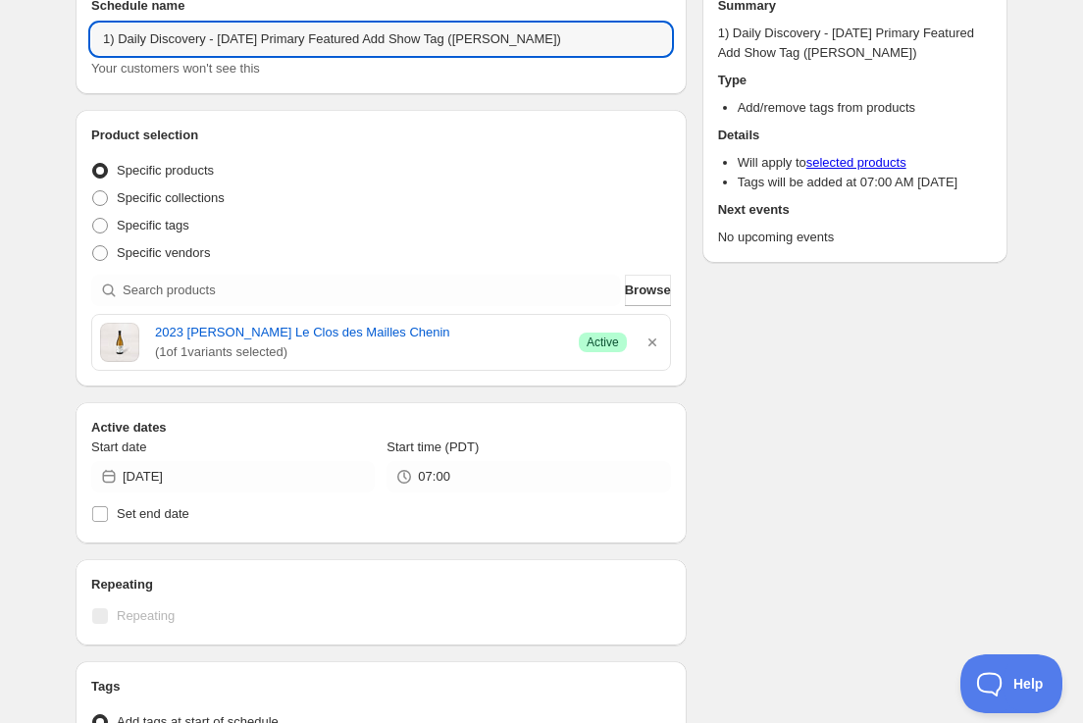
scroll to position [125, 0]
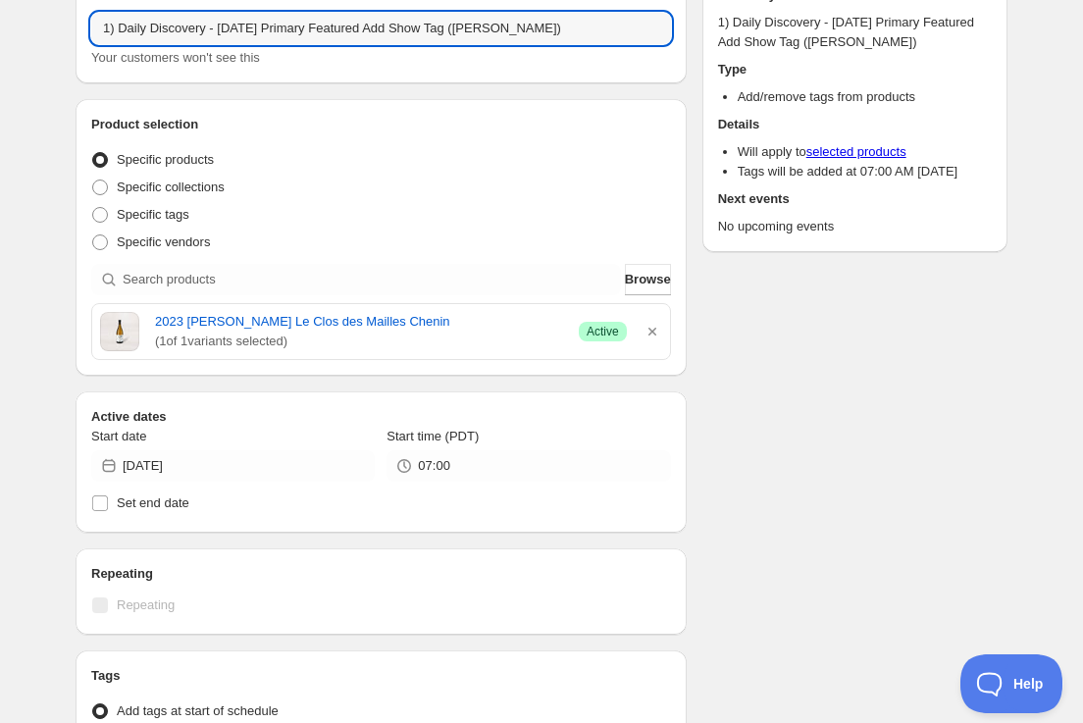
drag, startPoint x: 542, startPoint y: 9, endPoint x: 543, endPoint y: 26, distance: 17.7
click at [542, 15] on input "1) Daily Discovery - [DATE] Primary Featured Add Show Tag ([PERSON_NAME])" at bounding box center [381, 28] width 580 height 31
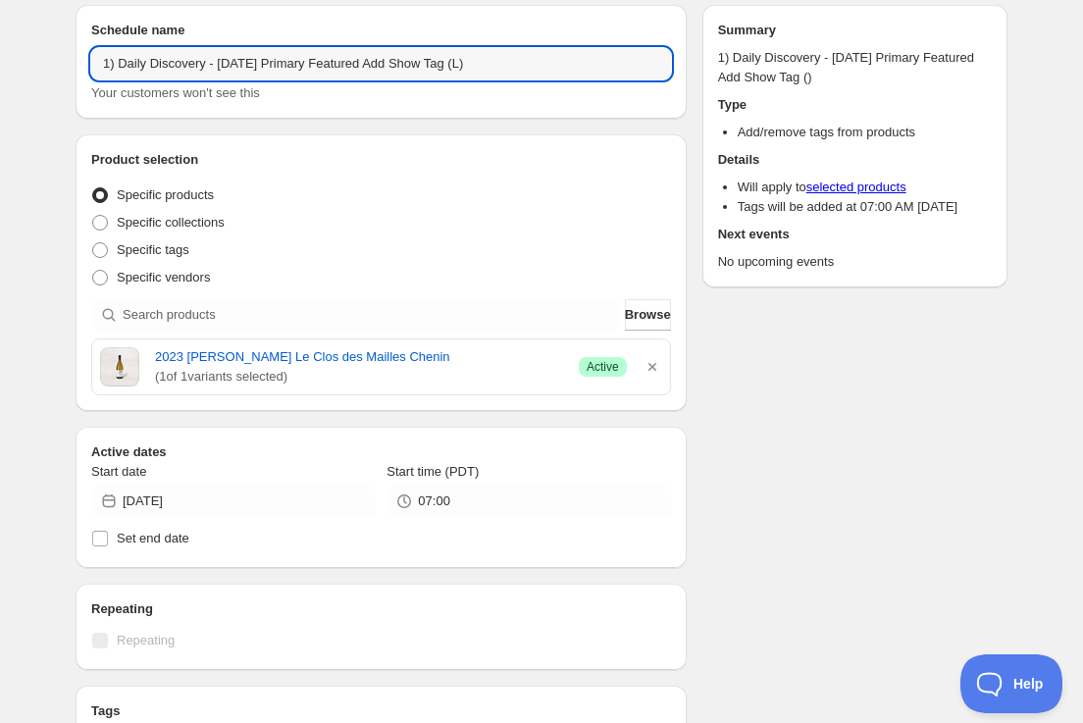
scroll to position [97, 0]
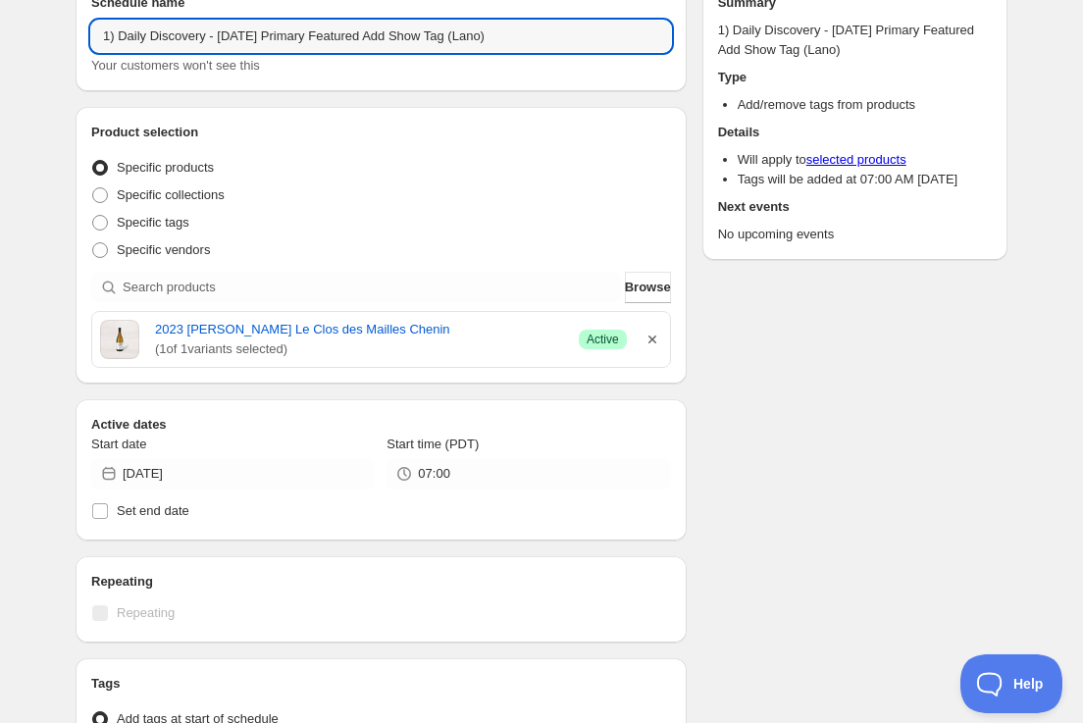
type input "1) Daily Discovery - [DATE] Primary Featured Add Show Tag (Lano)"
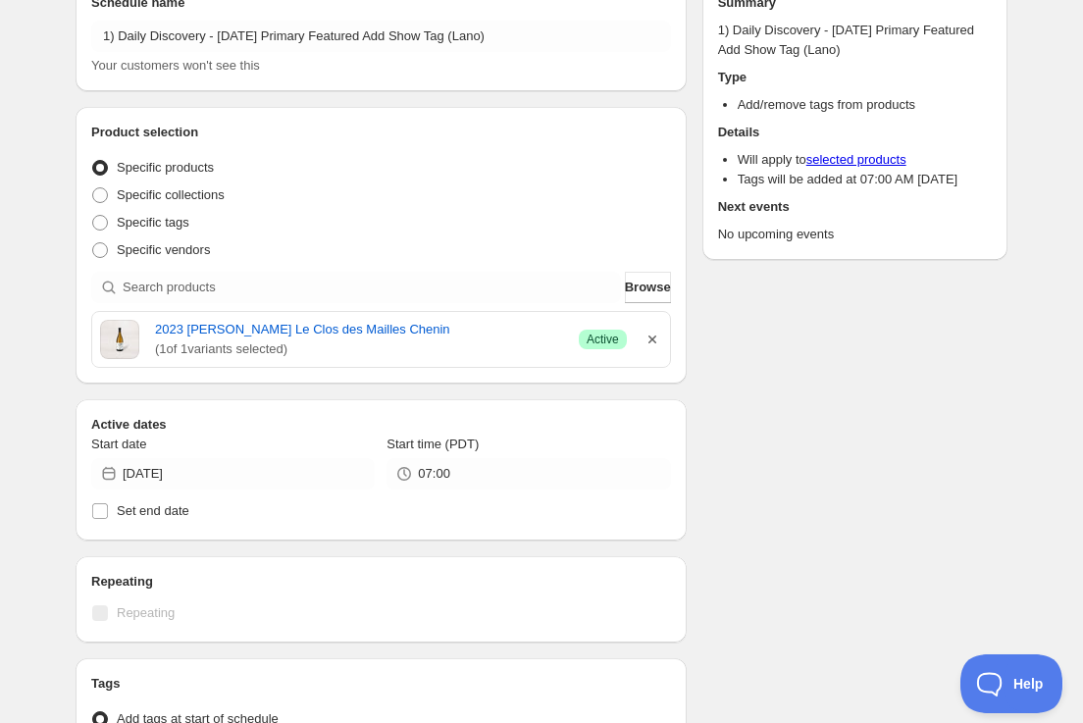
click at [657, 336] on icon "button" at bounding box center [652, 340] width 20 height 20
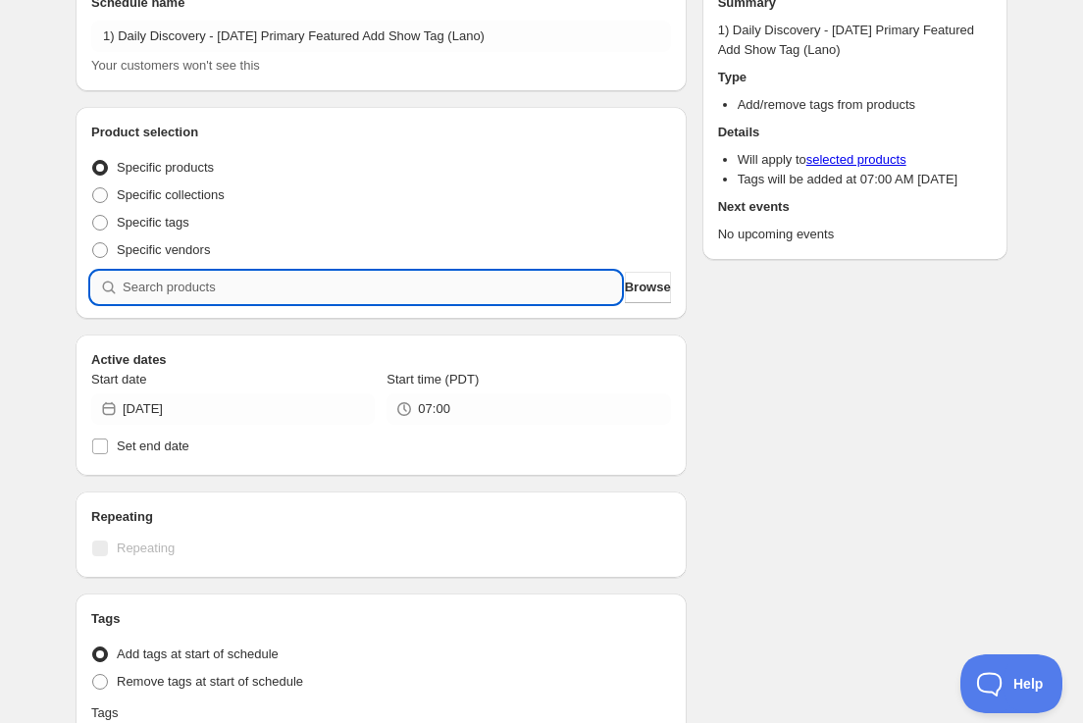
click at [496, 287] on input "search" at bounding box center [372, 287] width 498 height 31
paste input "SOMM2509-LGNL20BRBMS-750"
type input "SOMM2509-LGNL20BRBMS-750"
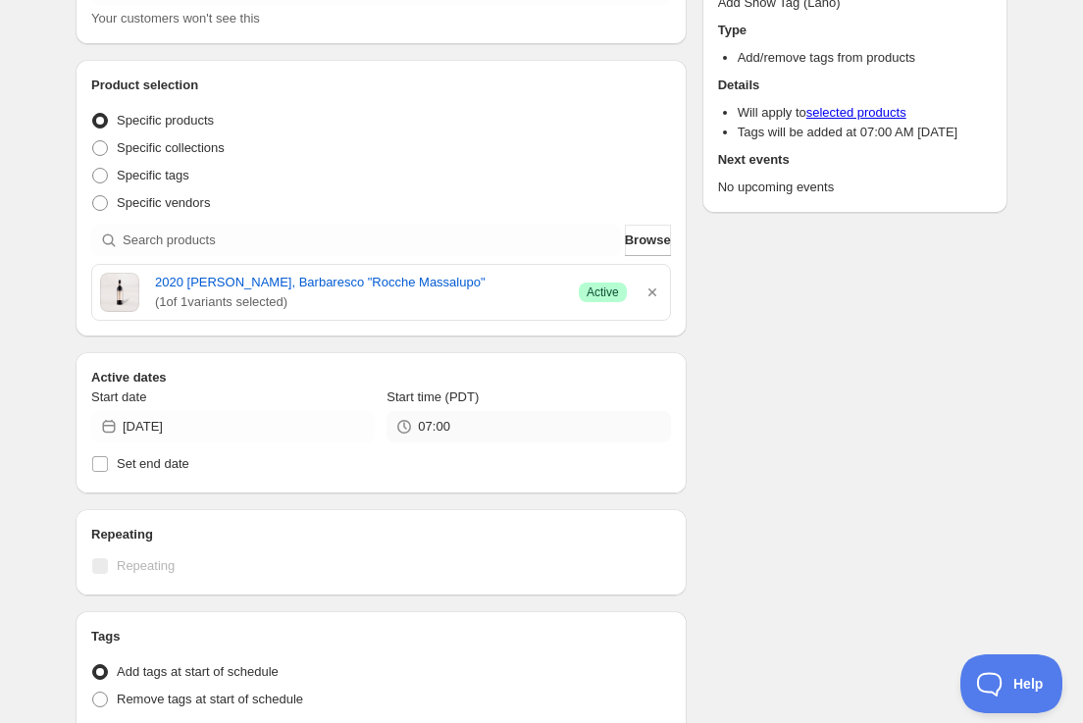
scroll to position [0, 0]
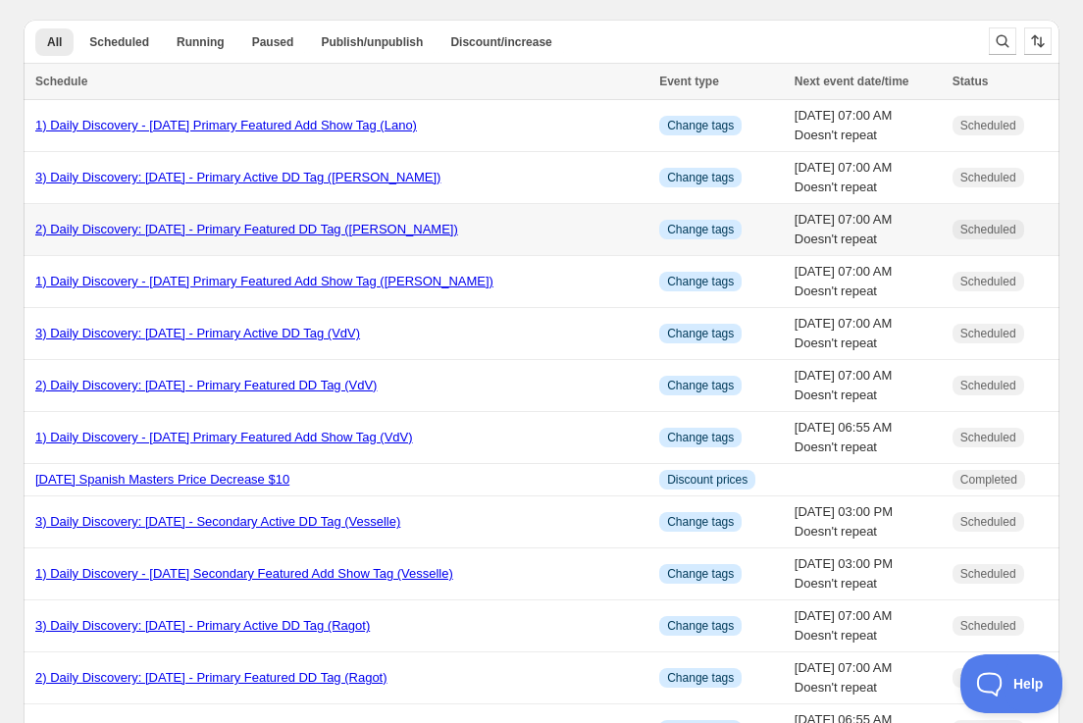
click at [119, 232] on link "2) Daily Discovery: [DATE] - Primary Featured DD Tag ([PERSON_NAME])" at bounding box center [246, 229] width 423 height 15
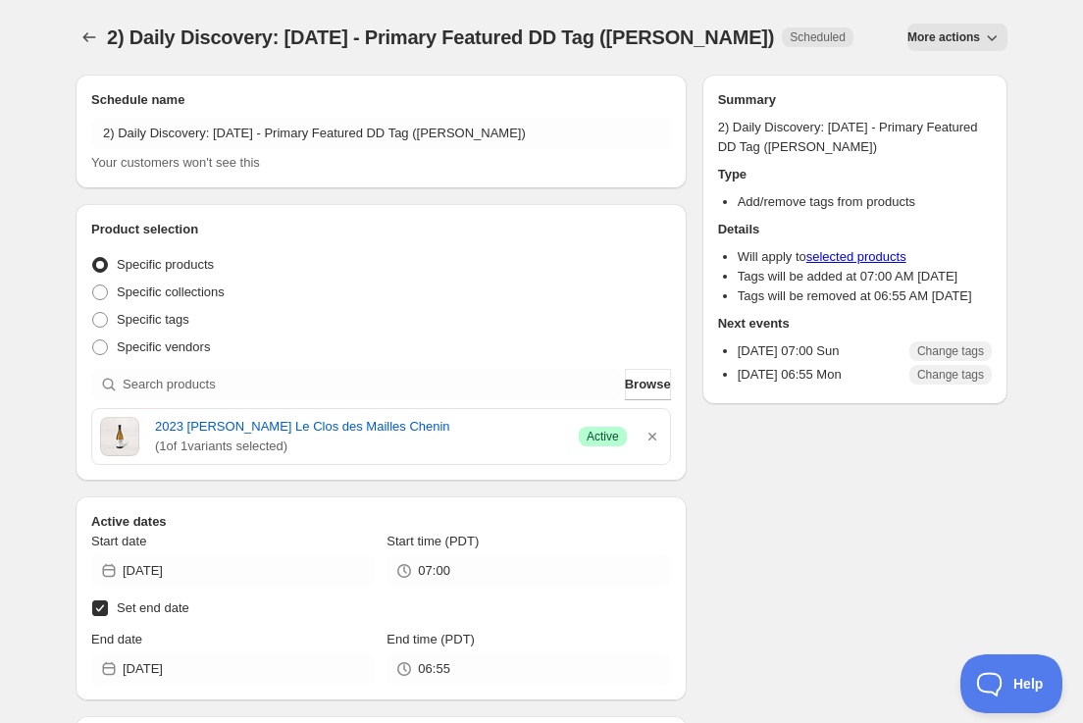
click at [925, 35] on span "More actions" at bounding box center [943, 37] width 73 height 16
click at [932, 77] on span "Duplicate" at bounding box center [957, 78] width 53 height 15
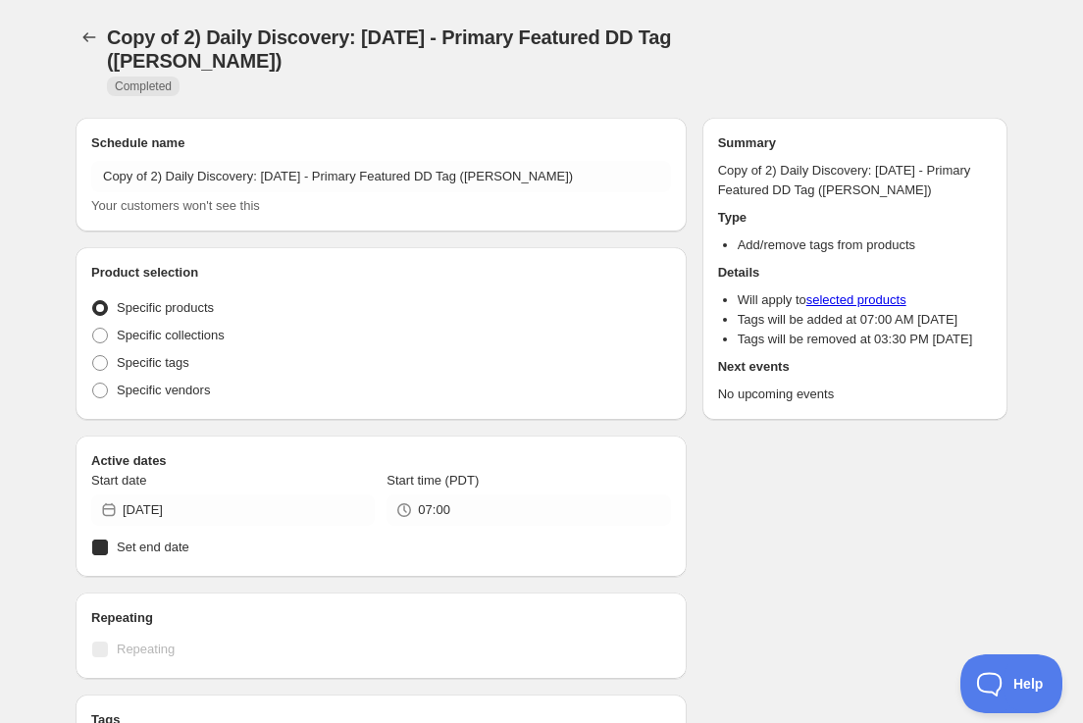
radio input "true"
checkbox input "true"
radio input "true"
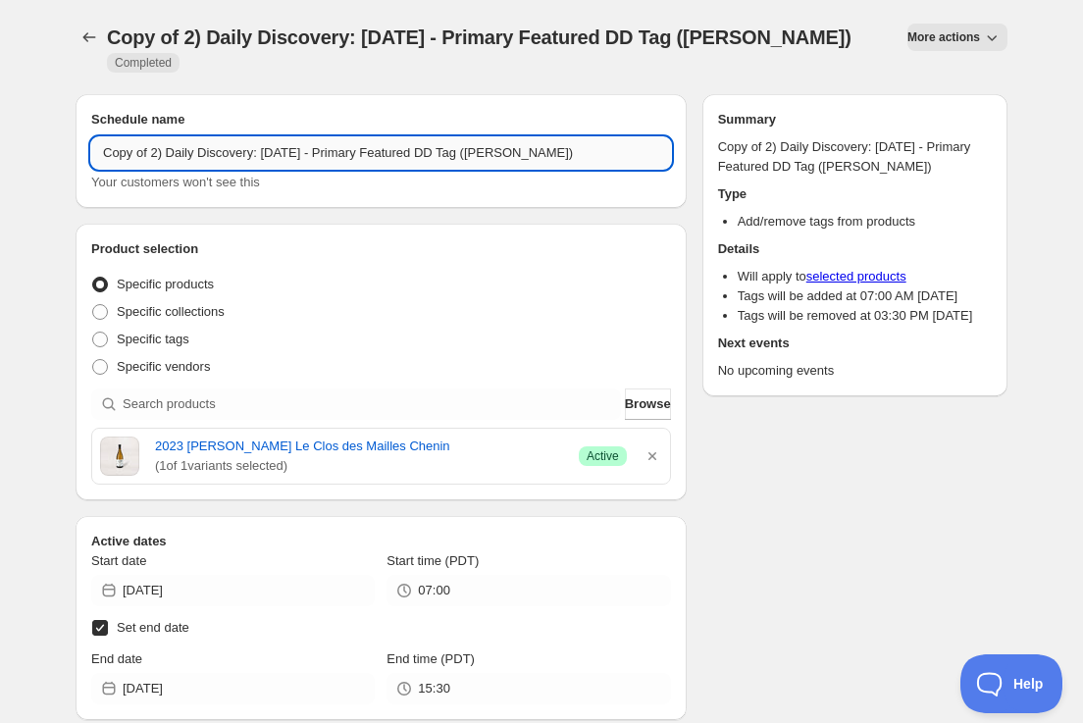
click at [155, 141] on input "Copy of 2) Daily Discovery: [DATE] - Primary Featured DD Tag ([PERSON_NAME])" at bounding box center [381, 152] width 580 height 31
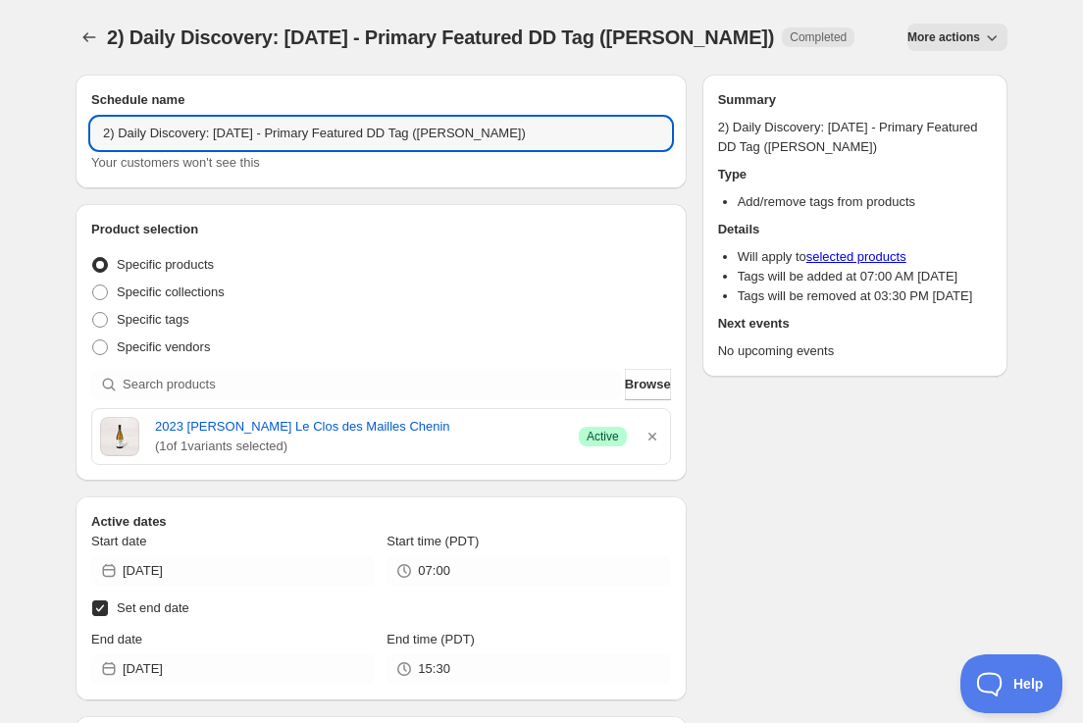
drag, startPoint x: 250, startPoint y: 127, endPoint x: 270, endPoint y: 173, distance: 50.1
click at [253, 130] on input "2) Daily Discovery: [DATE] - Primary Featured DD Tag ([PERSON_NAME])" at bounding box center [381, 133] width 580 height 31
drag, startPoint x: 504, startPoint y: 129, endPoint x: 510, endPoint y: 165, distance: 35.8
click at [506, 132] on input "2) Daily Discovery: [DATE] - Primary Featured DD Tag ([PERSON_NAME])" at bounding box center [381, 133] width 580 height 31
type input "2) Daily Discovery: [DATE] - Primary Featured DD Tag (Lano)"
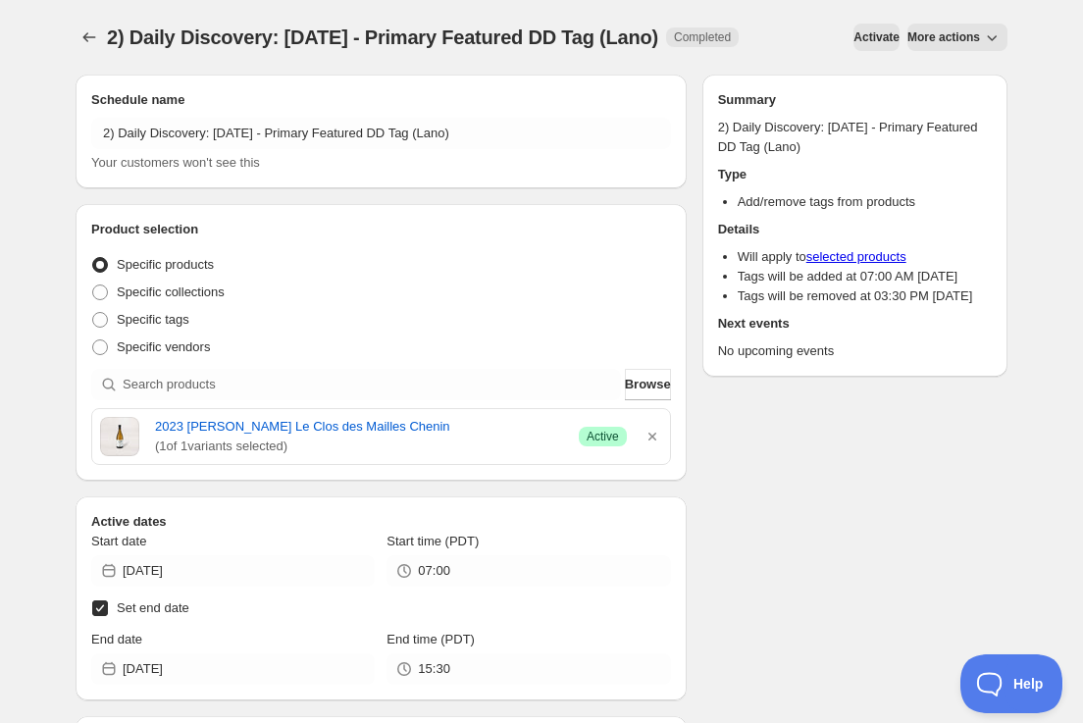
click at [654, 439] on icon "button" at bounding box center [652, 437] width 8 height 8
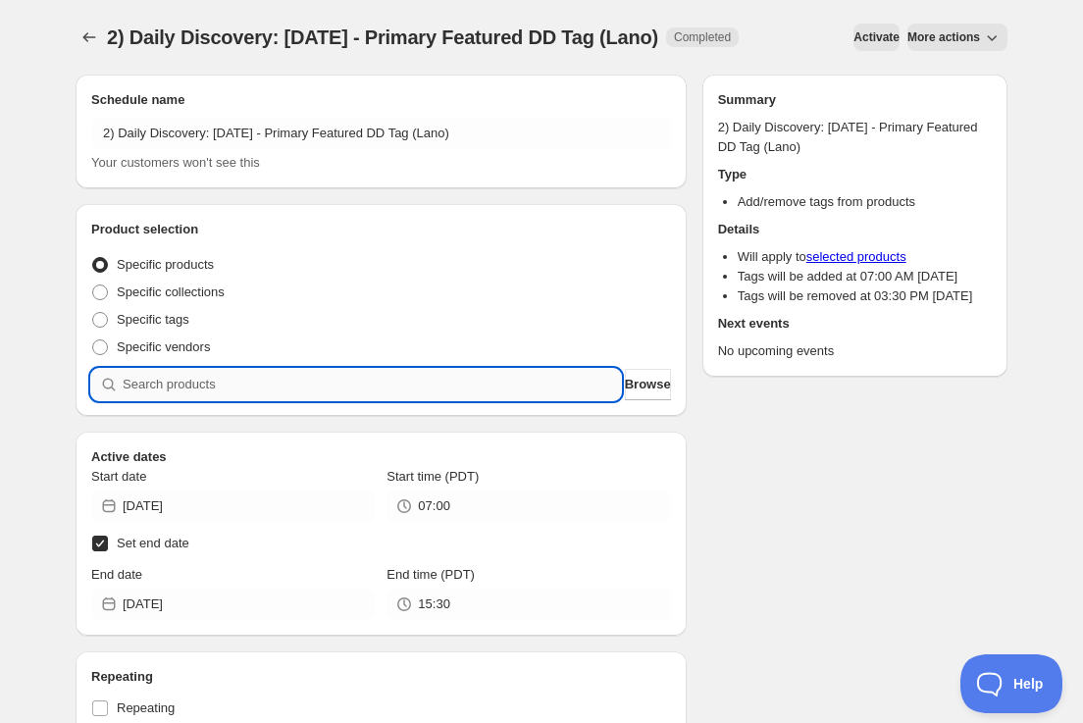
click at [421, 379] on input "search" at bounding box center [372, 384] width 498 height 31
paste input "SOMM2509-LGNL20BRBMS-750"
type input "SOMM2509-LGNL20BRBMS-750"
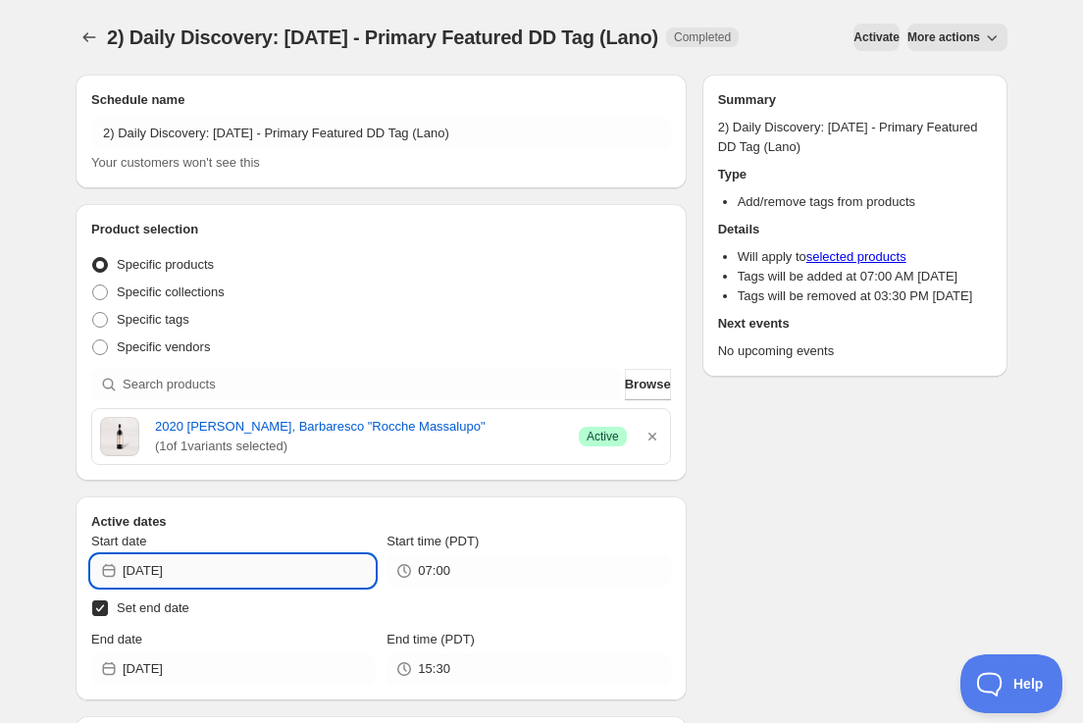
click at [342, 572] on input "[DATE]" at bounding box center [249, 570] width 252 height 31
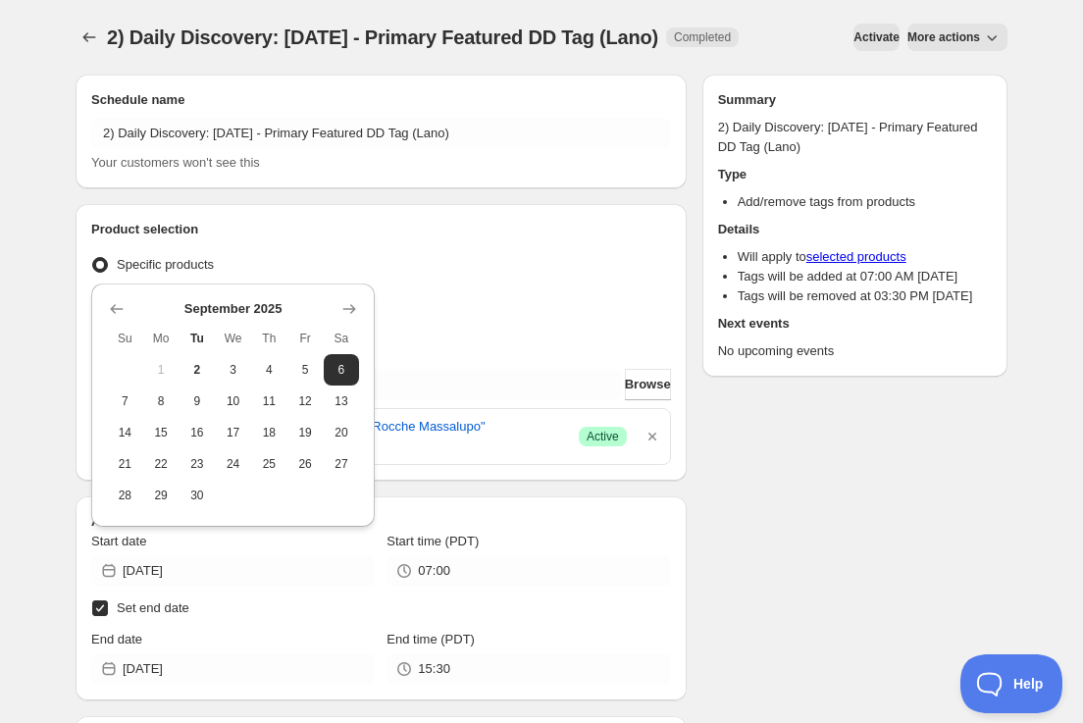
drag, startPoint x: 156, startPoint y: 395, endPoint x: 176, endPoint y: 401, distance: 20.5
click at [159, 397] on span "8" at bounding box center [161, 401] width 21 height 16
type input "[DATE]"
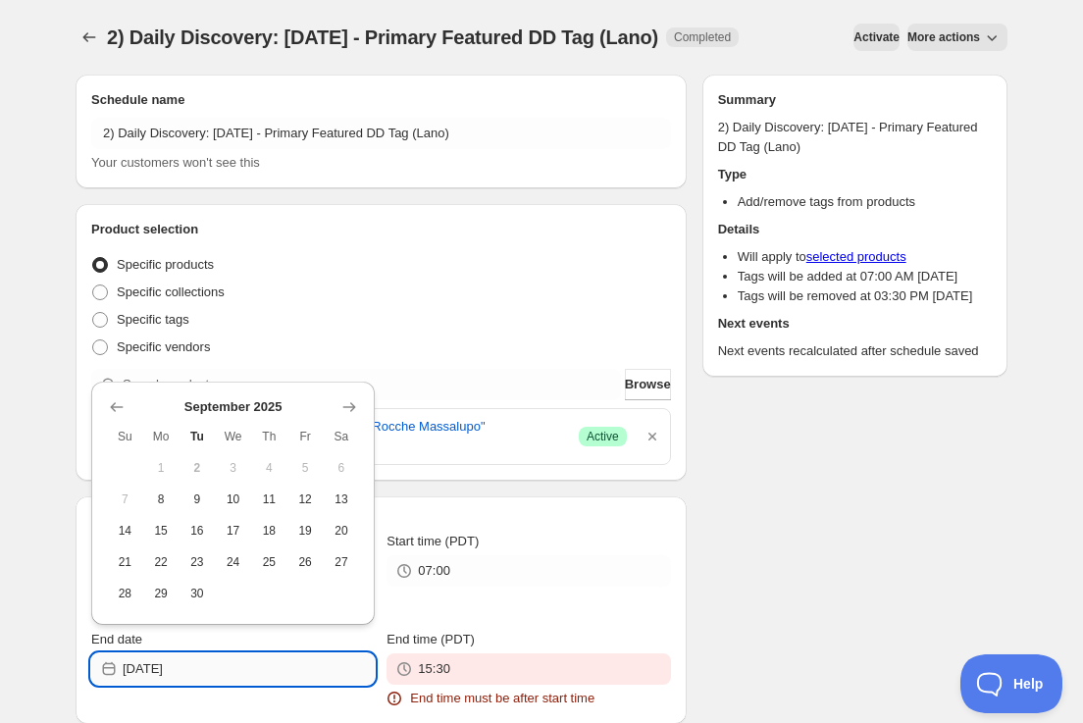
click at [319, 670] on input "[DATE]" at bounding box center [249, 668] width 252 height 31
drag, startPoint x: 200, startPoint y: 505, endPoint x: 271, endPoint y: 606, distance: 123.3
click at [200, 506] on span "9" at bounding box center [197, 499] width 21 height 16
type input "[DATE]"
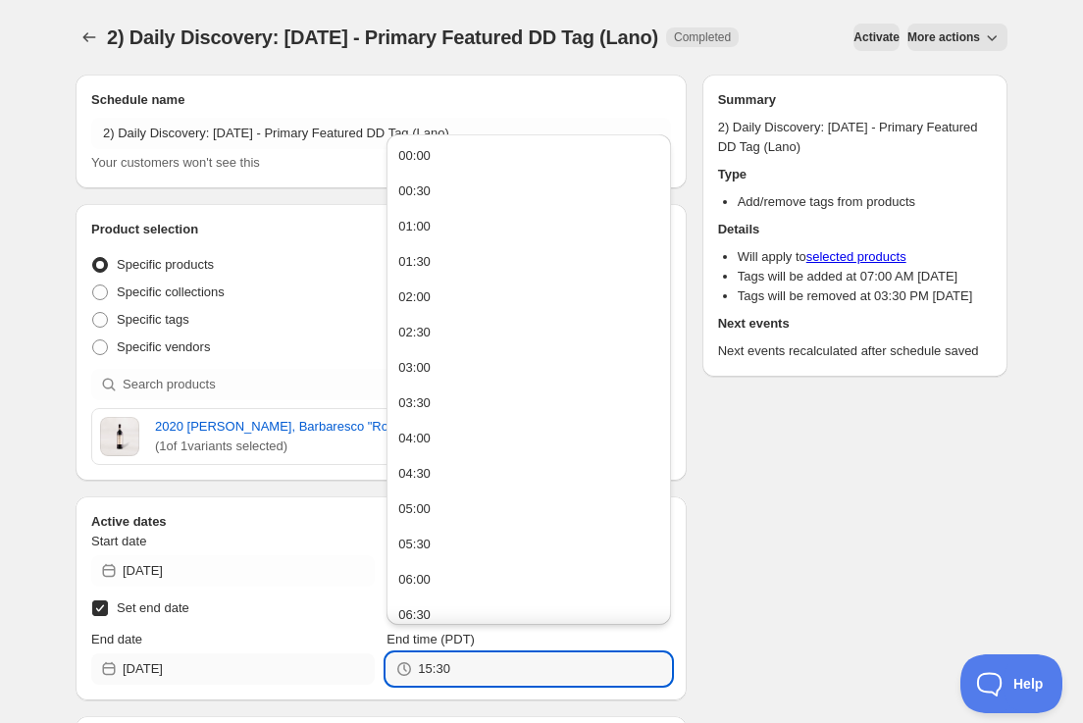
drag, startPoint x: 458, startPoint y: 675, endPoint x: 178, endPoint y: 657, distance: 281.1
click at [178, 657] on div "End date [DATE] End time (PDT) 15:30" at bounding box center [381, 657] width 580 height 55
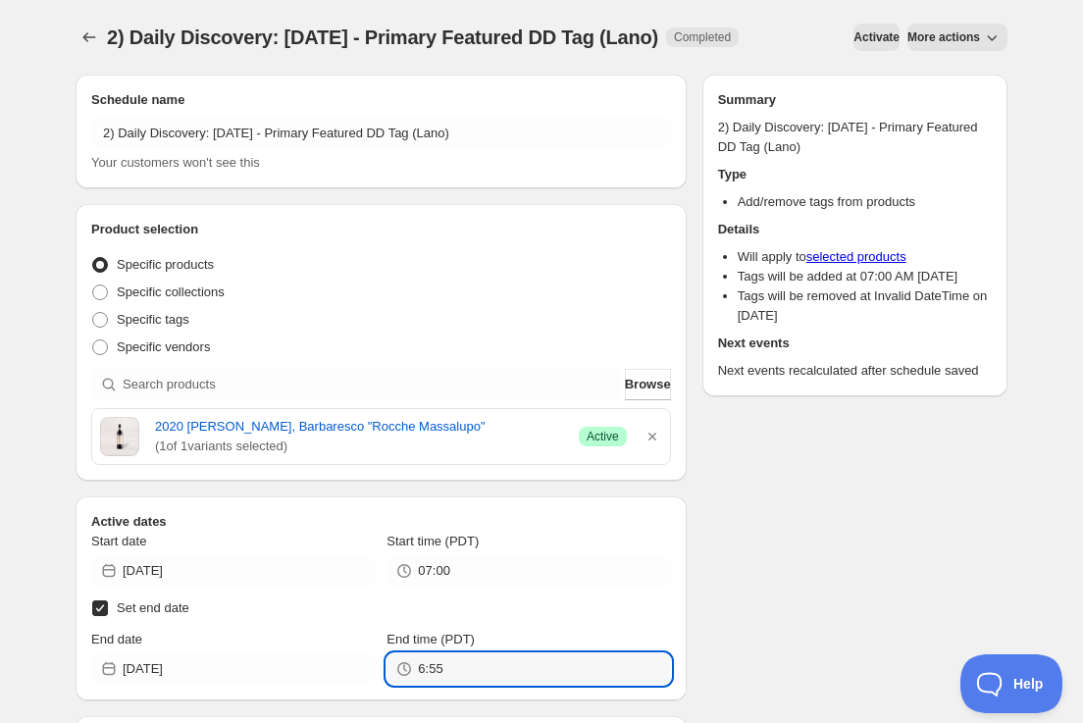
type input "06:55"
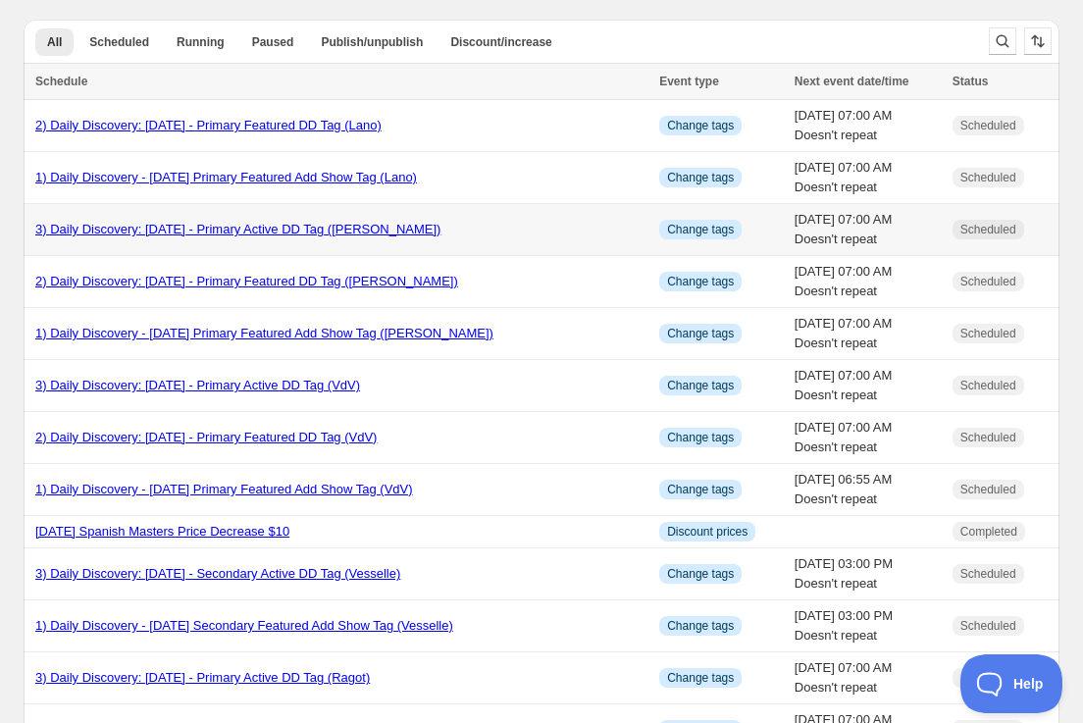
click at [172, 223] on link "3) Daily Discovery: [DATE] - Primary Active DD Tag ([PERSON_NAME])" at bounding box center [237, 229] width 405 height 15
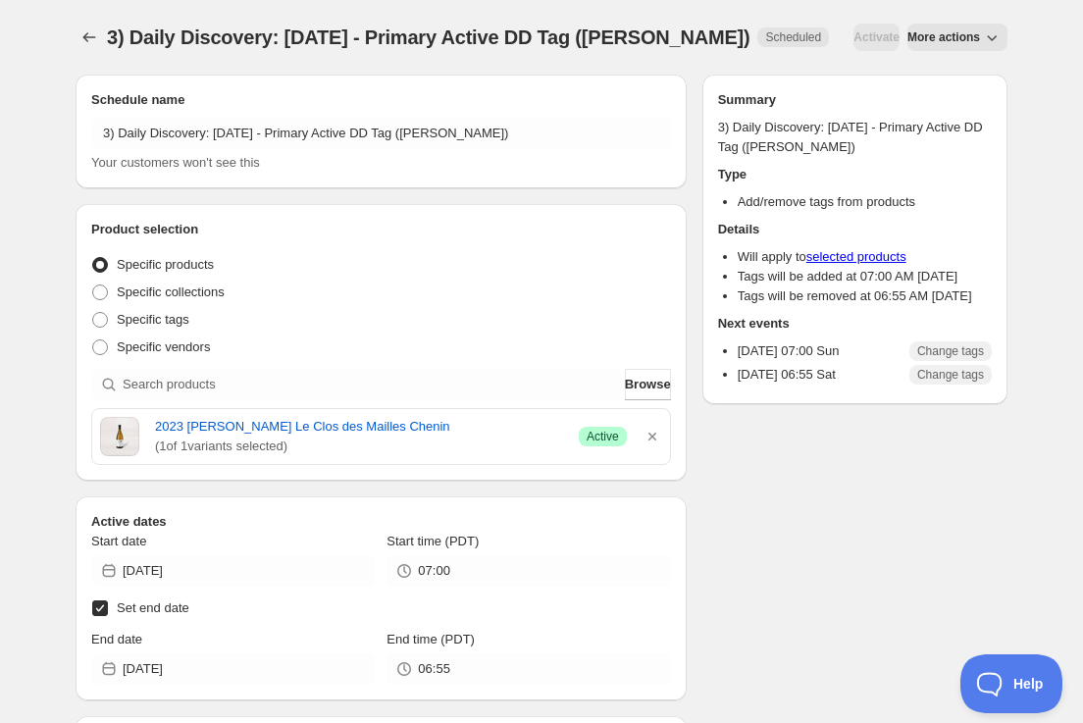
click at [943, 36] on span "More actions" at bounding box center [943, 37] width 73 height 16
click at [938, 73] on span "Duplicate" at bounding box center [957, 78] width 53 height 15
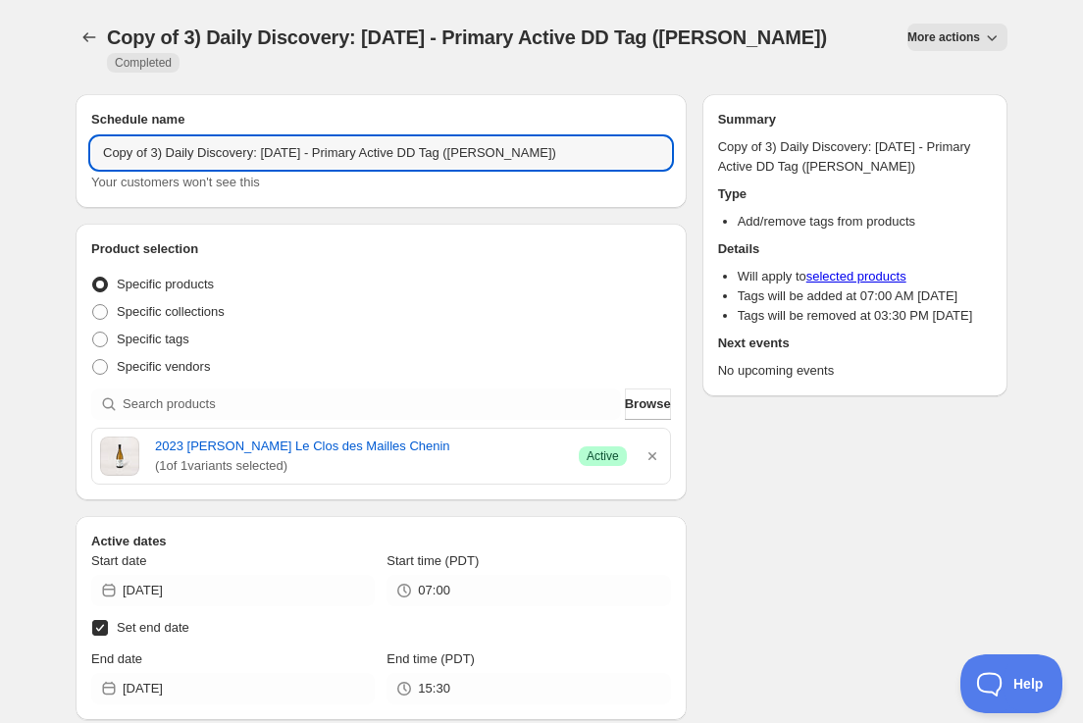
drag, startPoint x: 154, startPoint y: 136, endPoint x: 188, endPoint y: 175, distance: 51.4
click at [165, 146] on input "Copy of 3) Daily Discovery: [DATE] - Primary Active DD Tag ([PERSON_NAME])" at bounding box center [381, 152] width 580 height 31
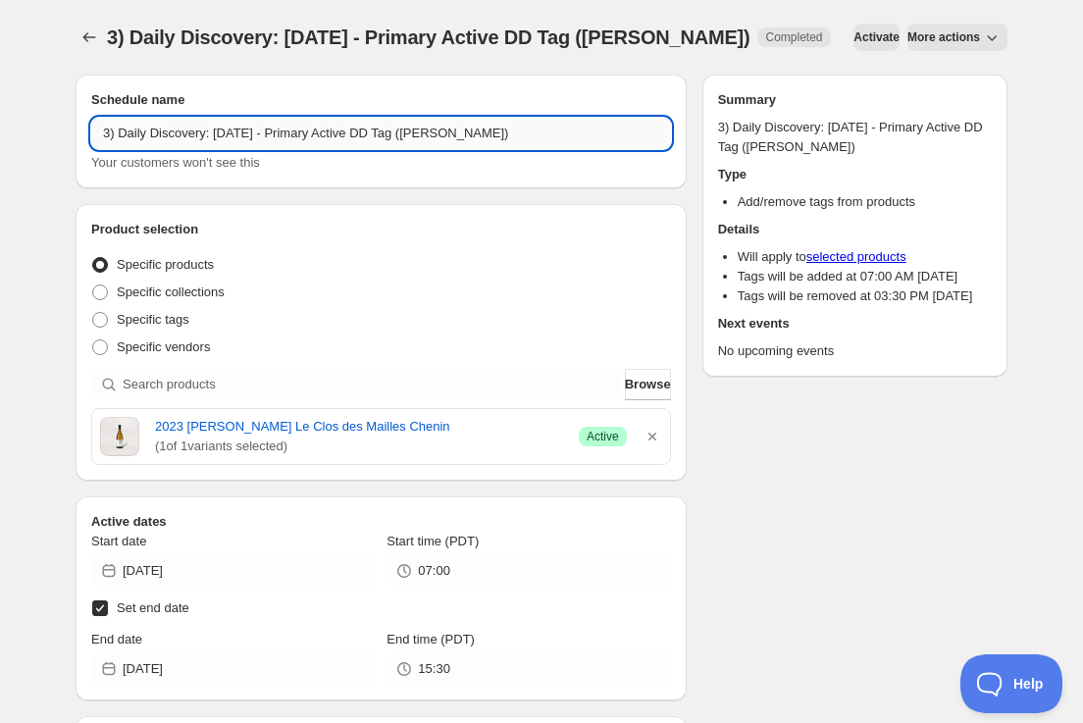
drag, startPoint x: 254, startPoint y: 134, endPoint x: 251, endPoint y: 146, distance: 12.1
click at [254, 143] on input "3) Daily Discovery: [DATE] - Primary Active DD Tag ([PERSON_NAME])" at bounding box center [381, 133] width 580 height 31
type input "3) Daily Discovery: [DATE] - Primary Active DD Tag (Lano)"
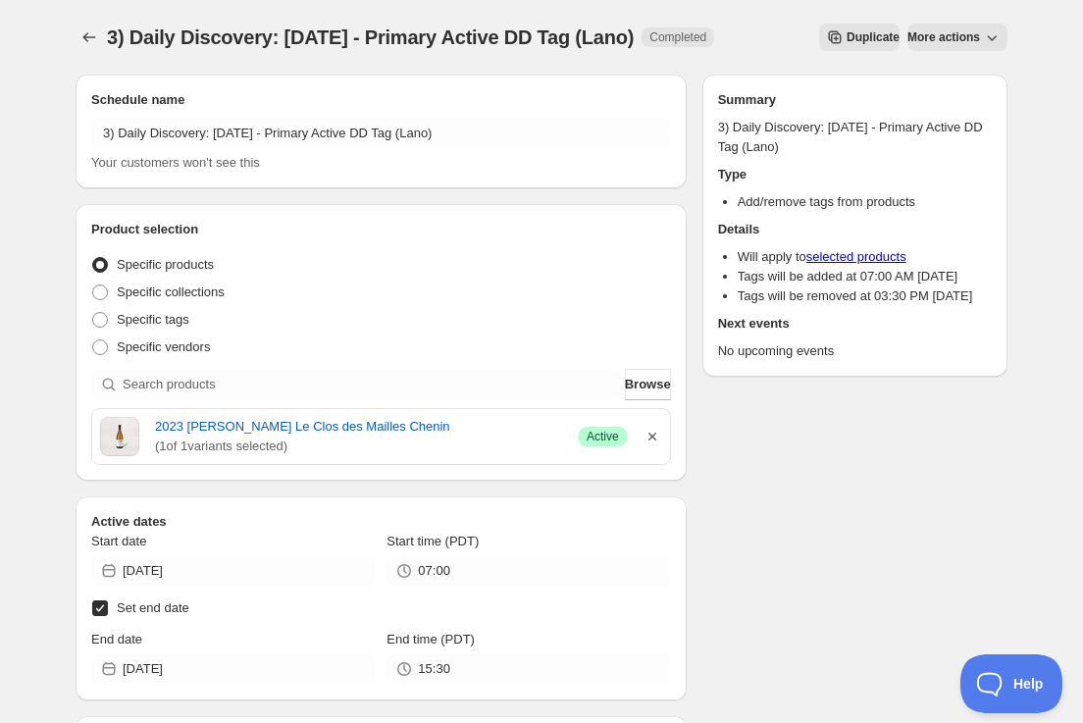
click at [647, 439] on icon "button" at bounding box center [652, 437] width 20 height 20
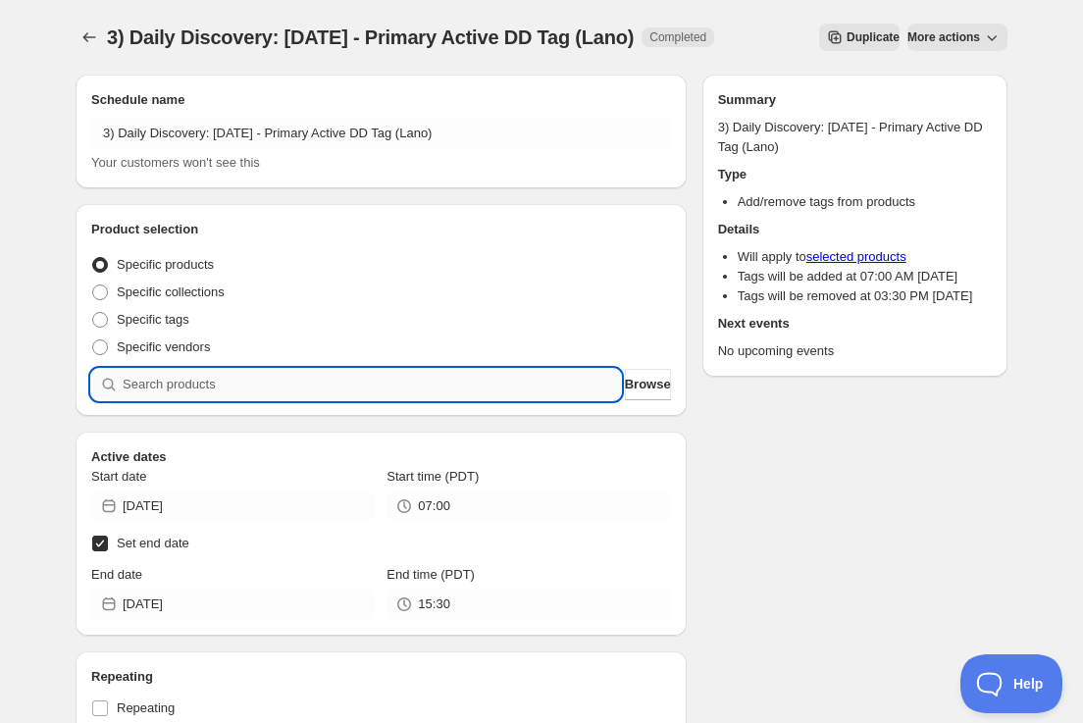
click at [440, 393] on input "search" at bounding box center [372, 384] width 498 height 31
paste input "SOMM2509-LGNL20BRBMS-750"
type input "SOMM2509-LGNL20BRBMS-750"
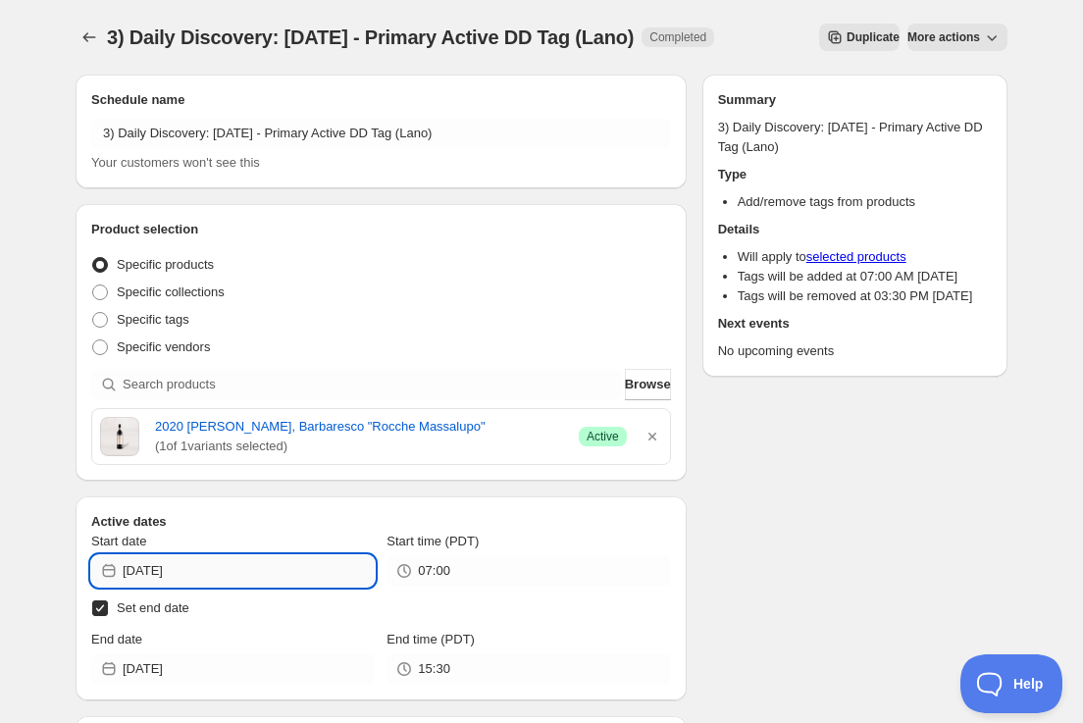
click at [356, 571] on input "[DATE]" at bounding box center [249, 570] width 252 height 31
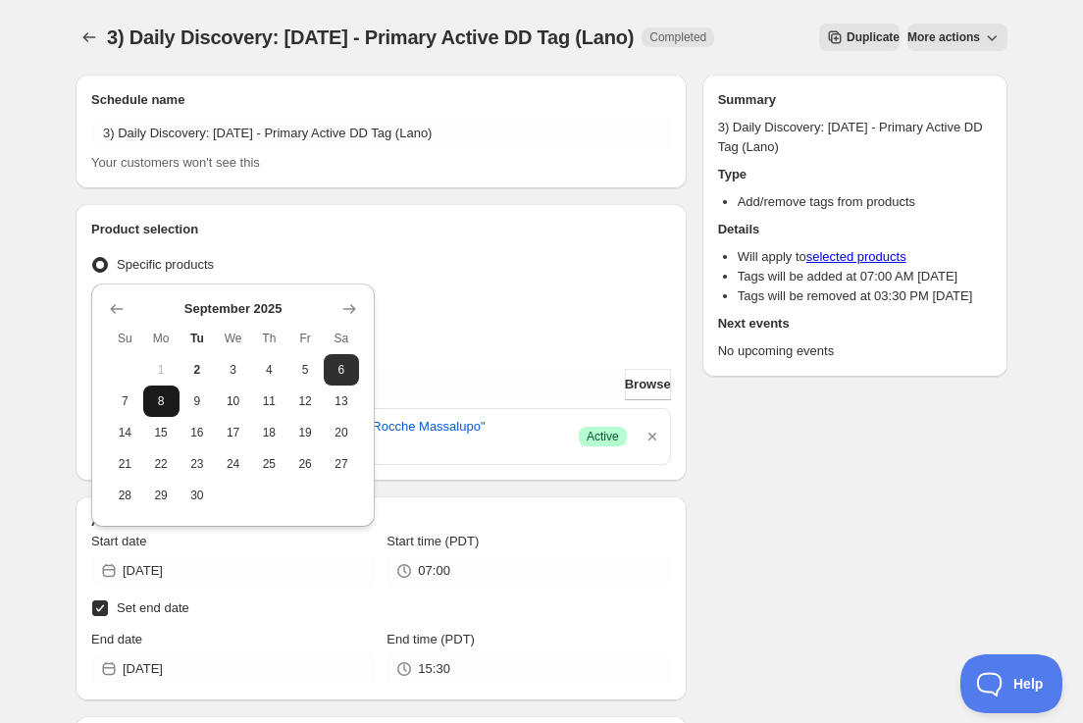
click at [166, 411] on button "8" at bounding box center [161, 400] width 36 height 31
type input "[DATE]"
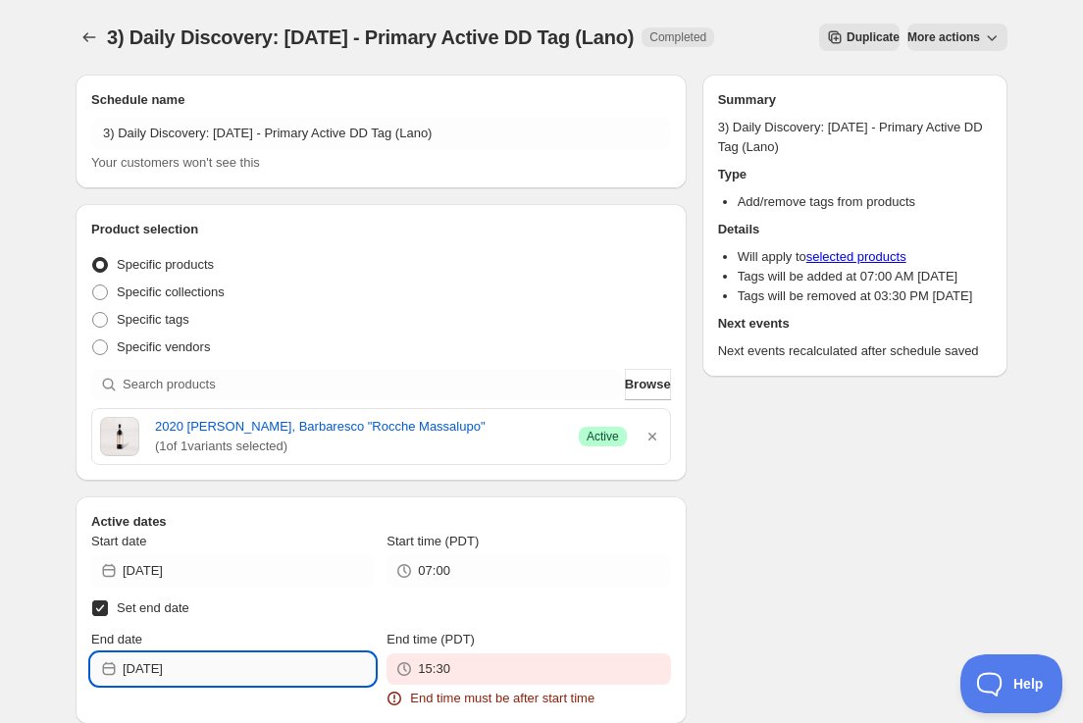
click at [314, 660] on input "[DATE]" at bounding box center [249, 668] width 252 height 31
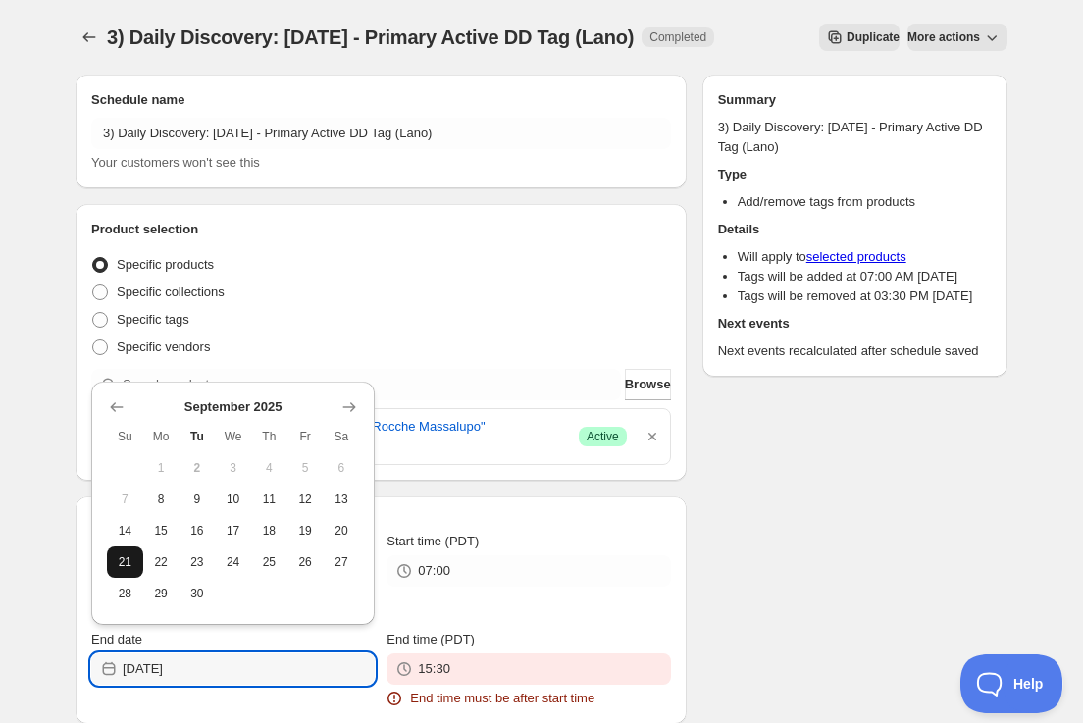
click at [125, 561] on span "21" at bounding box center [125, 562] width 21 height 16
type input "[DATE]"
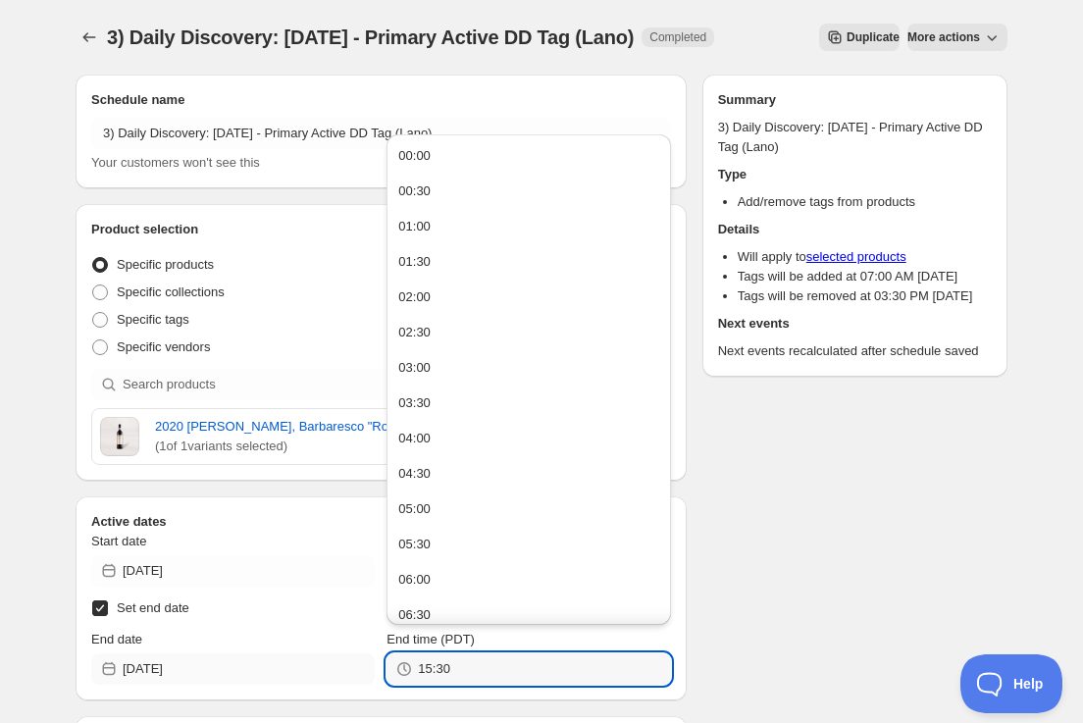
drag, startPoint x: 456, startPoint y: 660, endPoint x: 367, endPoint y: 661, distance: 89.3
click at [369, 662] on div "End date [DATE] End time (PDT) 15:30" at bounding box center [381, 657] width 580 height 55
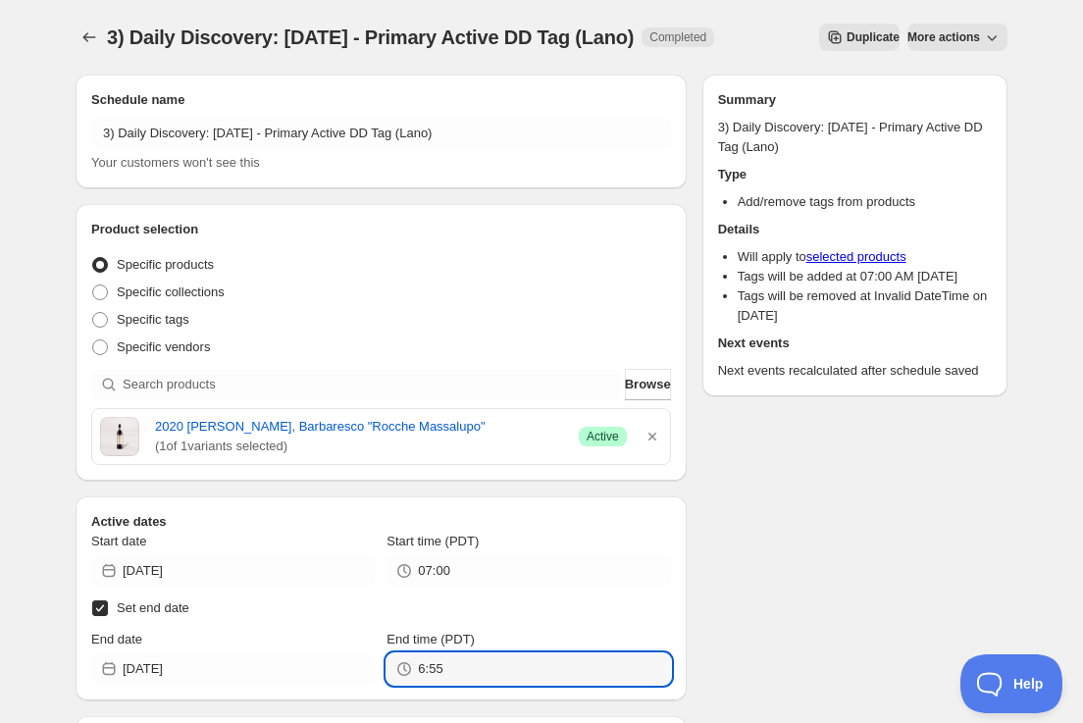
type input "06:55"
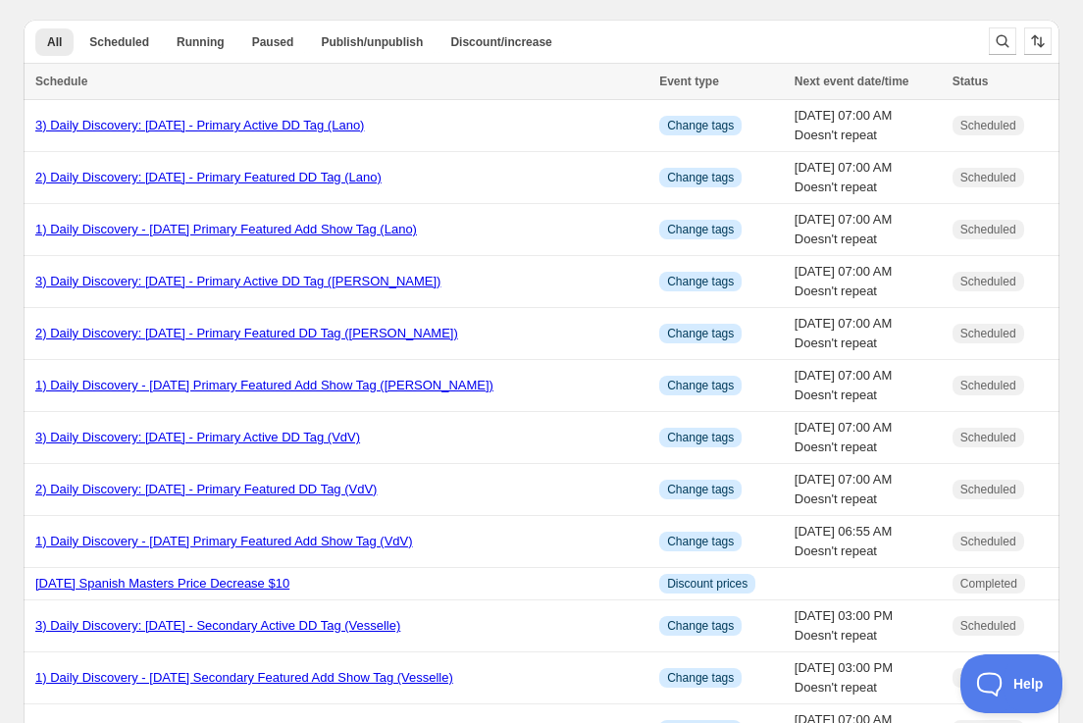
click at [216, 226] on link "1) Daily Discovery - [DATE] Primary Featured Add Show Tag (Lano)" at bounding box center [226, 229] width 382 height 15
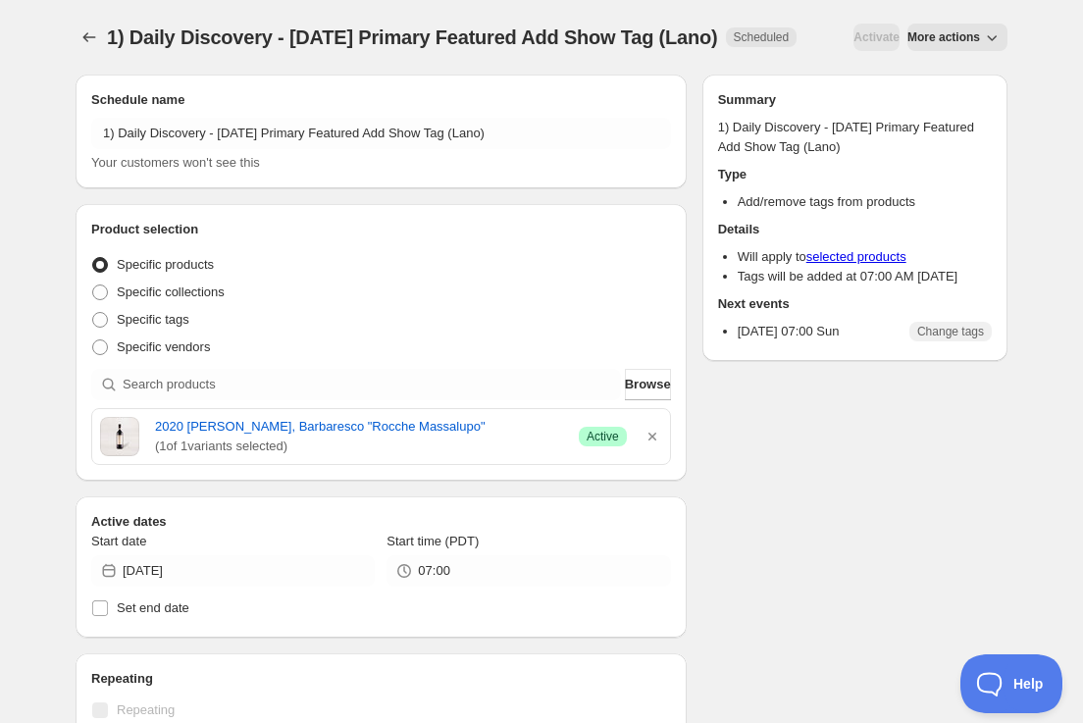
click at [950, 45] on span "More actions" at bounding box center [943, 37] width 73 height 16
click at [955, 113] on span "Duplicate" at bounding box center [957, 113] width 53 height 15
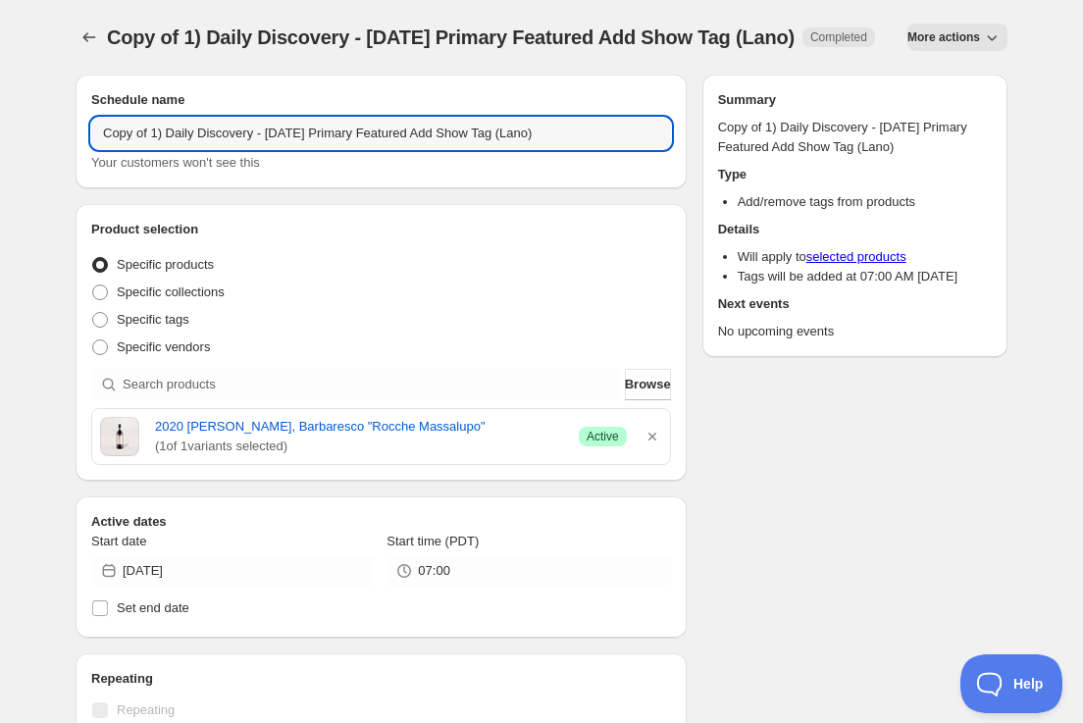
drag, startPoint x: 153, startPoint y: 159, endPoint x: 181, endPoint y: 200, distance: 50.1
click at [158, 149] on input "Copy of 1) Daily Discovery - [DATE] Primary Featured Add Show Tag (Lano)" at bounding box center [381, 133] width 580 height 31
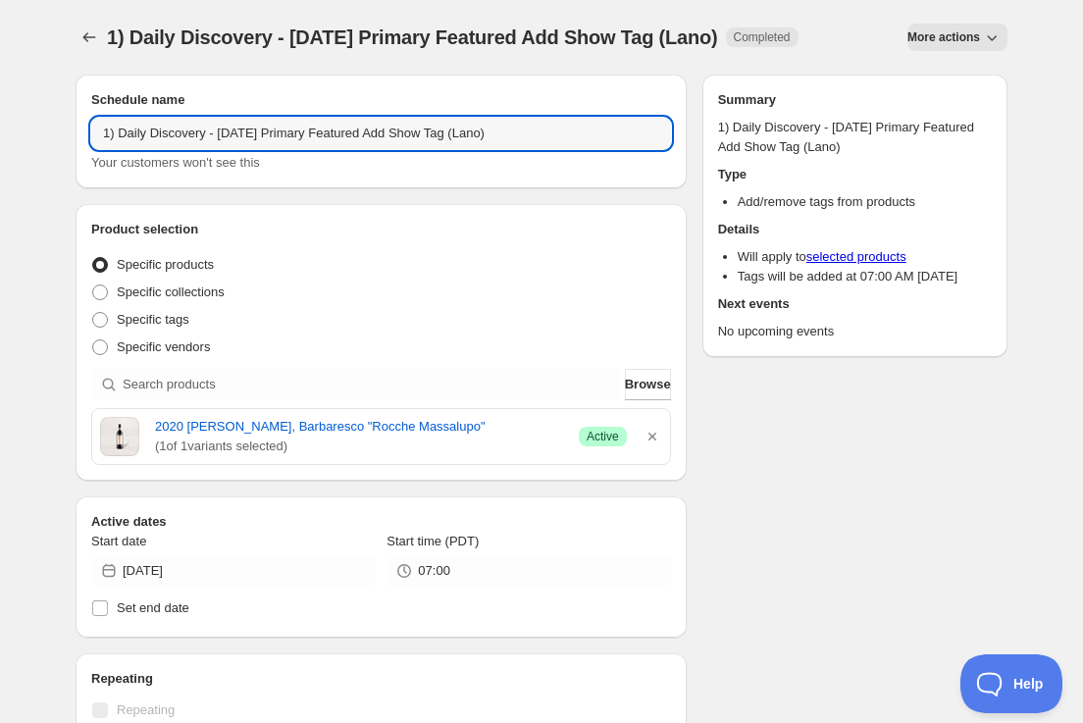
drag, startPoint x: 255, startPoint y: 129, endPoint x: 259, endPoint y: 166, distance: 36.5
click at [255, 131] on input "1) Daily Discovery - [DATE] Primary Featured Add Show Tag (Lano)" at bounding box center [381, 133] width 580 height 31
drag, startPoint x: 497, startPoint y: 133, endPoint x: 515, endPoint y: 171, distance: 41.2
click at [497, 134] on input "1) Daily Discovery - [DATE] Primary Featured Add Show Tag (Lano)" at bounding box center [381, 133] width 580 height 31
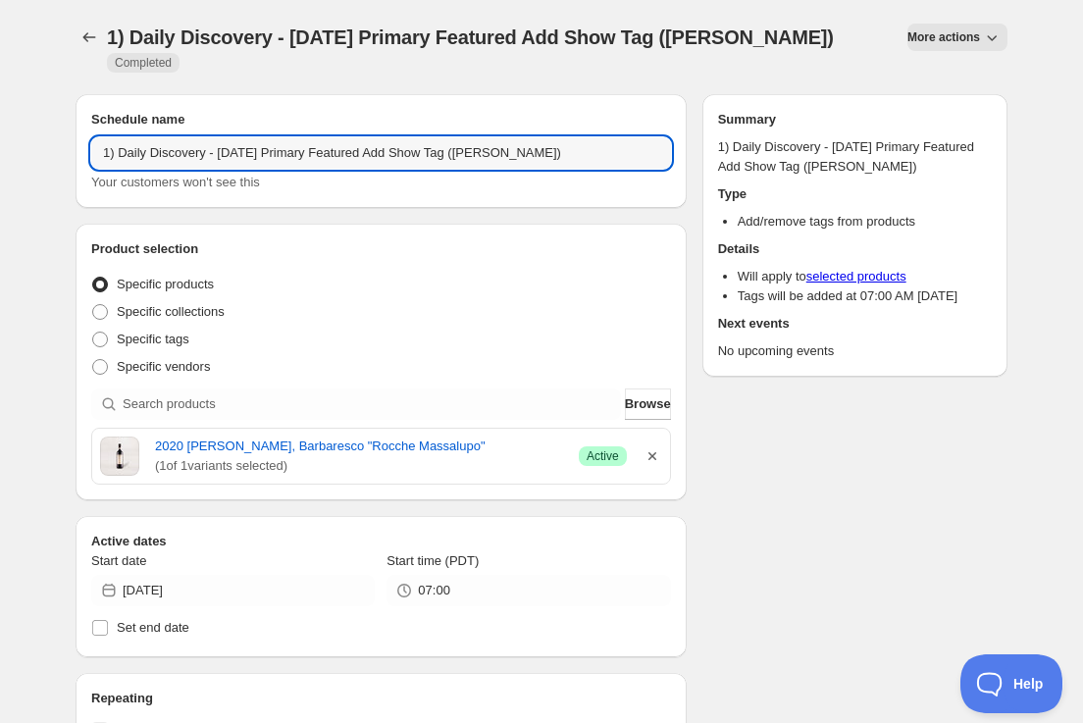
type input "1) Daily Discovery - [DATE] Primary Featured Add Show Tag ([PERSON_NAME])"
click at [649, 446] on icon "button" at bounding box center [652, 456] width 20 height 20
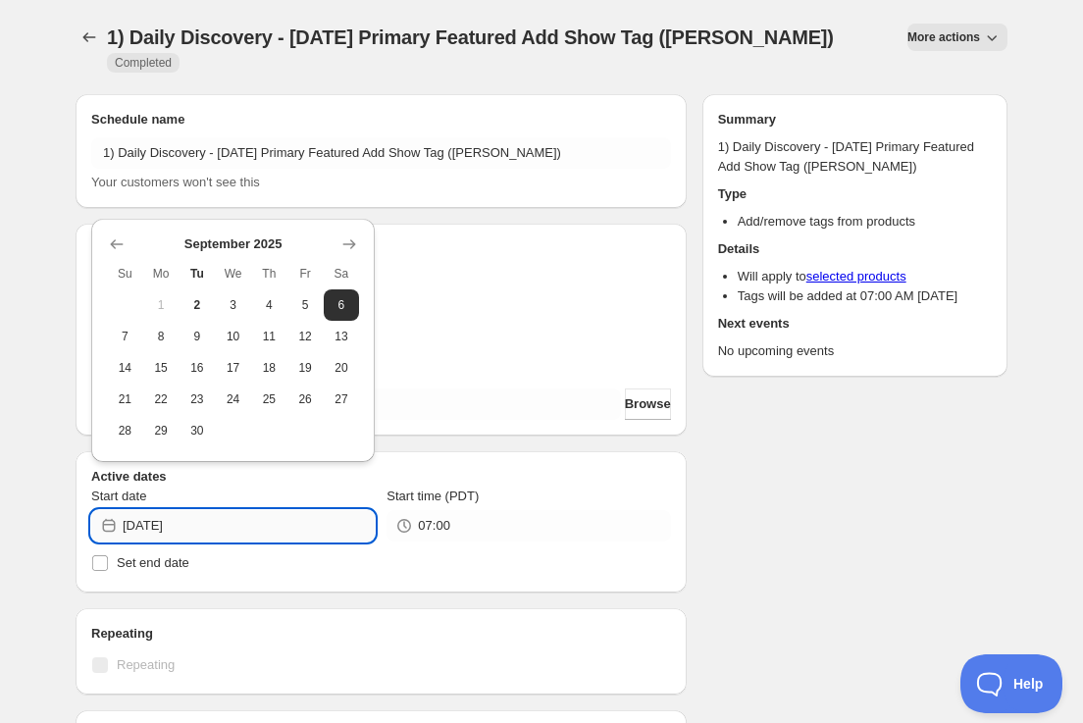
click at [319, 510] on input "[DATE]" at bounding box center [249, 525] width 252 height 31
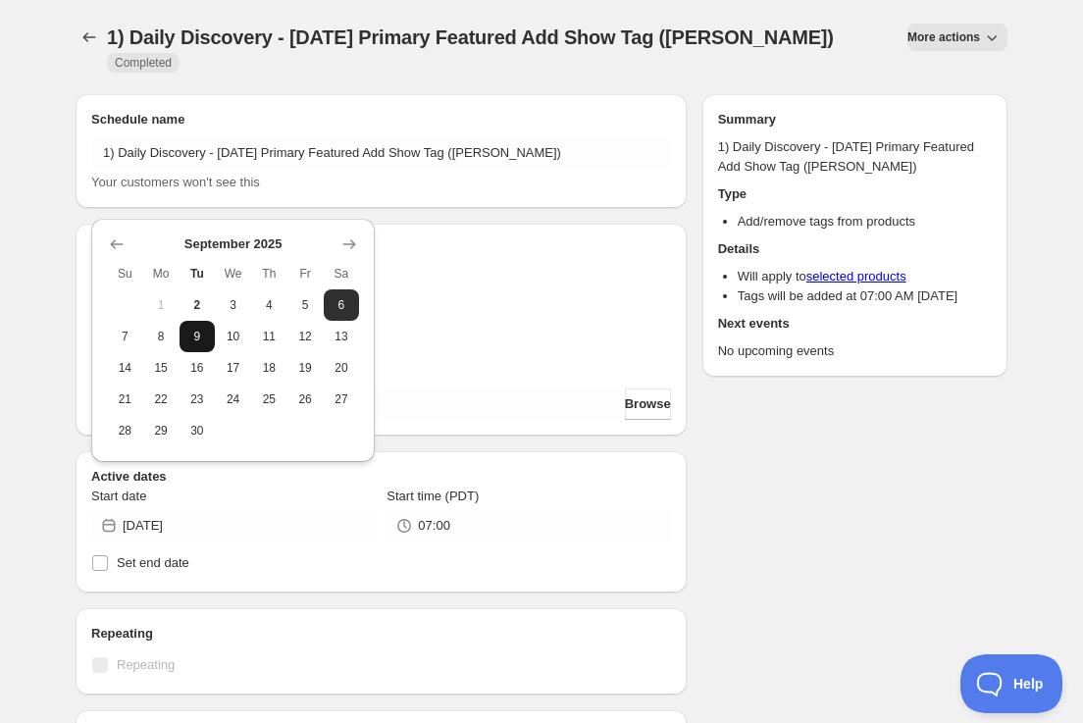
click at [200, 338] on span "9" at bounding box center [197, 337] width 21 height 16
type input "[DATE]"
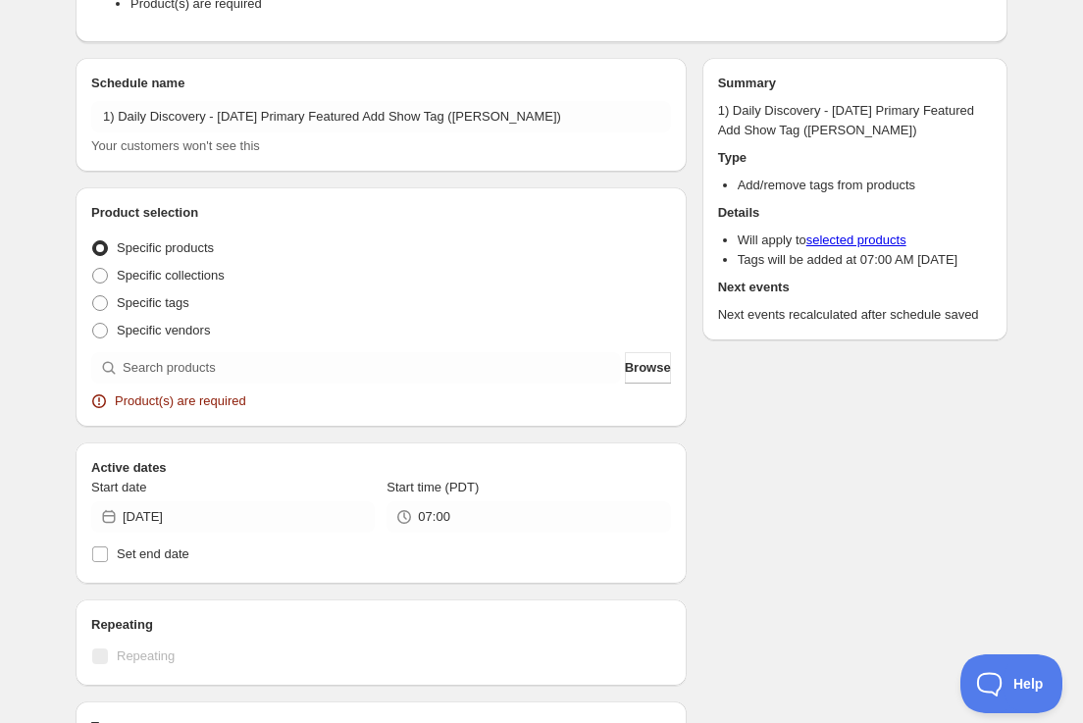
scroll to position [171, 0]
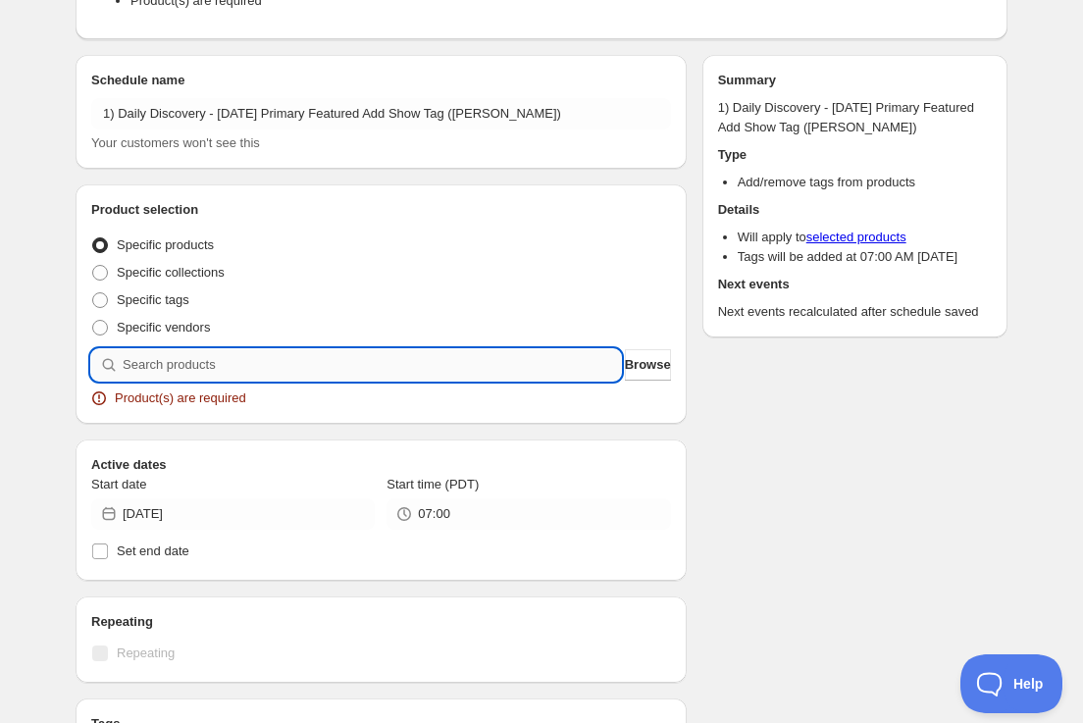
click at [418, 349] on input "search" at bounding box center [372, 364] width 498 height 31
paste input "SOMM2509-FBL24PFC-750"
type input "SOMM2509-FBL24PFC-750"
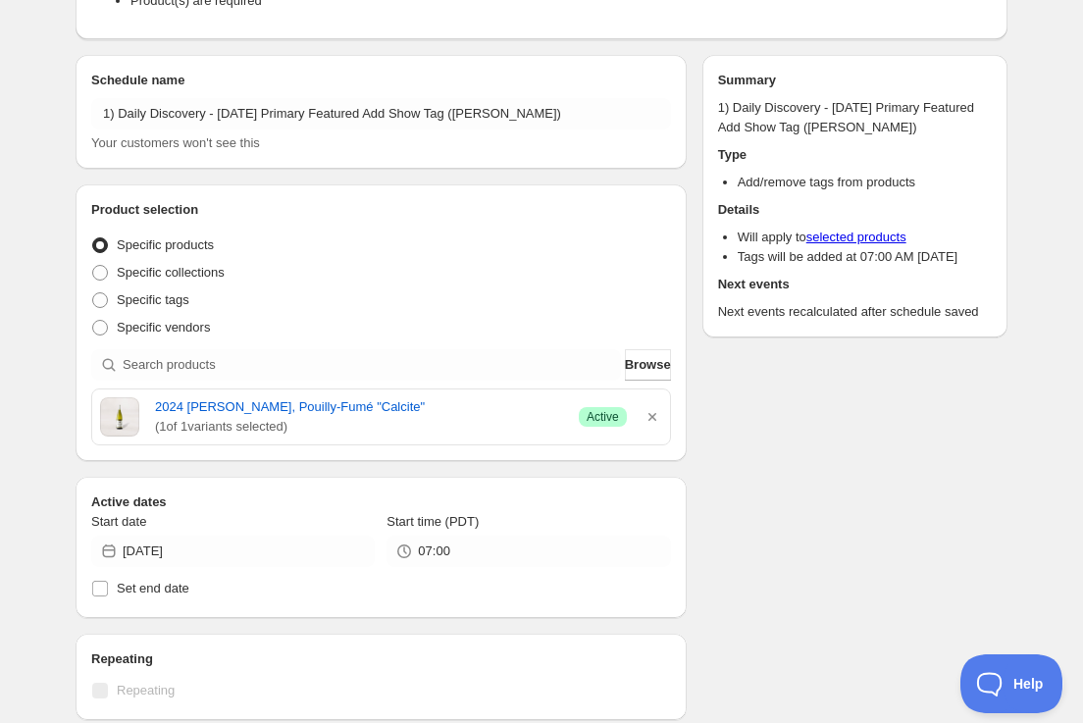
scroll to position [39, 0]
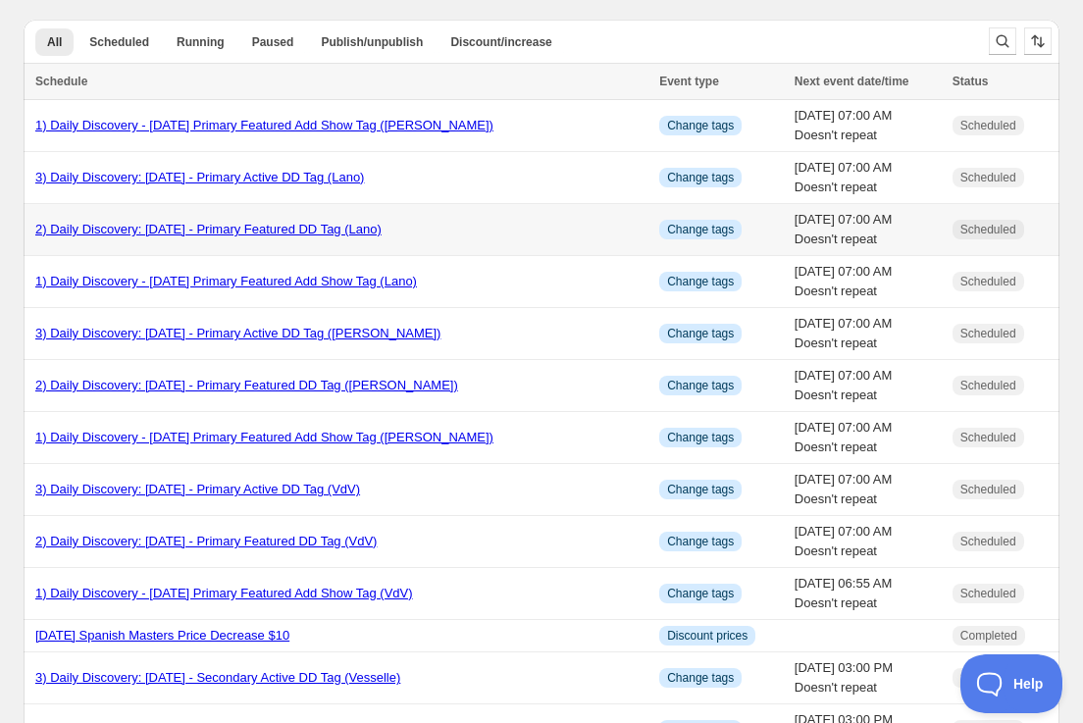
click at [178, 232] on link "2) Daily Discovery: [DATE] - Primary Featured DD Tag (Lano)" at bounding box center [208, 229] width 346 height 15
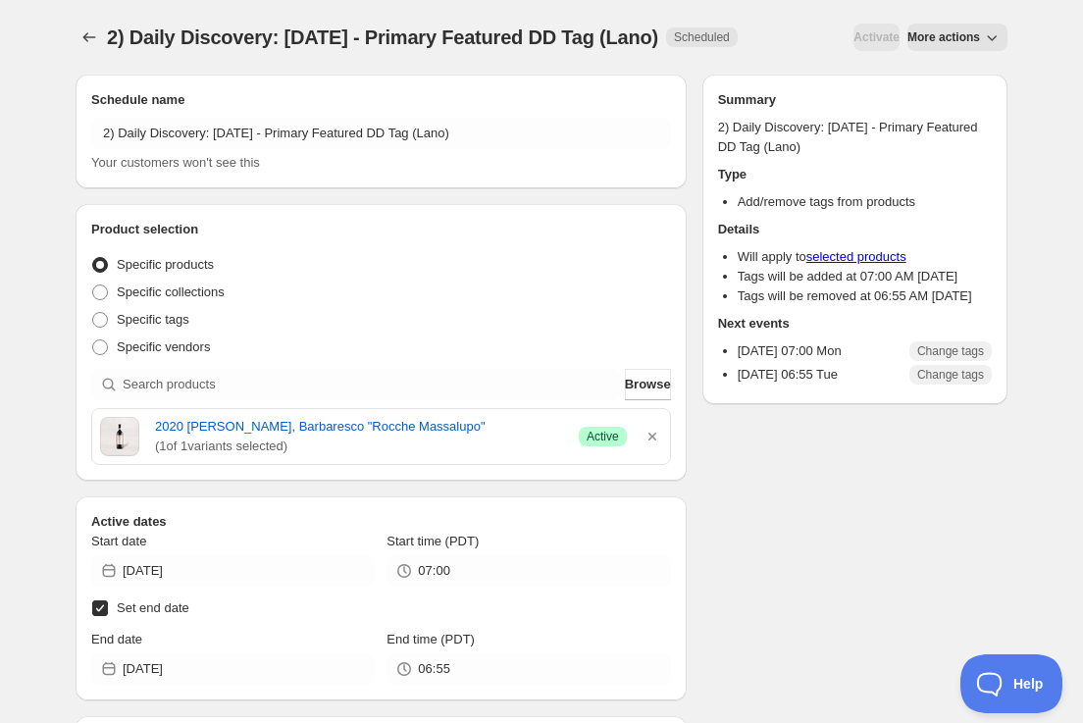
click at [959, 34] on span "More actions" at bounding box center [943, 37] width 73 height 16
click at [952, 73] on span "Duplicate" at bounding box center [957, 78] width 53 height 15
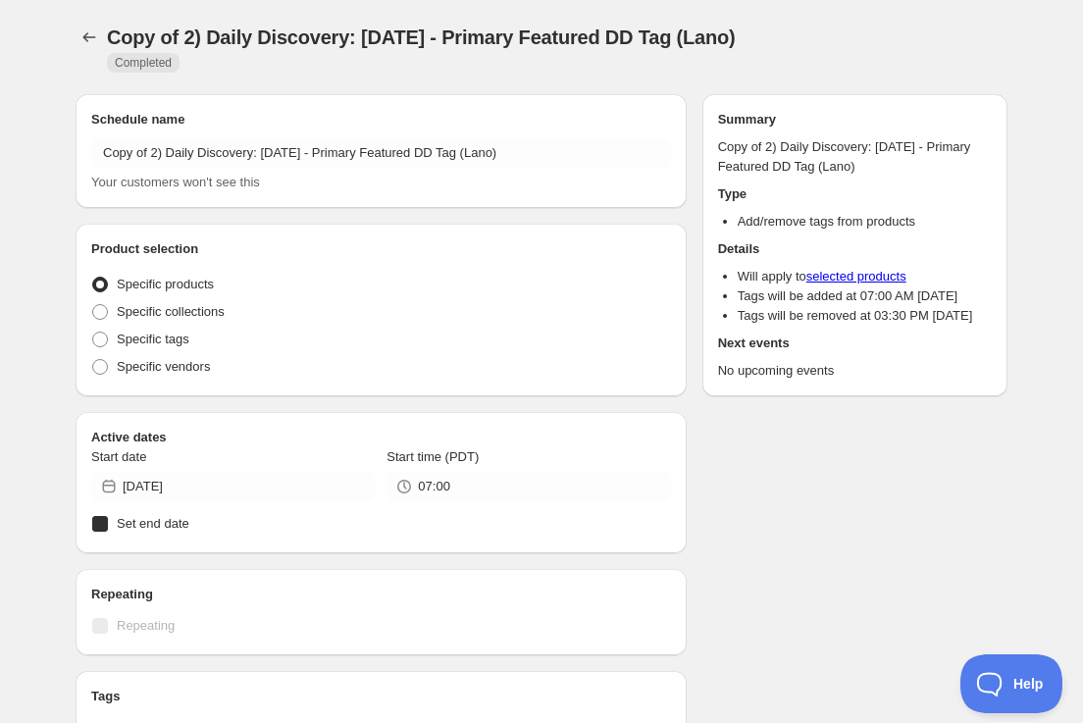
radio input "true"
checkbox input "true"
radio input "true"
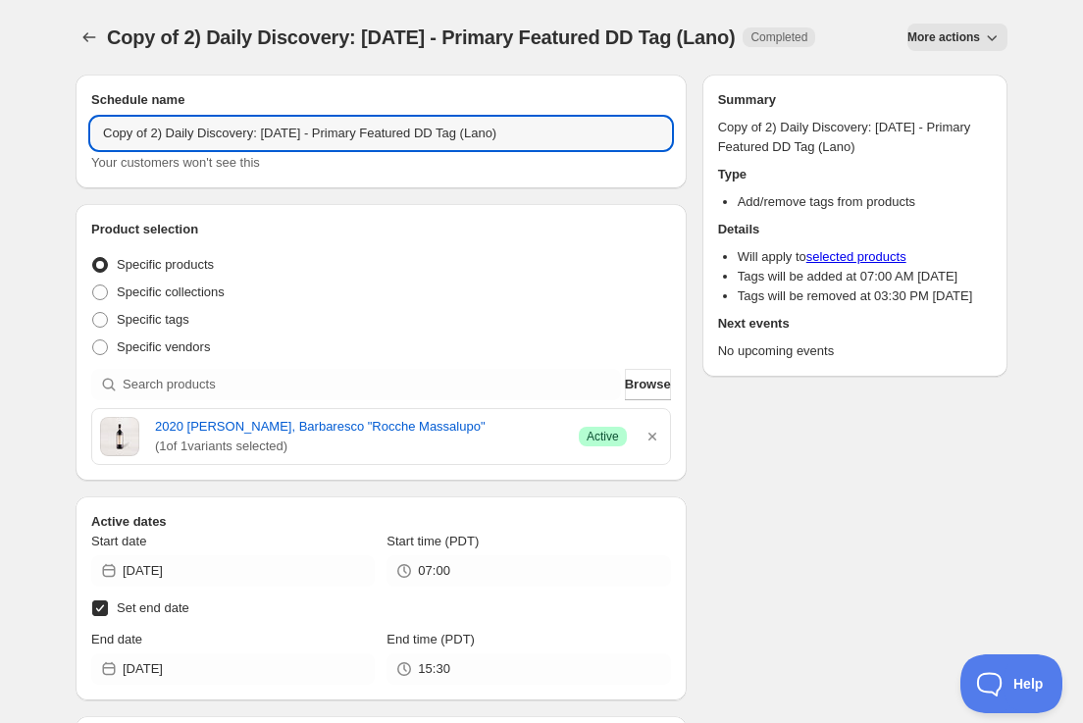
drag, startPoint x: 153, startPoint y: 133, endPoint x: 160, endPoint y: 184, distance: 51.5
click at [153, 136] on input "Copy of 2) Daily Discovery: [DATE] - Primary Featured DD Tag (Lano)" at bounding box center [381, 133] width 580 height 31
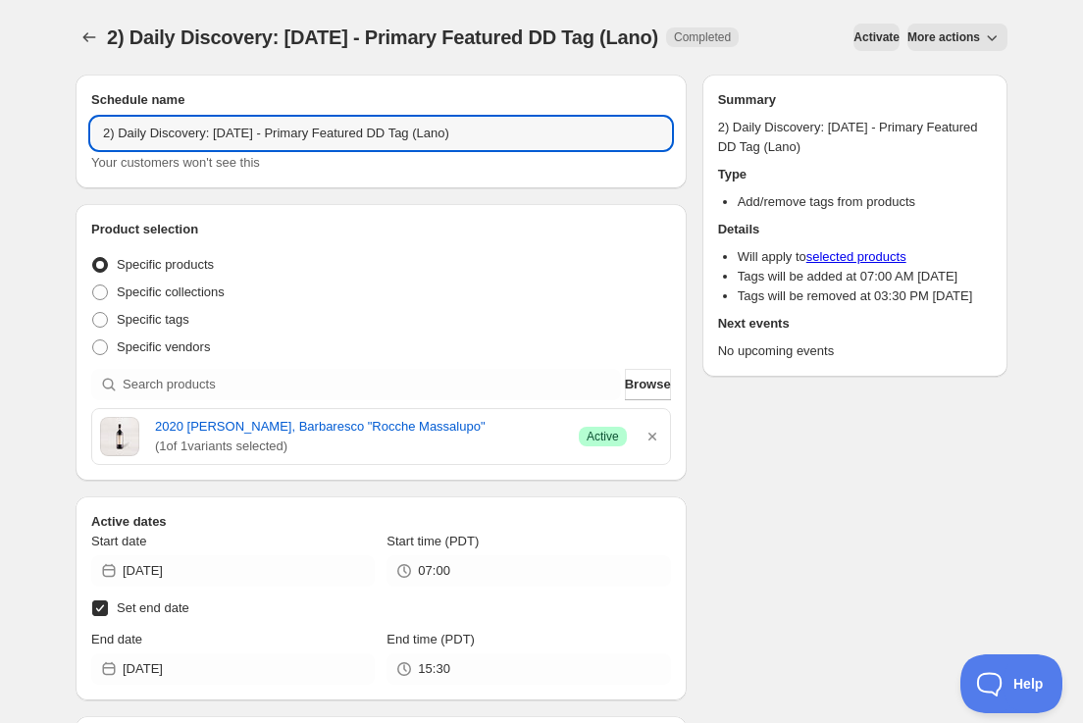
drag, startPoint x: 251, startPoint y: 137, endPoint x: 252, endPoint y: 176, distance: 38.3
click at [252, 141] on input "2) Daily Discovery: [DATE] - Primary Featured DD Tag (Lano)" at bounding box center [381, 133] width 580 height 31
drag, startPoint x: 488, startPoint y: 140, endPoint x: 485, endPoint y: 173, distance: 32.5
click at [488, 145] on input "2) Daily Discovery: [DATE] - Primary Featured DD Tag (Lano)" at bounding box center [381, 133] width 580 height 31
type input "2) Daily Discovery: [DATE] - Primary Featured DD Tag ([PERSON_NAME])"
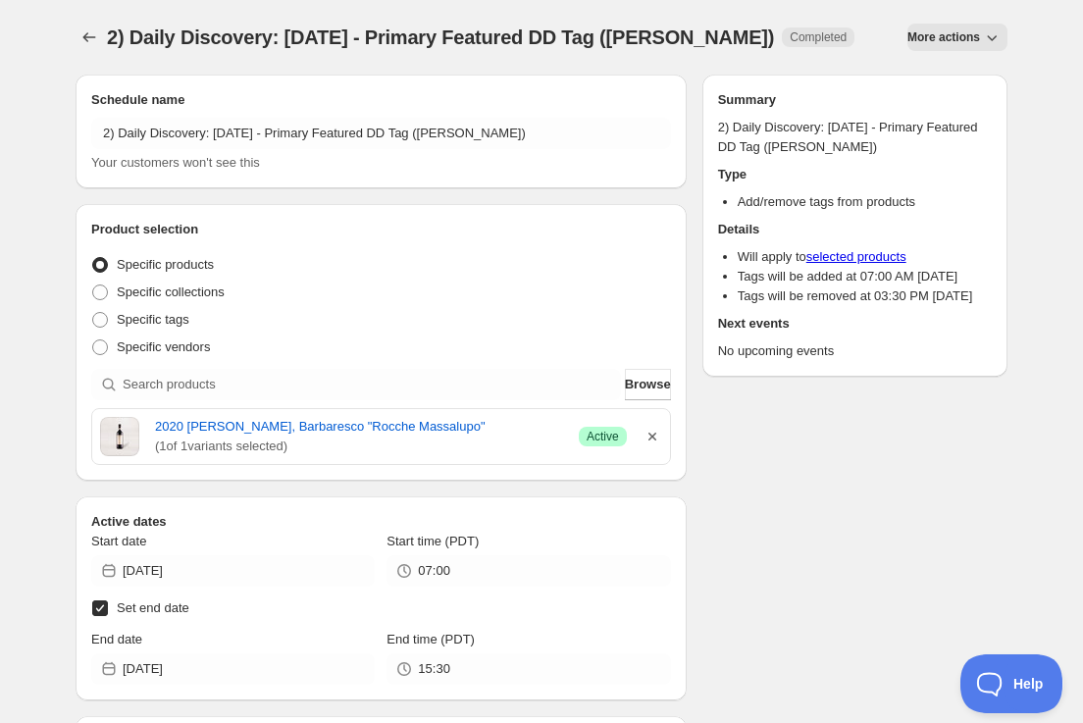
click at [656, 438] on icon "button" at bounding box center [652, 437] width 20 height 20
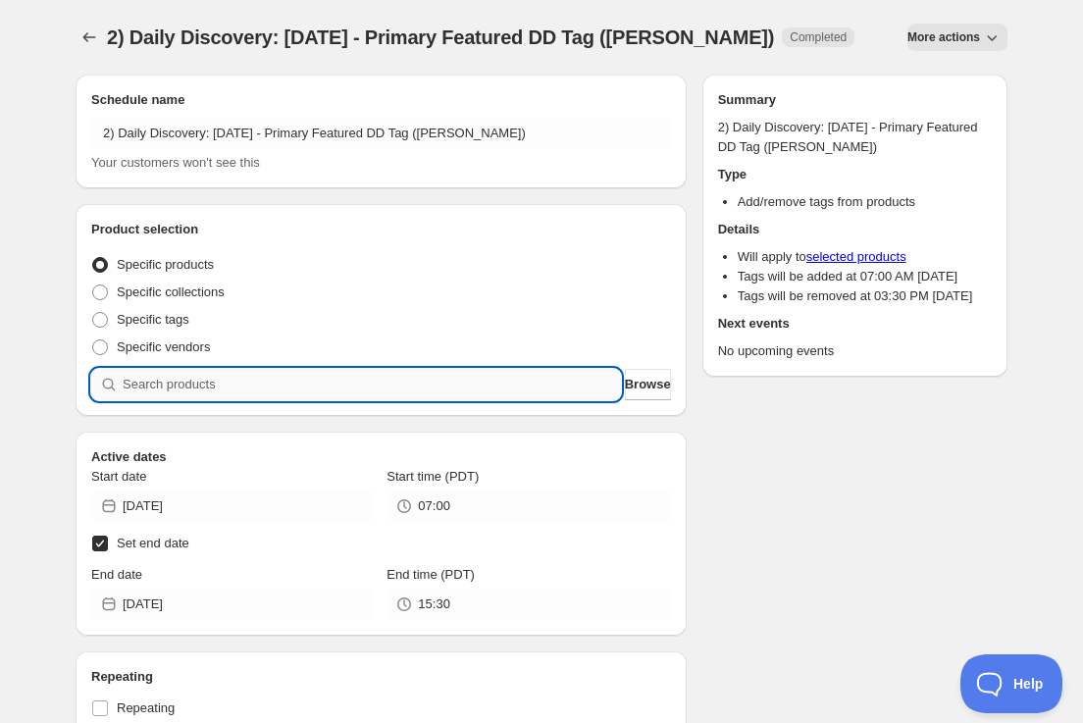
click at [481, 387] on input "search" at bounding box center [372, 384] width 498 height 31
paste input "SOMM2509-FBL24PFC-750"
type input "SOMM2509-FBL24PFC-750"
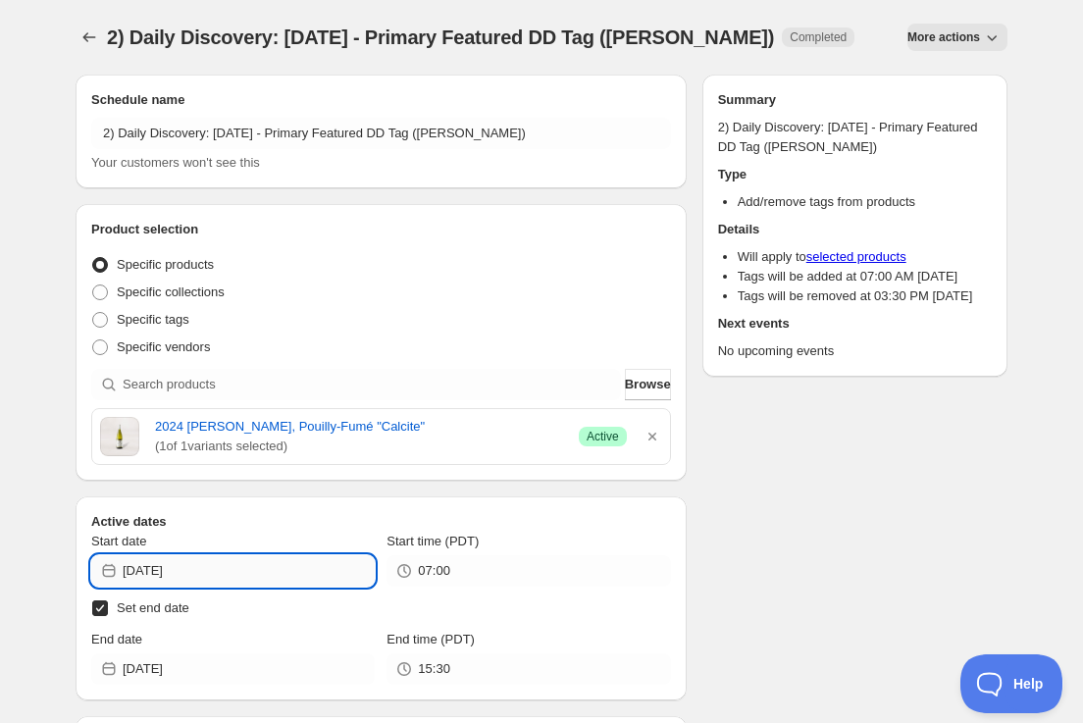
click at [312, 567] on input "[DATE]" at bounding box center [249, 570] width 252 height 31
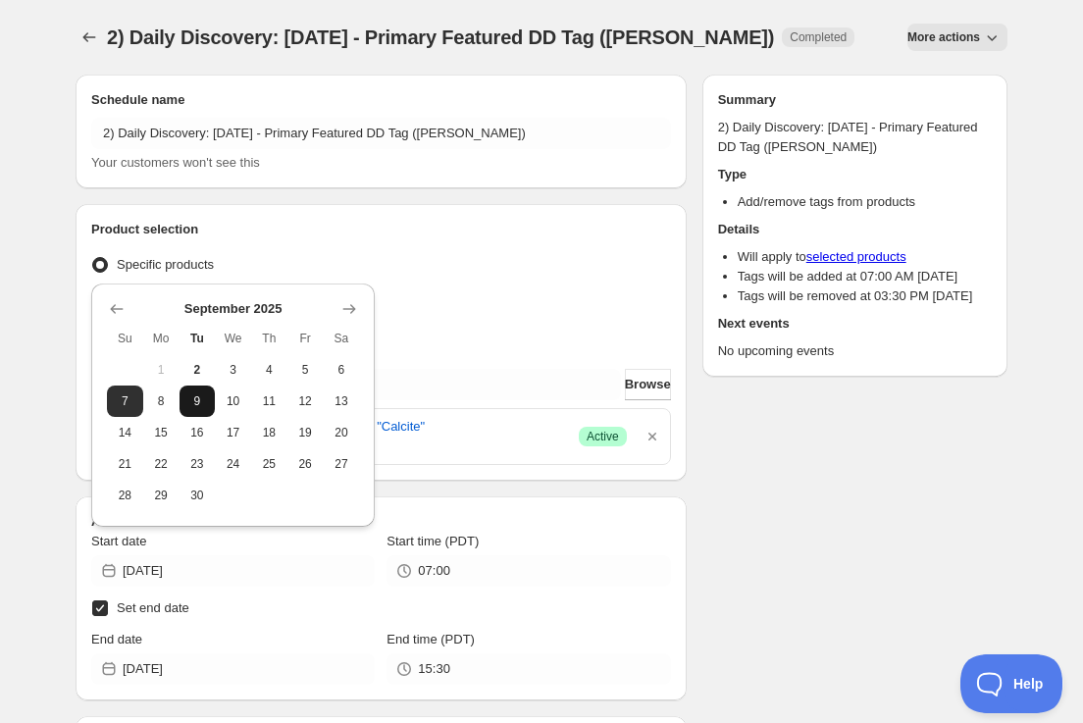
click at [195, 400] on span "9" at bounding box center [197, 401] width 21 height 16
type input "[DATE]"
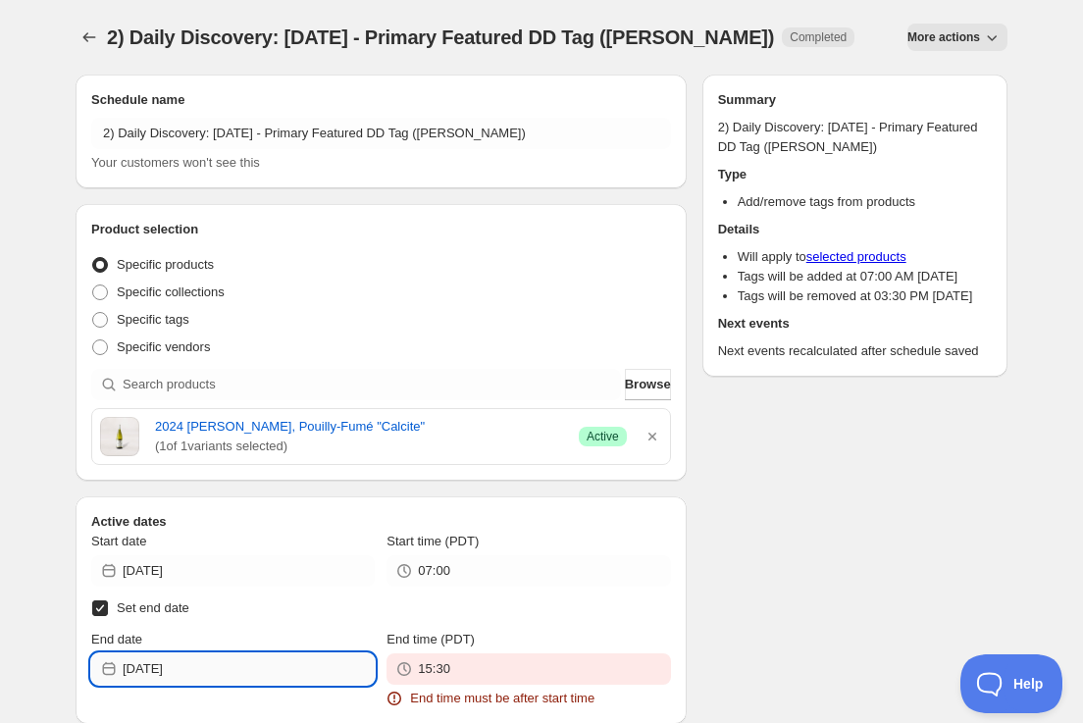
click at [336, 673] on input "[DATE]" at bounding box center [249, 668] width 252 height 31
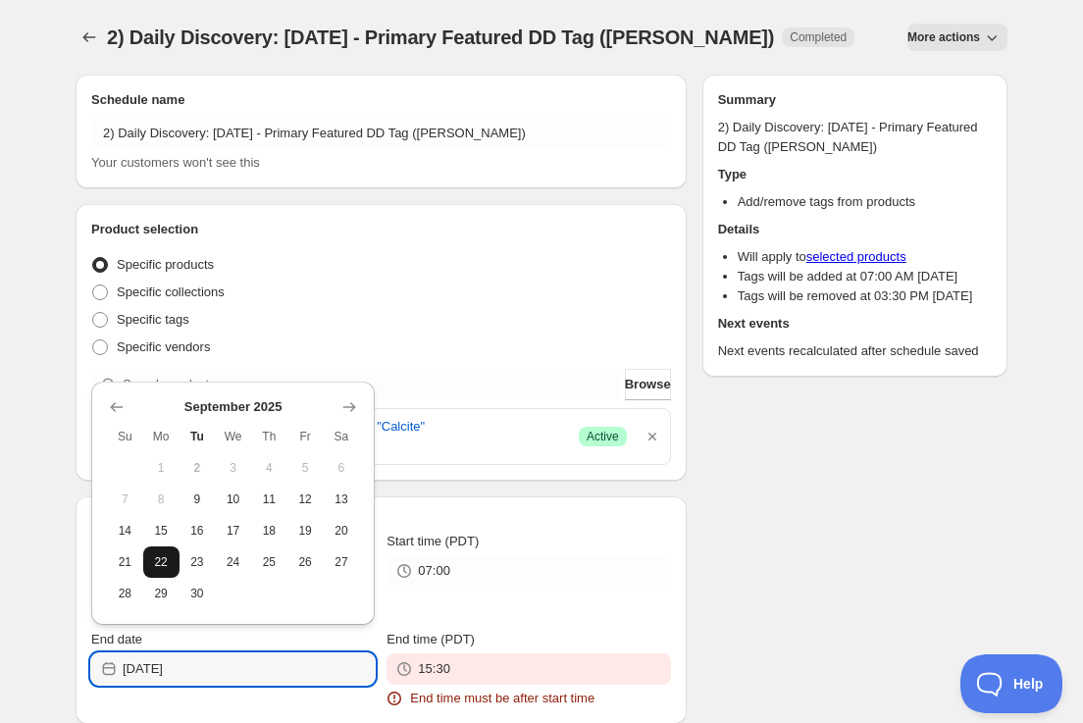
click at [176, 565] on button "22" at bounding box center [161, 561] width 36 height 31
type input "[DATE]"
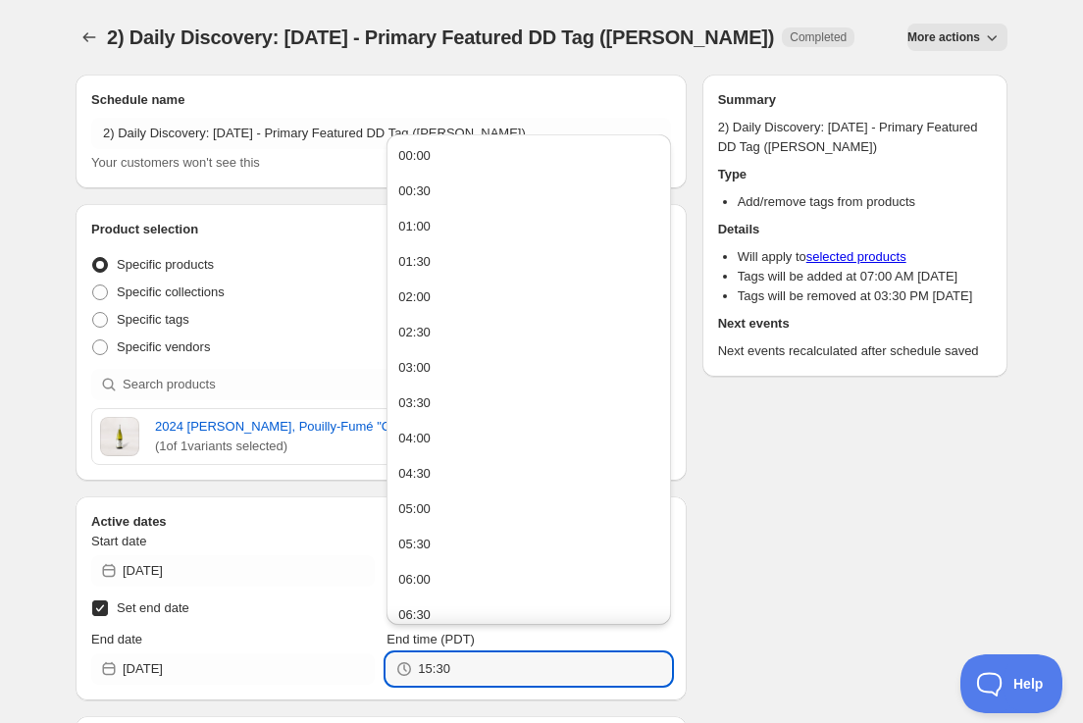
drag, startPoint x: 512, startPoint y: 663, endPoint x: 289, endPoint y: 646, distance: 223.3
click at [292, 649] on div "End date [DATE] End time (PDT) 15:30" at bounding box center [381, 657] width 580 height 55
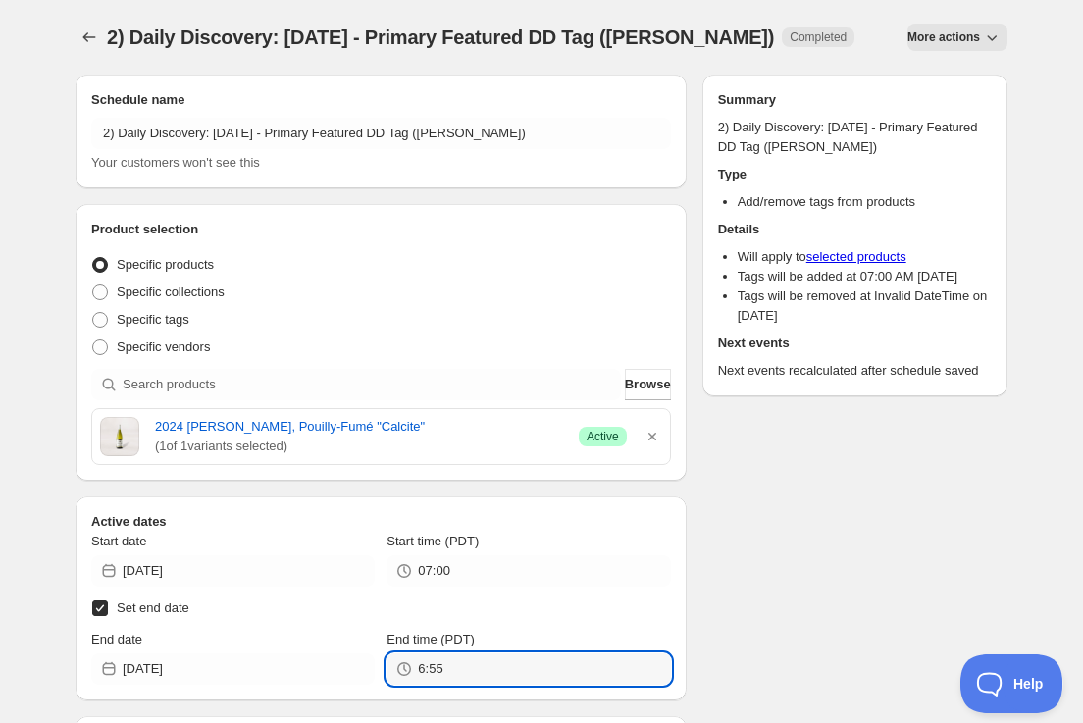
type input "06:55"
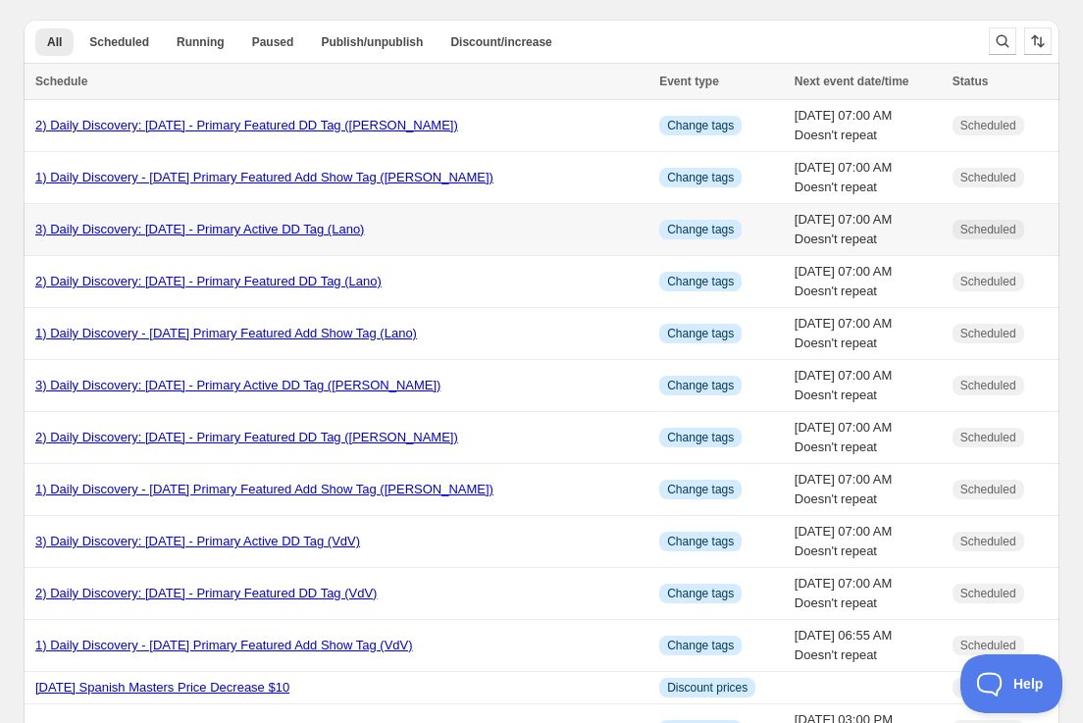
click at [201, 228] on link "3) Daily Discovery: [DATE] - Primary Active DD Tag (Lano)" at bounding box center [199, 229] width 329 height 15
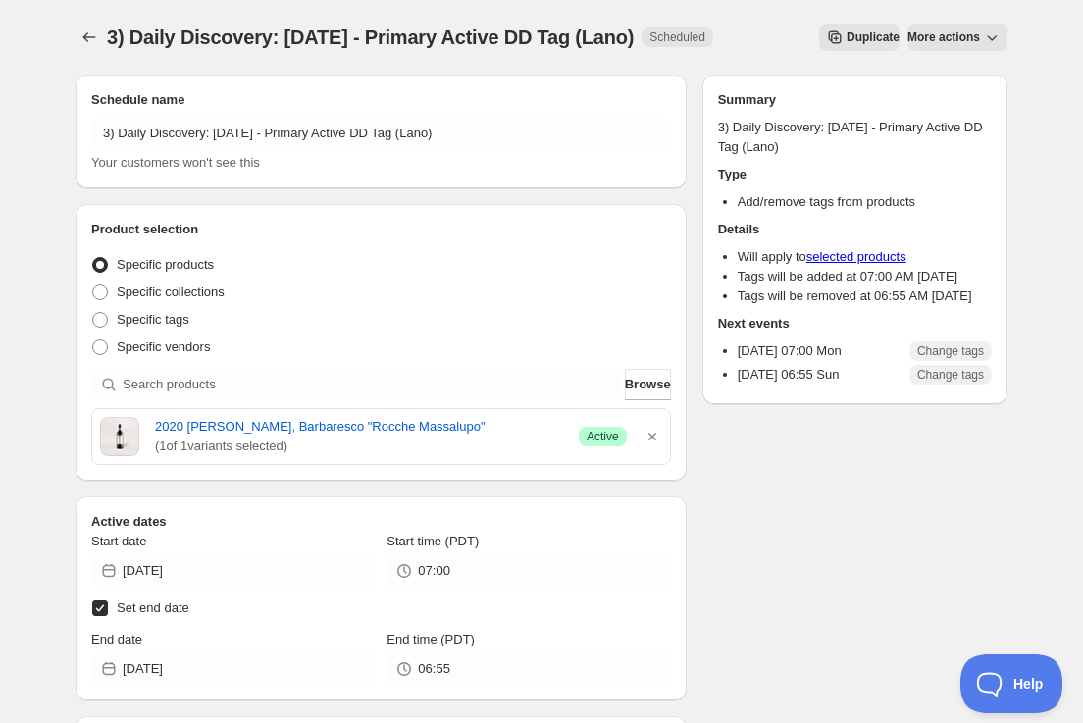
click at [847, 32] on span "Duplicate" at bounding box center [872, 37] width 53 height 16
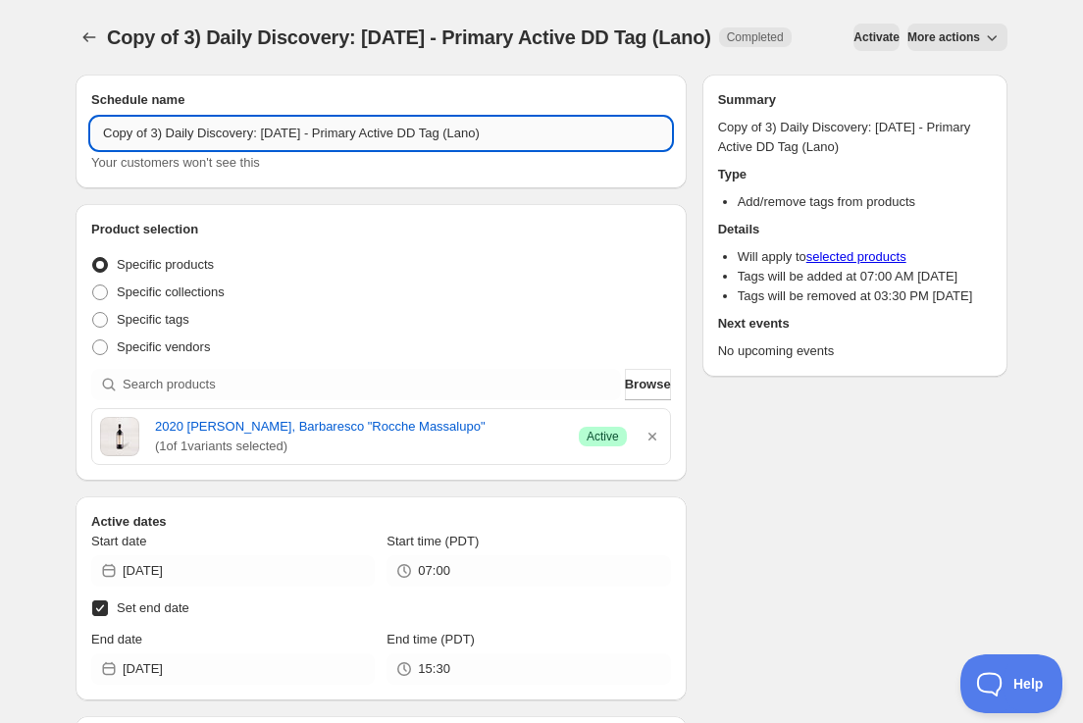
click at [155, 149] on input "Copy of 3) Daily Discovery: [DATE] - Primary Active DD Tag (Lano)" at bounding box center [381, 133] width 580 height 31
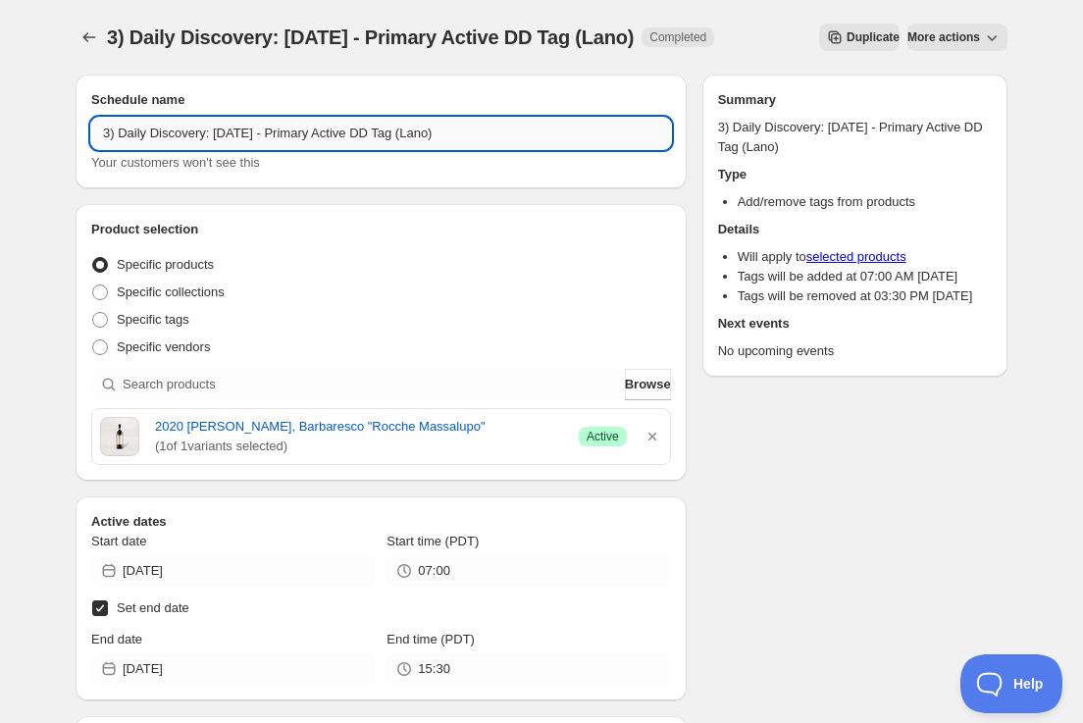
click at [252, 141] on input "3) Daily Discovery: [DATE] - Primary Active DD Tag (Lano)" at bounding box center [381, 133] width 580 height 31
type input "3) Daily Discovery: [DATE] - Primary Active DD Tag ([PERSON_NAME])"
click at [649, 436] on icon "button" at bounding box center [652, 437] width 20 height 20
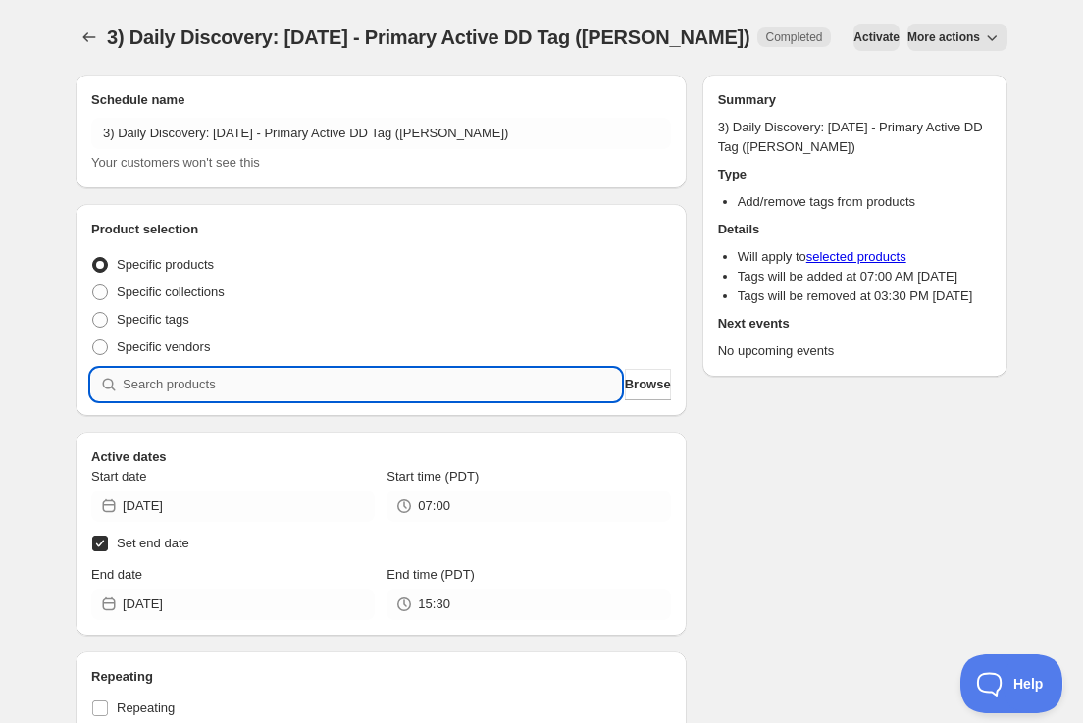
click at [355, 388] on input "search" at bounding box center [372, 384] width 498 height 31
paste input "SOMM2509-FBL24PFC-750"
type input "SOMM2509-FBL24PFC-750"
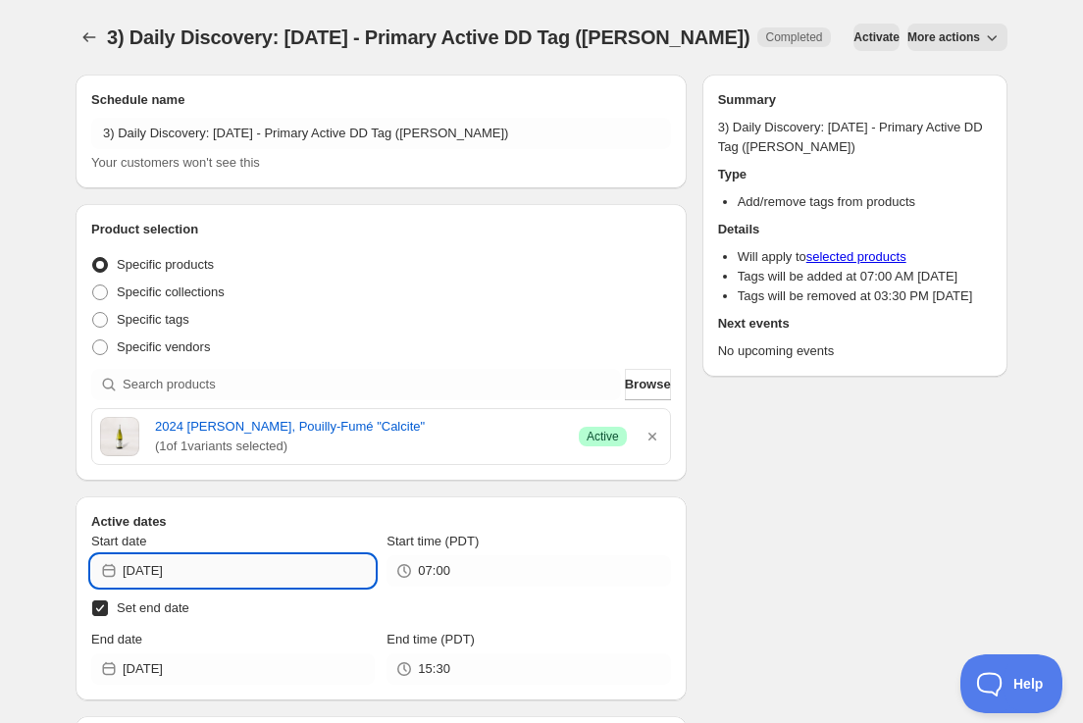
click at [302, 556] on input "[DATE]" at bounding box center [249, 570] width 252 height 31
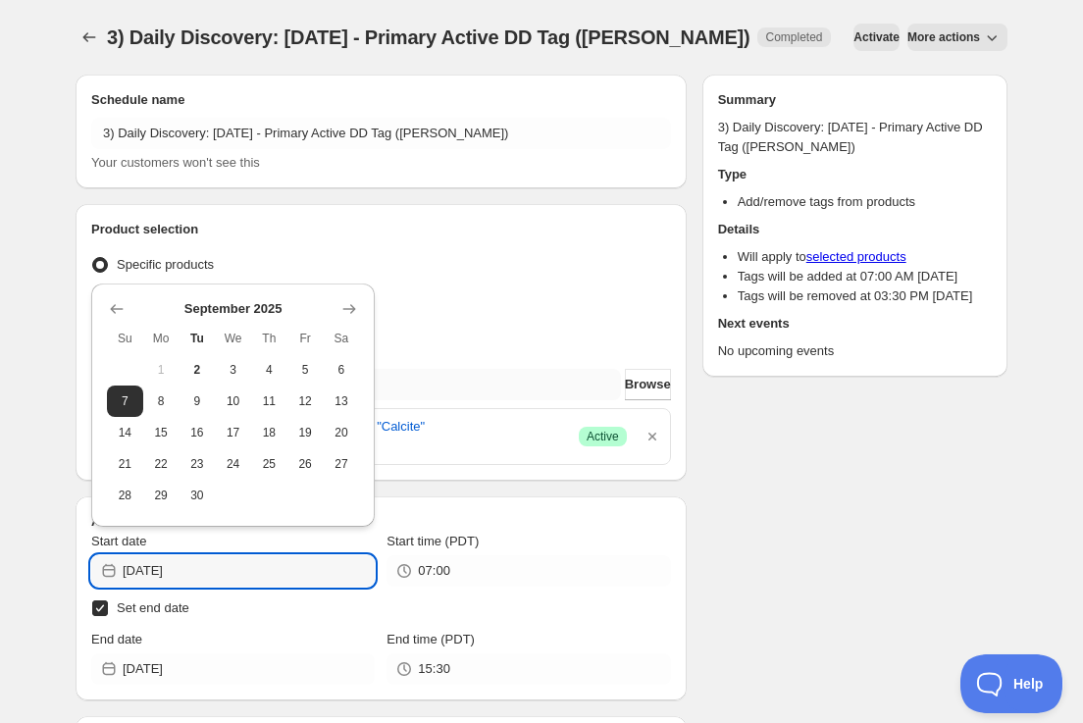
click at [201, 399] on span "9" at bounding box center [197, 401] width 21 height 16
type input "[DATE]"
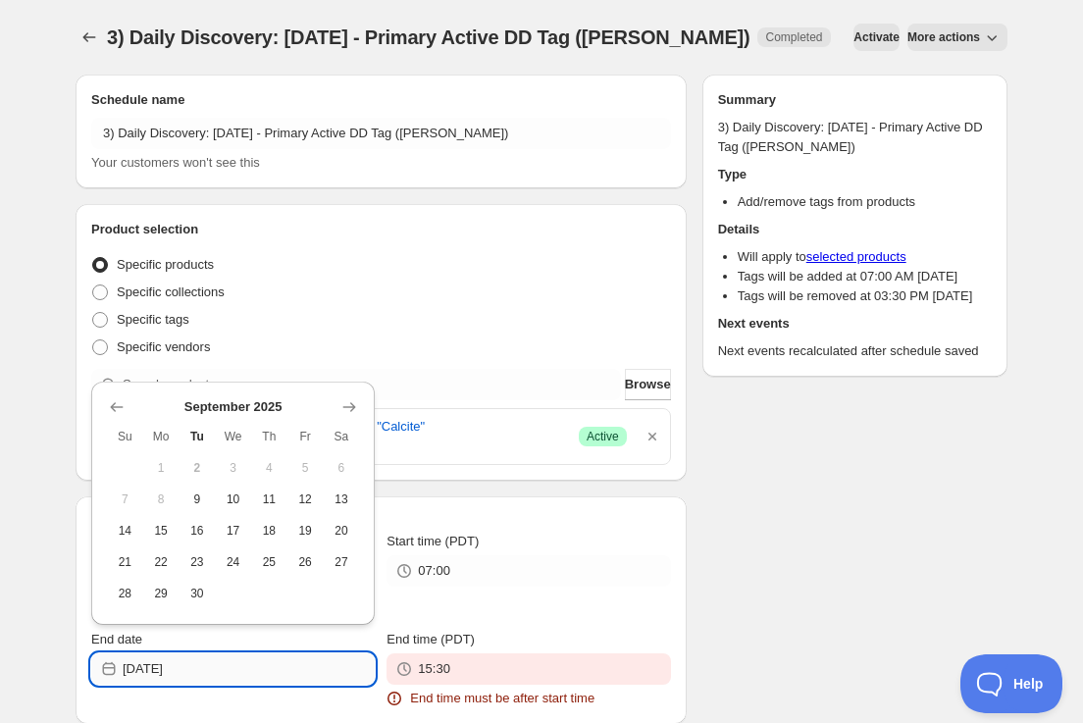
click at [278, 672] on input "[DATE]" at bounding box center [249, 668] width 252 height 31
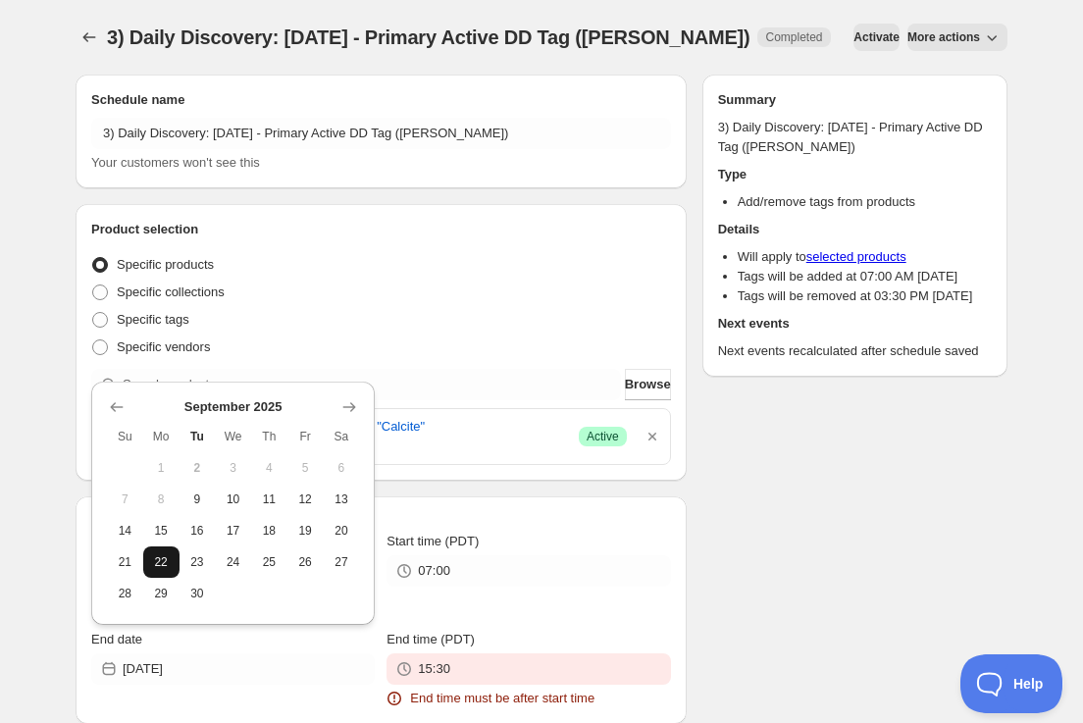
click at [161, 560] on span "22" at bounding box center [161, 562] width 21 height 16
type input "[DATE]"
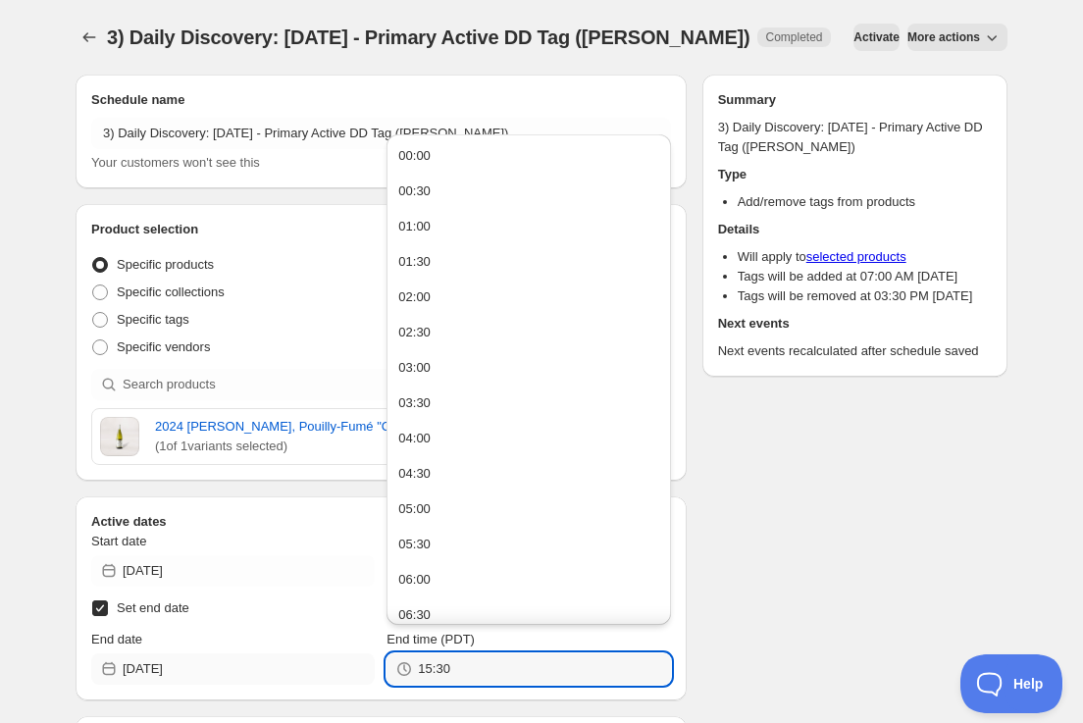
drag, startPoint x: 461, startPoint y: 677, endPoint x: 129, endPoint y: 656, distance: 332.1
click at [132, 658] on div "End date [DATE] End time (PDT) 15:30" at bounding box center [381, 657] width 580 height 55
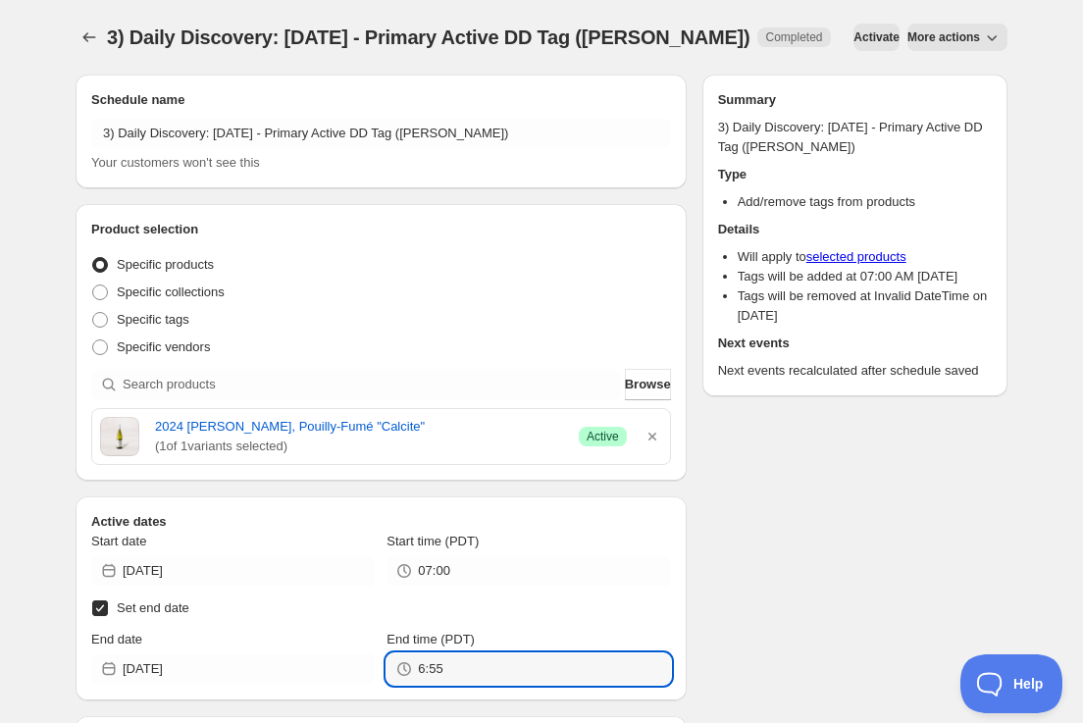
type input "06:55"
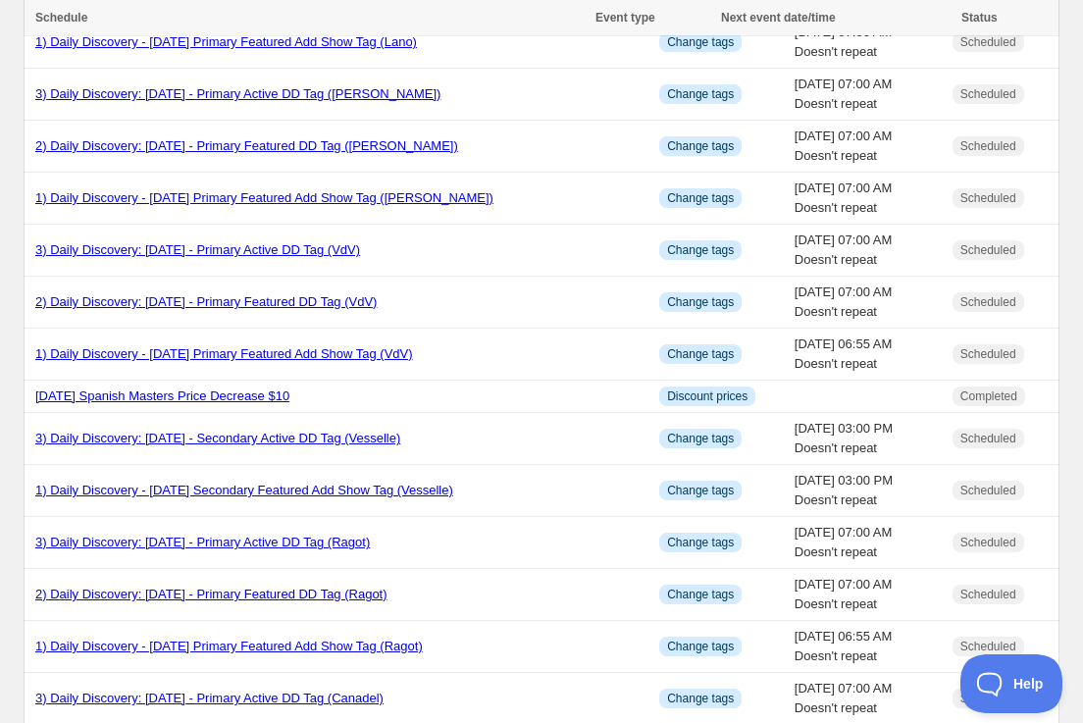
scroll to position [358, 0]
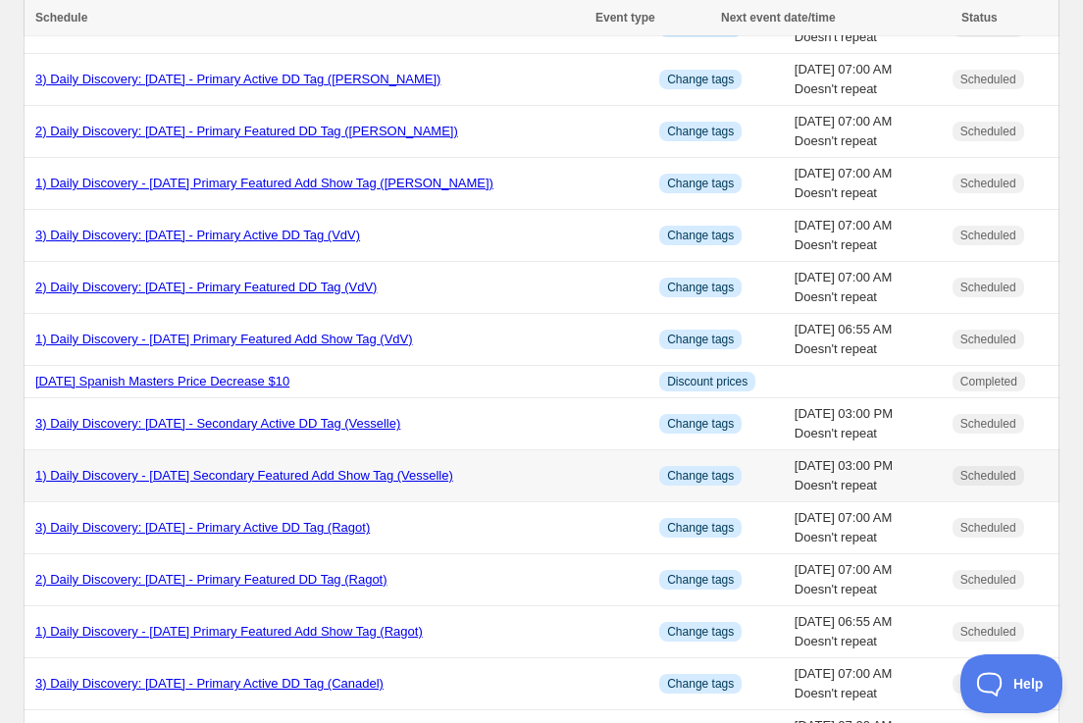
click at [235, 479] on link "1) Daily Discovery - [DATE] Secondary Featured Add Show Tag (Vesselle)" at bounding box center [244, 475] width 418 height 15
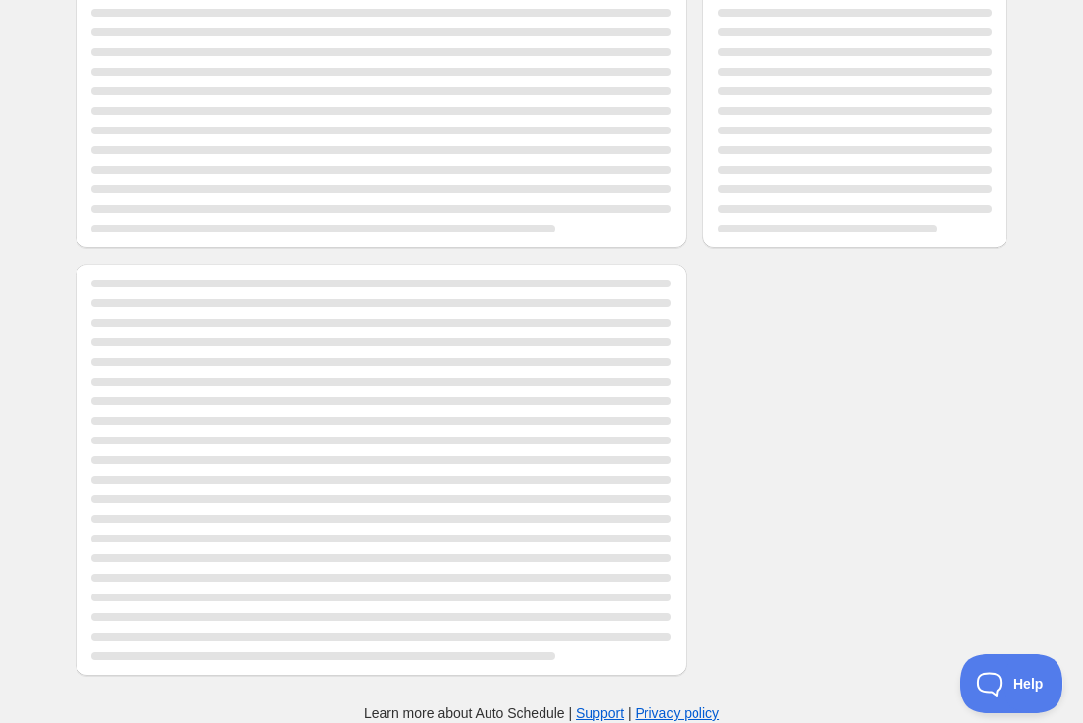
scroll to position [358, 0]
